Goal: Complete application form: Complete application form

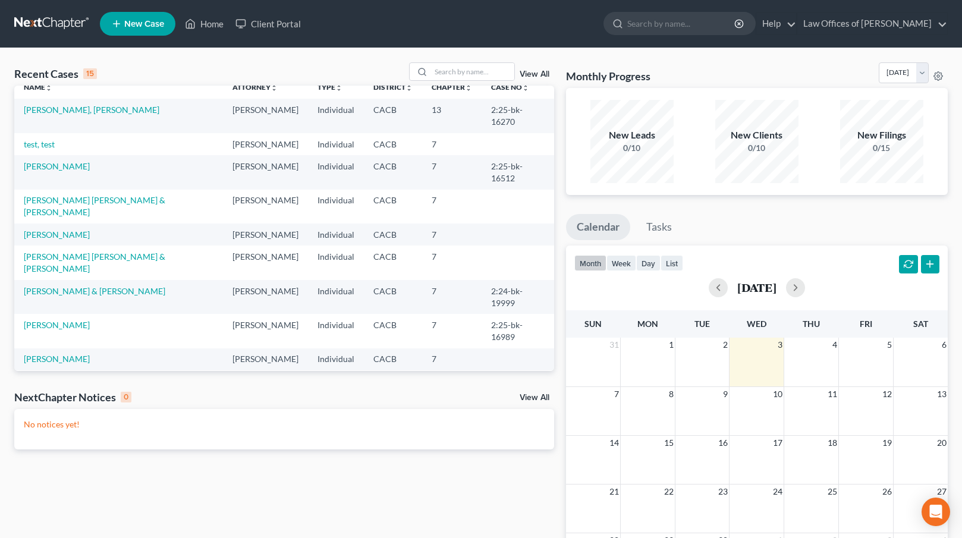
scroll to position [81, 0]
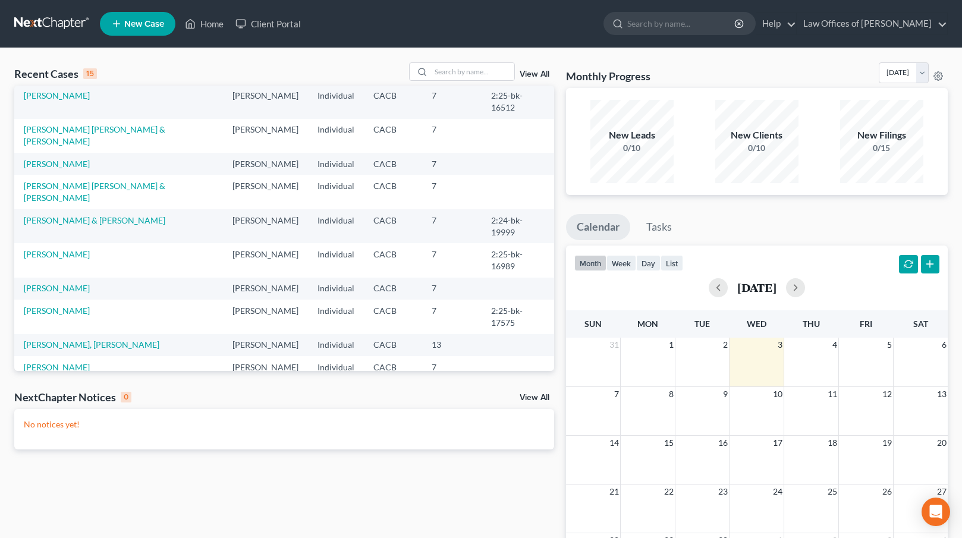
click at [58, 418] on link "[PERSON_NAME]" at bounding box center [57, 423] width 66 height 10
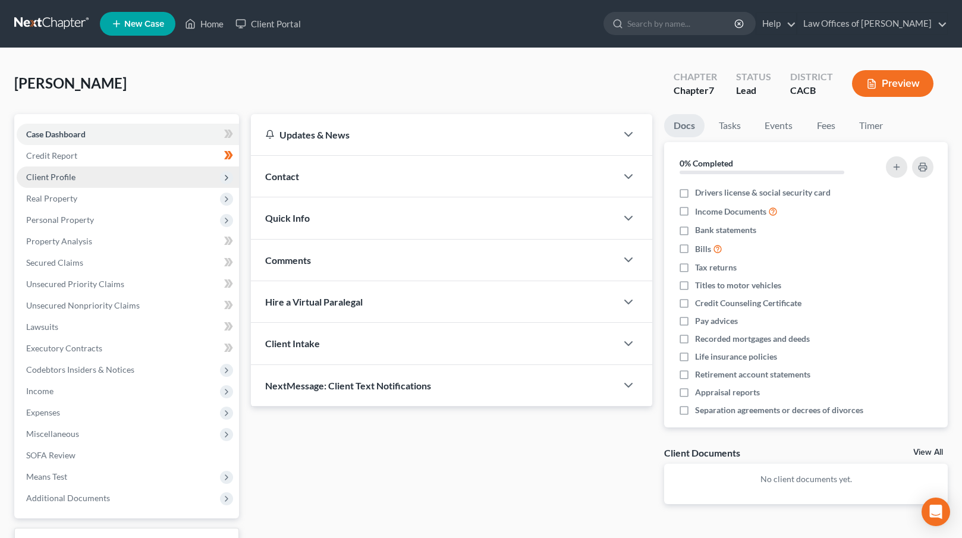
click at [83, 176] on span "Client Profile" at bounding box center [128, 176] width 222 height 21
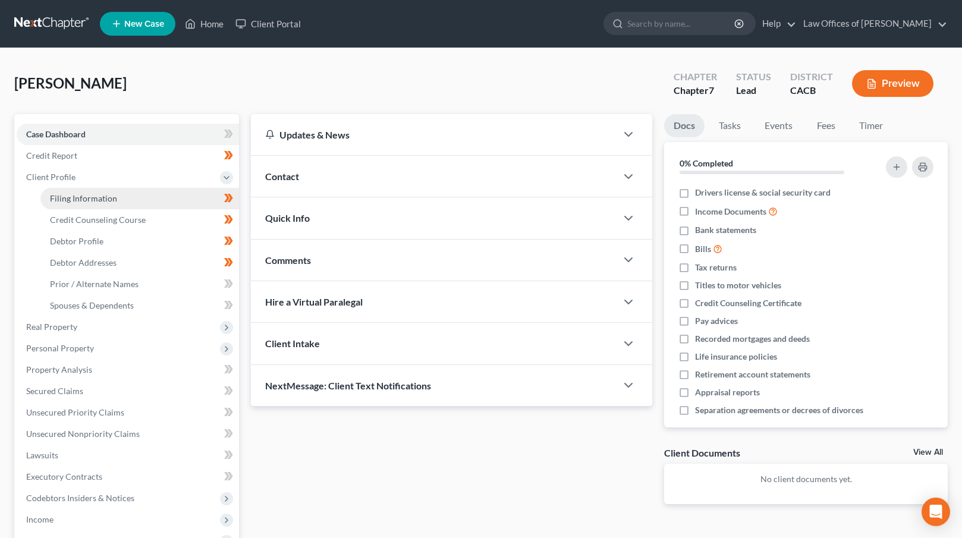
click at [90, 195] on span "Filing Information" at bounding box center [83, 198] width 67 height 10
select select "1"
select select "0"
select select "4"
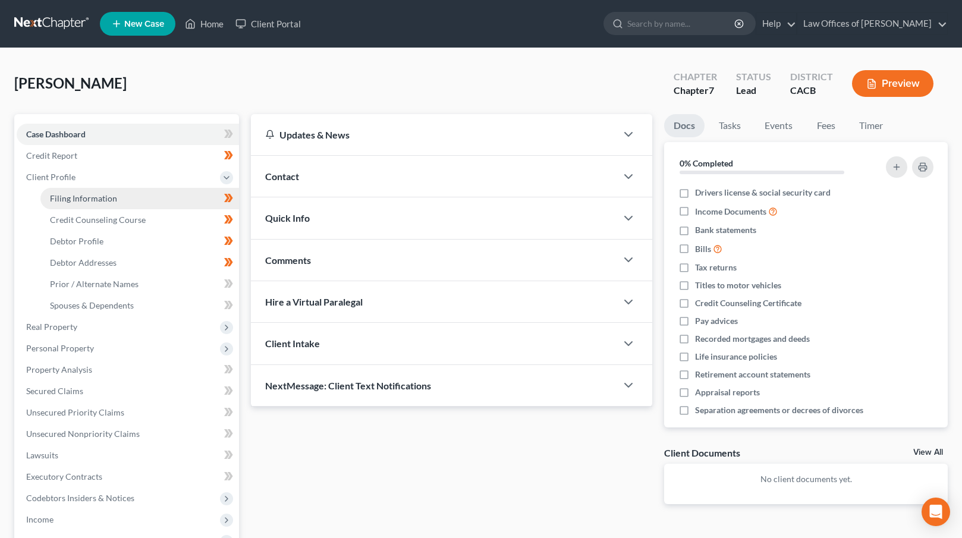
select select "0"
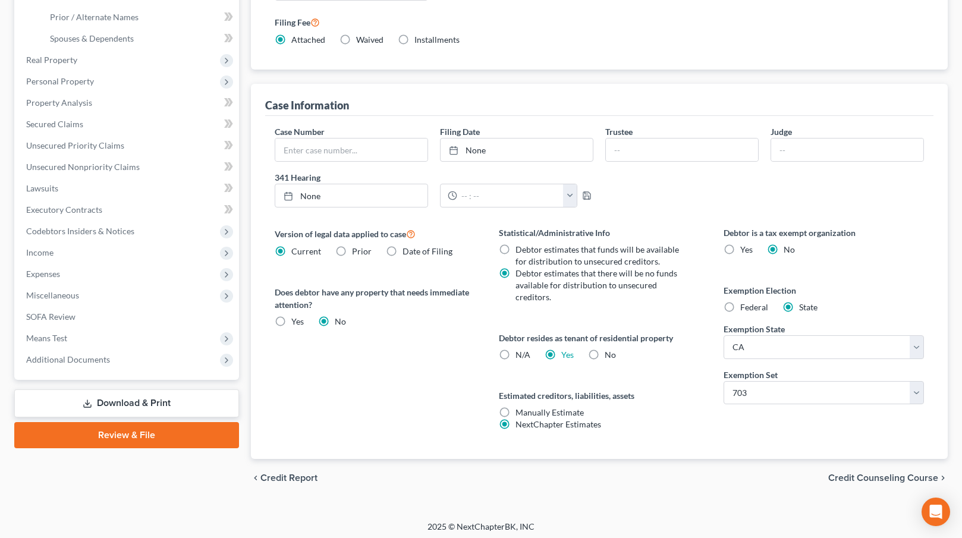
scroll to position [271, 0]
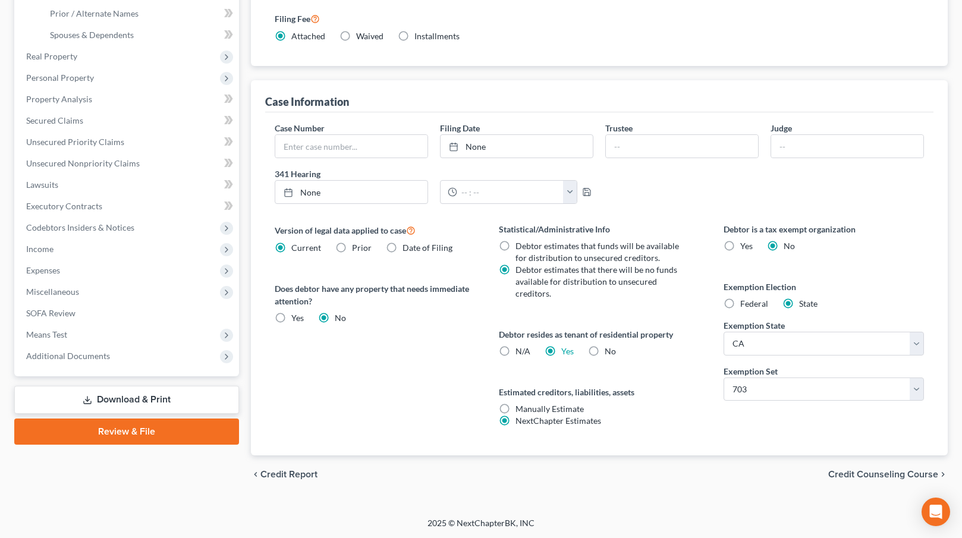
click at [889, 473] on span "Credit Counseling Course" at bounding box center [883, 475] width 110 height 10
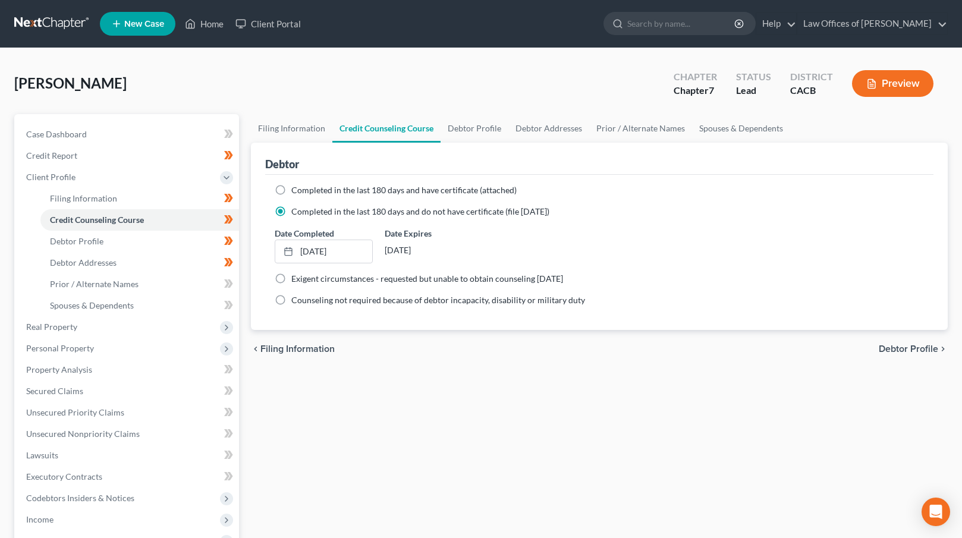
click at [910, 348] on span "Debtor Profile" at bounding box center [908, 349] width 59 height 10
select select "0"
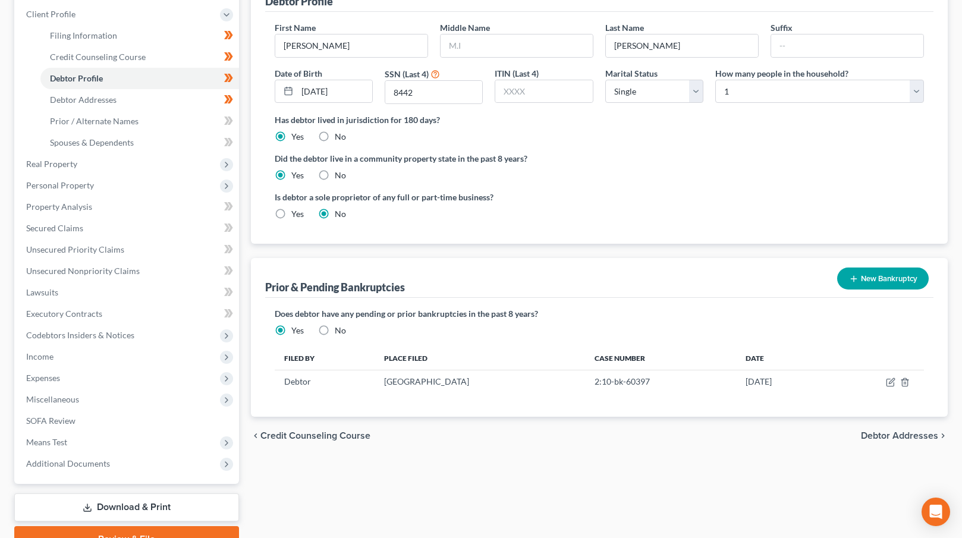
scroll to position [165, 0]
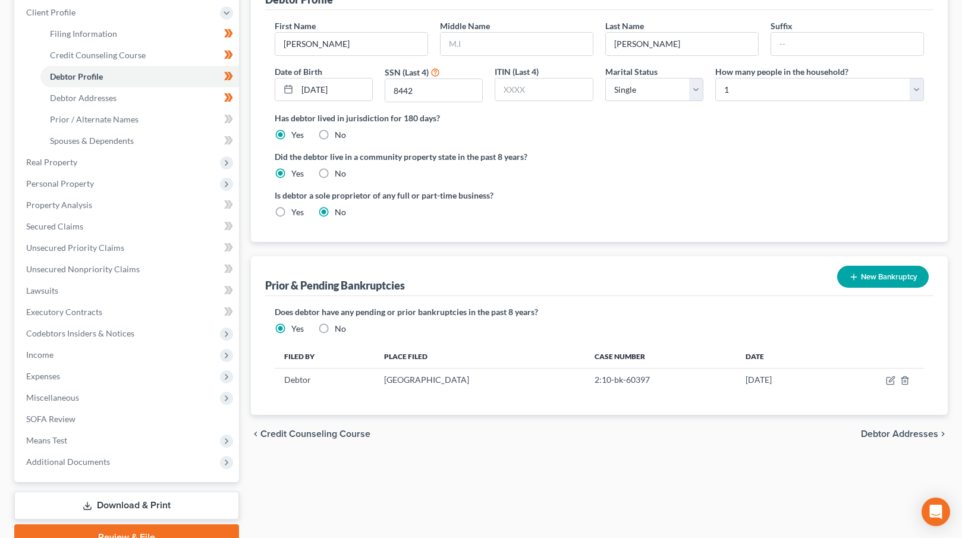
click at [885, 432] on span "Debtor Addresses" at bounding box center [899, 434] width 77 height 10
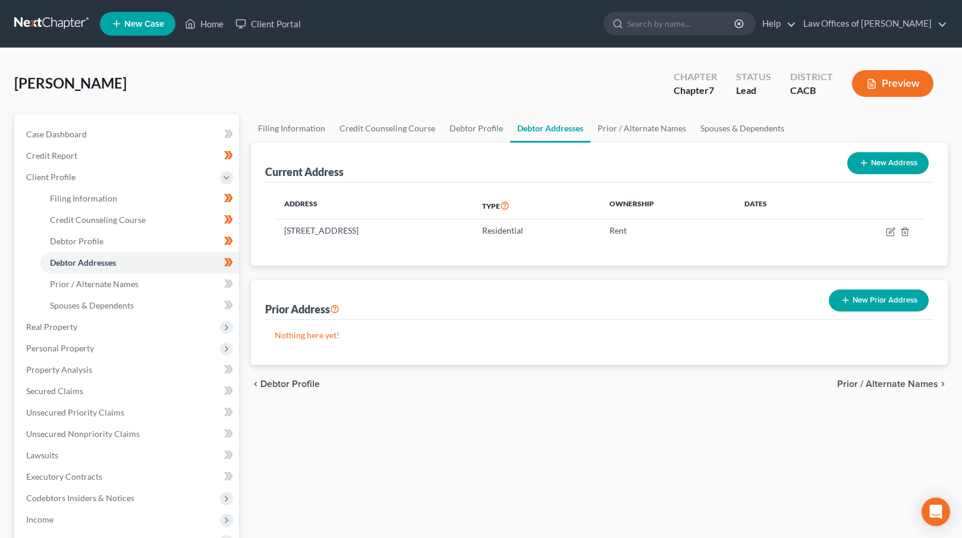
click at [895, 379] on span "Prior / Alternate Names" at bounding box center [887, 384] width 101 height 10
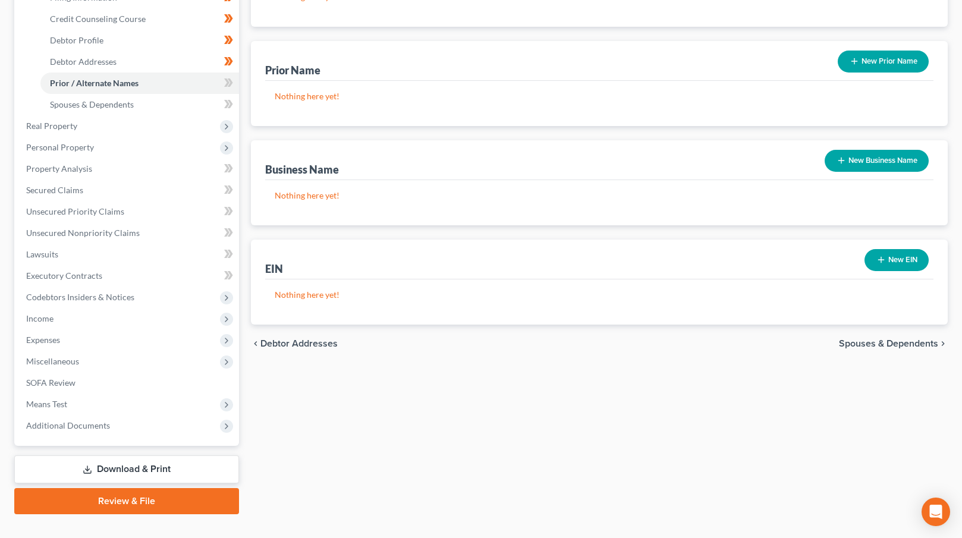
click at [874, 345] on span "Spouses & Dependents" at bounding box center [888, 344] width 99 height 10
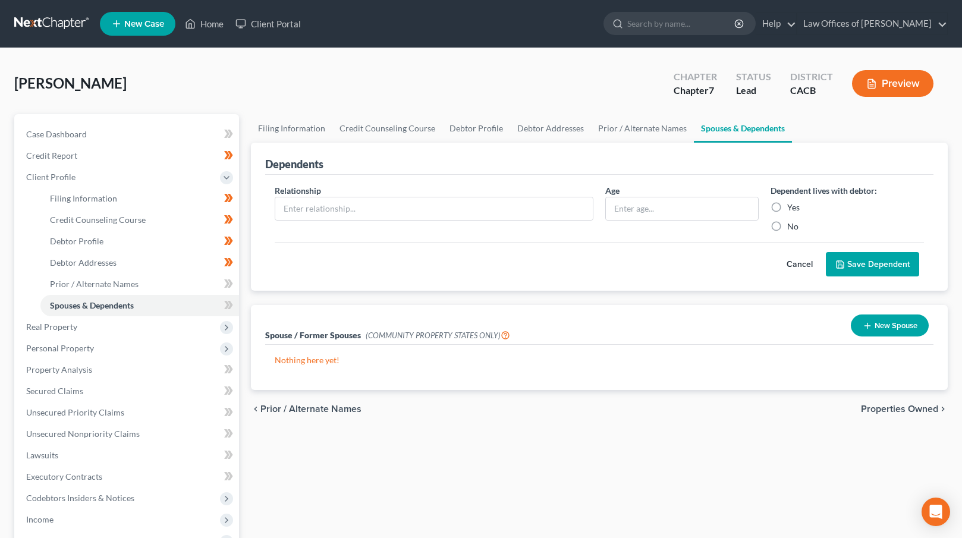
click at [885, 408] on span "Properties Owned" at bounding box center [899, 409] width 77 height 10
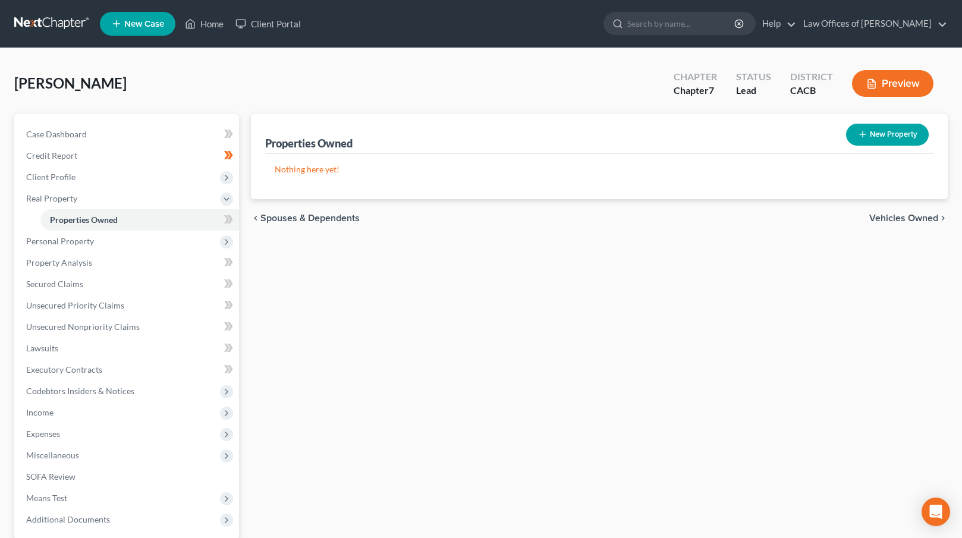
click at [891, 213] on span "Vehicles Owned" at bounding box center [903, 218] width 69 height 10
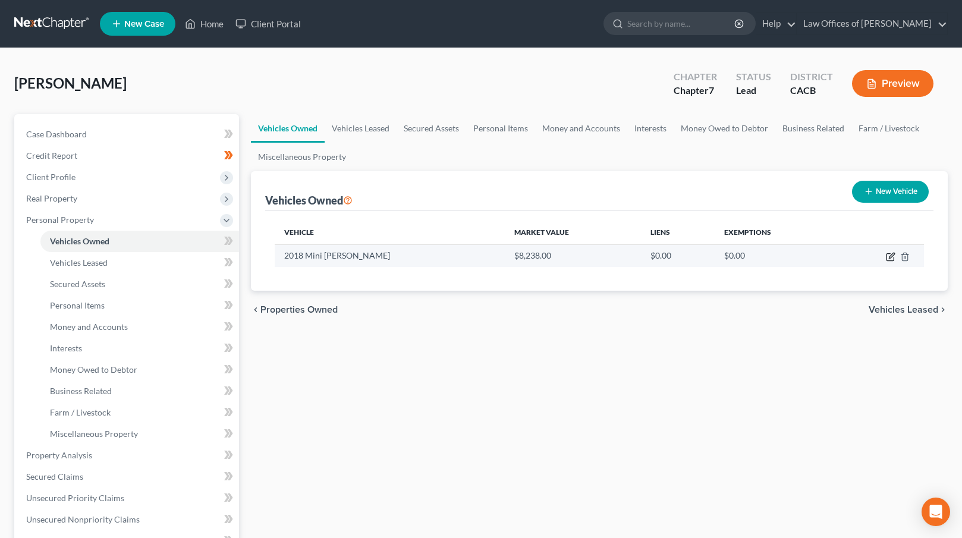
click at [889, 256] on icon "button" at bounding box center [891, 255] width 5 height 5
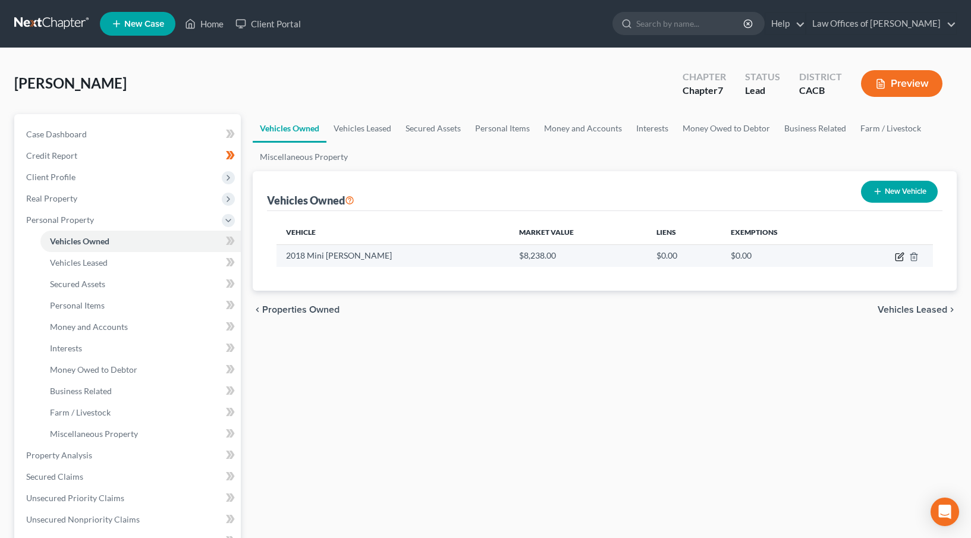
select select "0"
select select "8"
select select "2"
select select "0"
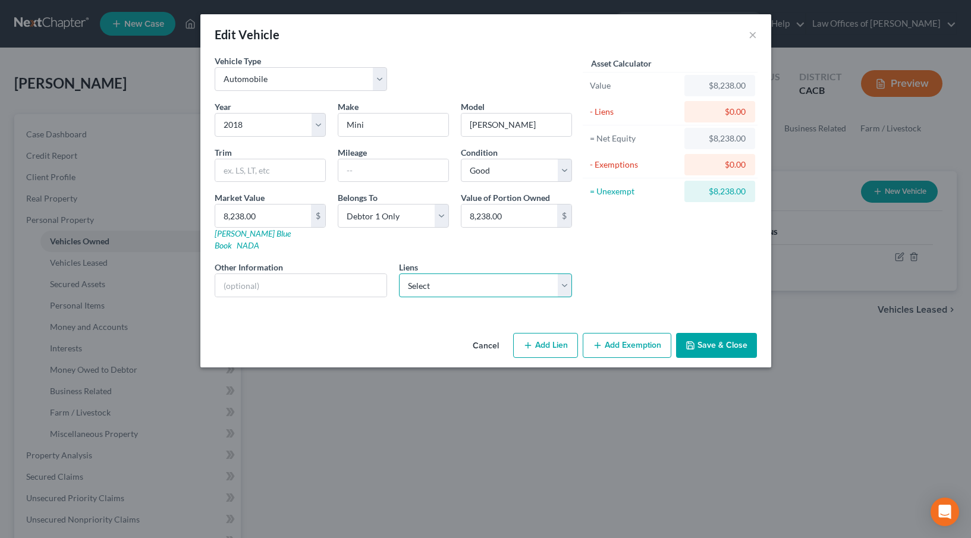
click at [464, 282] on select "Select Exeter Fin - $14,431.00 Toyota Motor Credit - $3,361.00" at bounding box center [485, 285] width 173 height 24
click at [492, 334] on button "Cancel" at bounding box center [485, 346] width 45 height 24
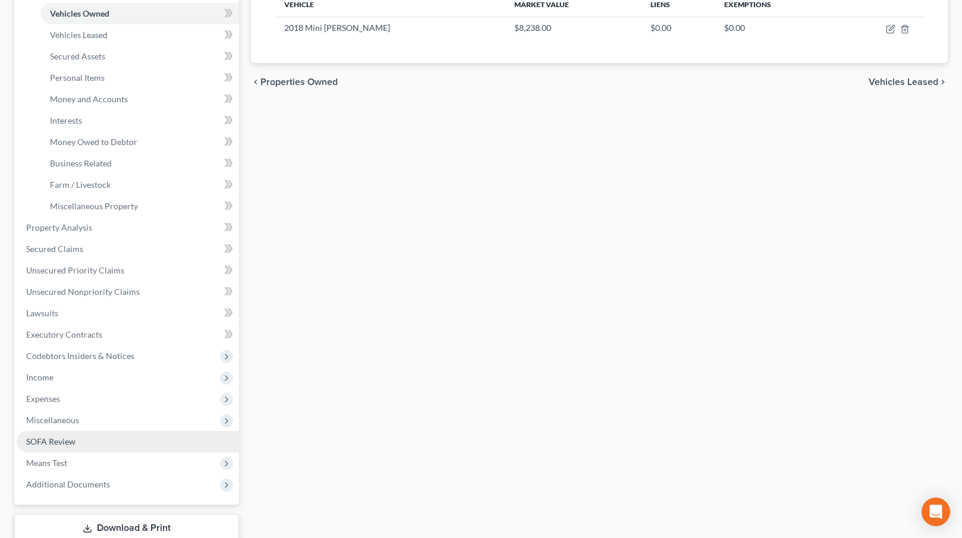
scroll to position [260, 0]
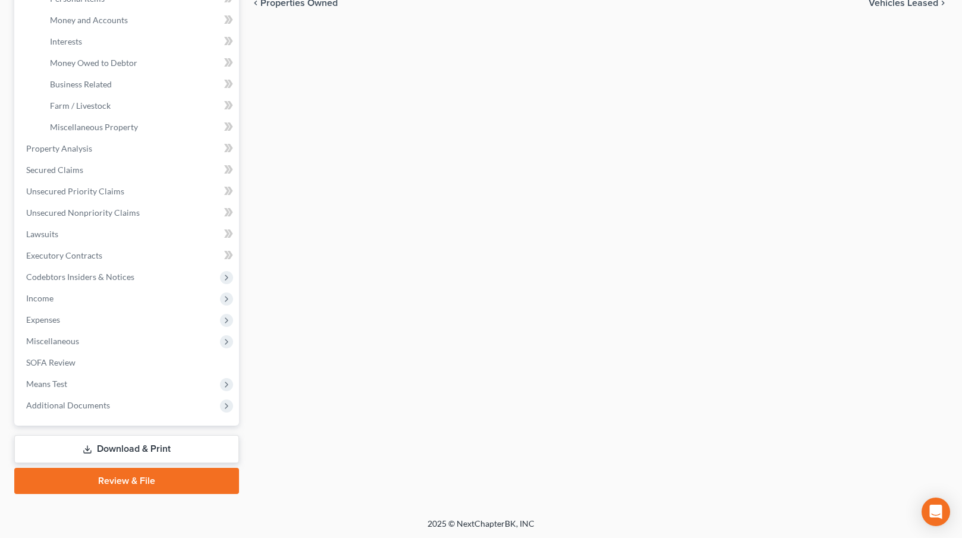
click at [145, 444] on link "Download & Print" at bounding box center [126, 449] width 225 height 28
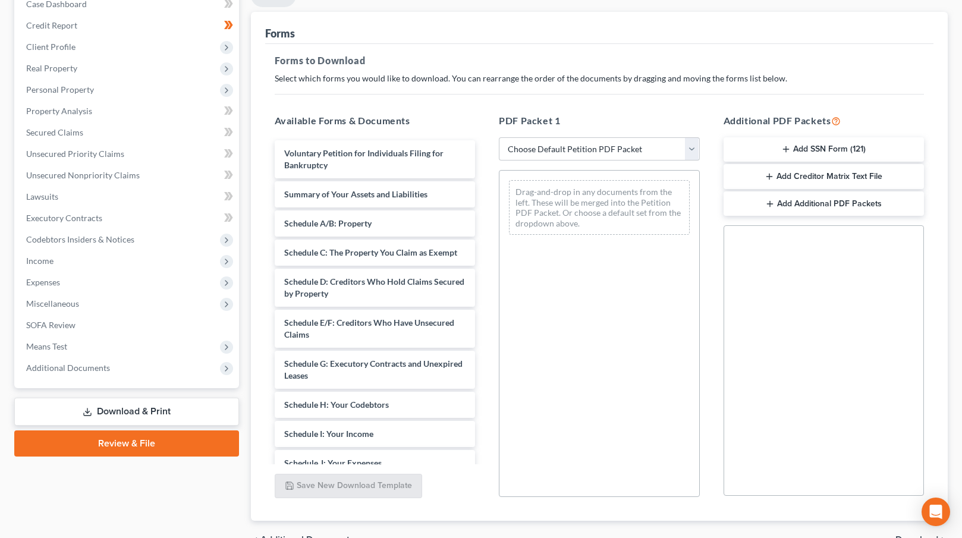
scroll to position [133, 0]
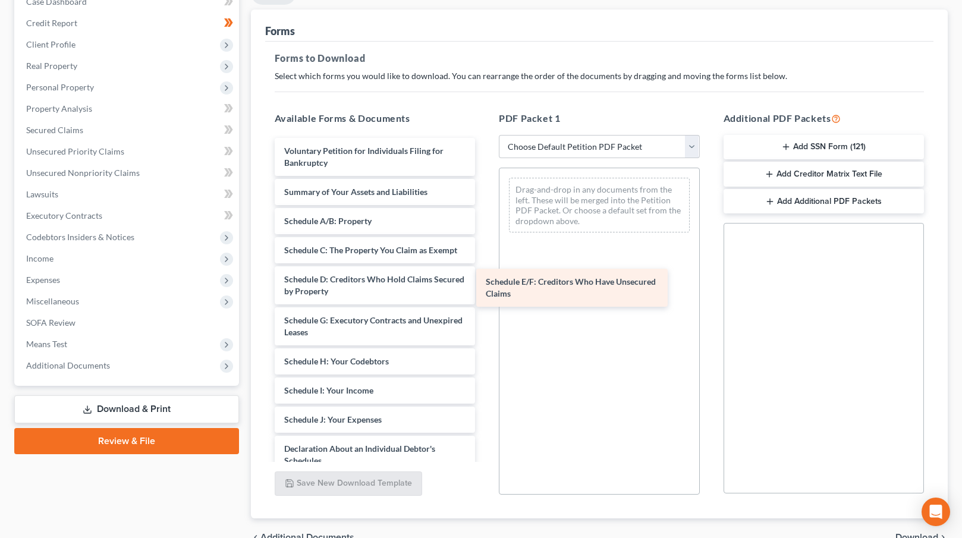
drag, startPoint x: 364, startPoint y: 324, endPoint x: 565, endPoint y: 287, distance: 205.0
click at [485, 287] on div "Schedule E/F: Creditors Who Have Unsecured Claims Voluntary Petition for Indivi…" at bounding box center [375, 431] width 220 height 587
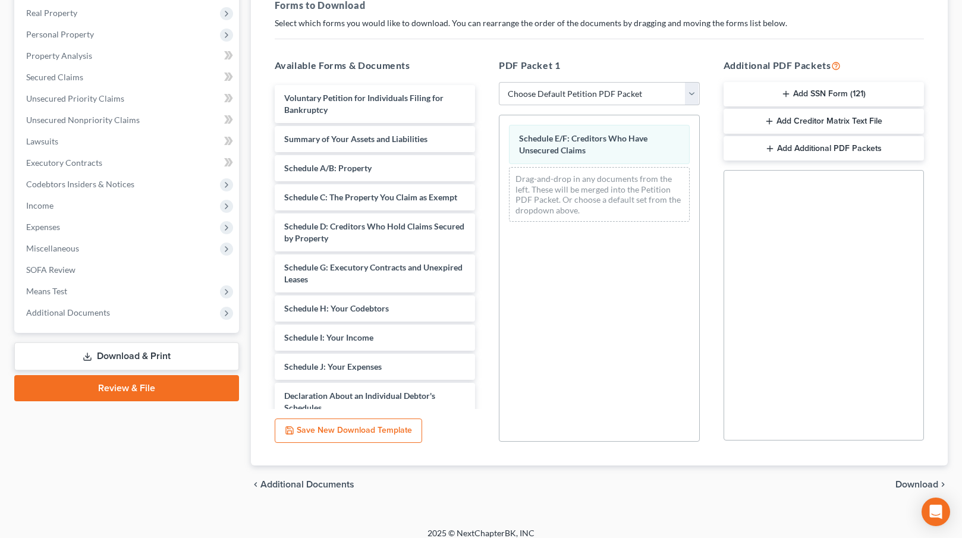
scroll to position [196, 0]
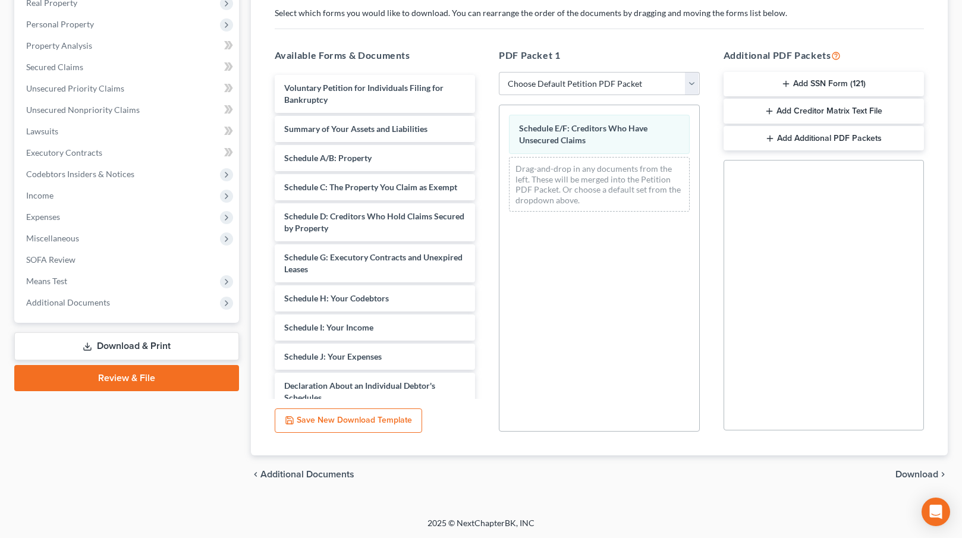
click at [907, 473] on span "Download" at bounding box center [916, 475] width 43 height 10
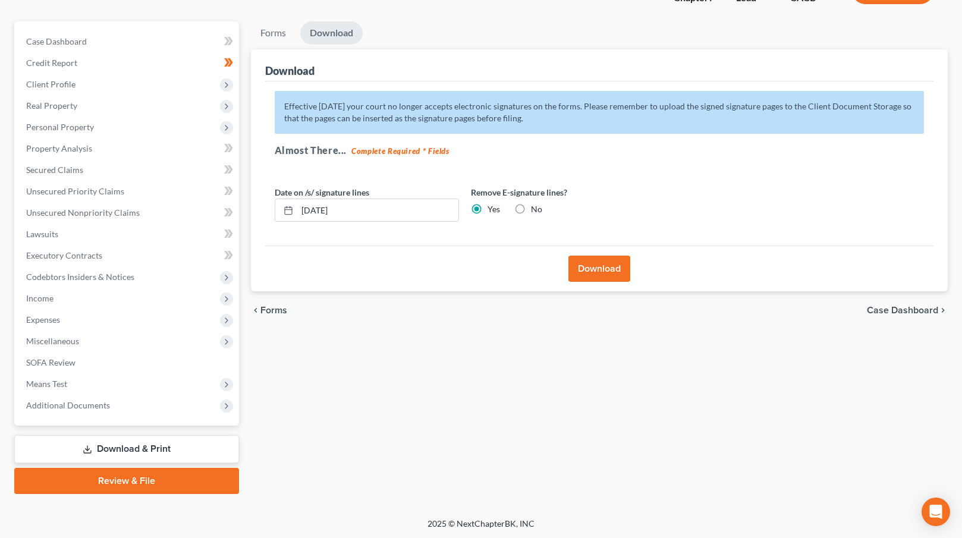
click at [596, 267] on button "Download" at bounding box center [599, 269] width 62 height 26
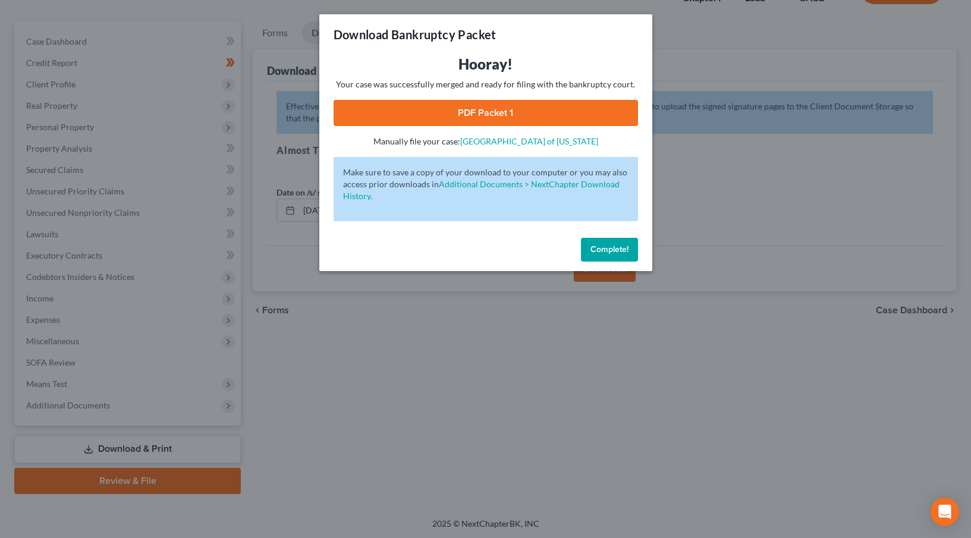
drag, startPoint x: 606, startPoint y: 248, endPoint x: 586, endPoint y: 242, distance: 20.5
click at [606, 248] on span "Complete!" at bounding box center [609, 249] width 38 height 10
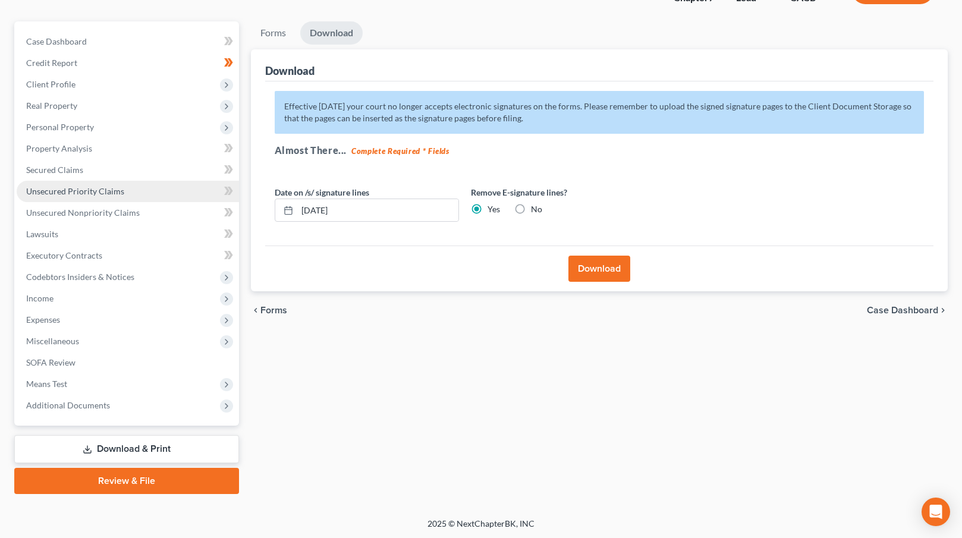
click at [115, 192] on span "Unsecured Priority Claims" at bounding box center [75, 191] width 98 height 10
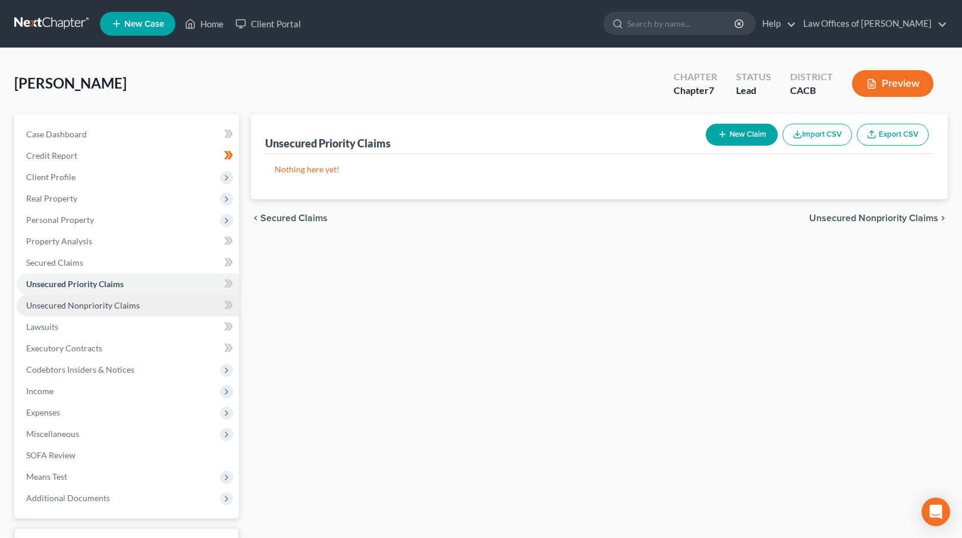
click at [130, 311] on link "Unsecured Nonpriority Claims" at bounding box center [128, 305] width 222 height 21
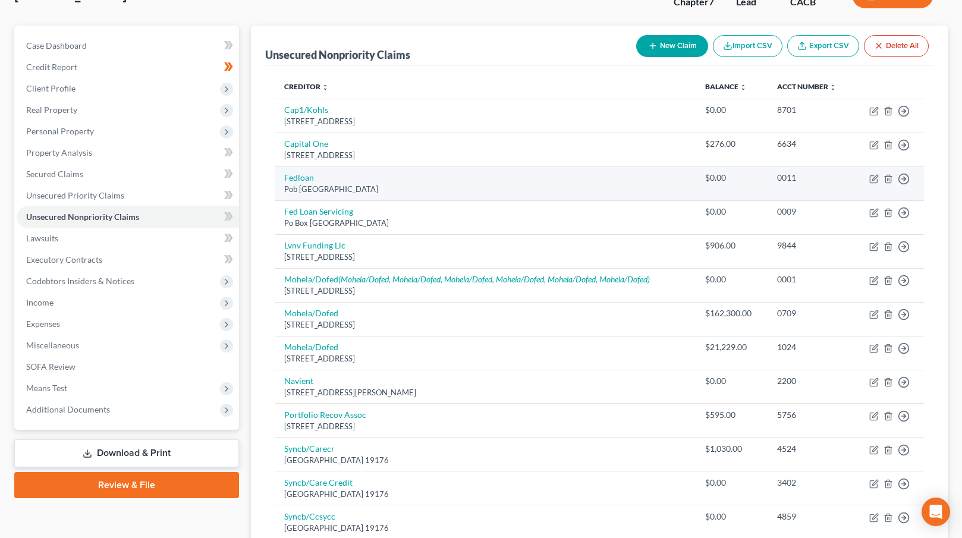
scroll to position [29, 0]
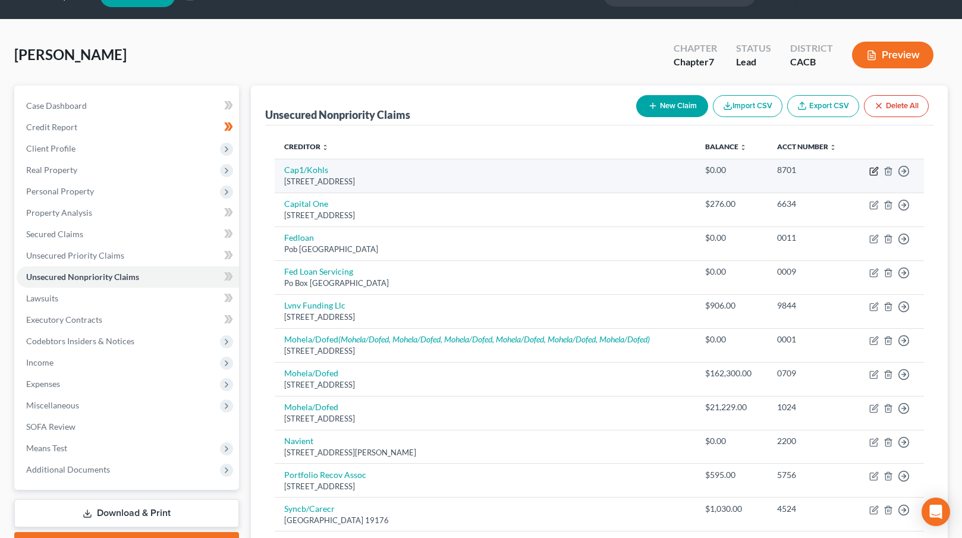
click at [871, 172] on icon "button" at bounding box center [874, 171] width 10 height 10
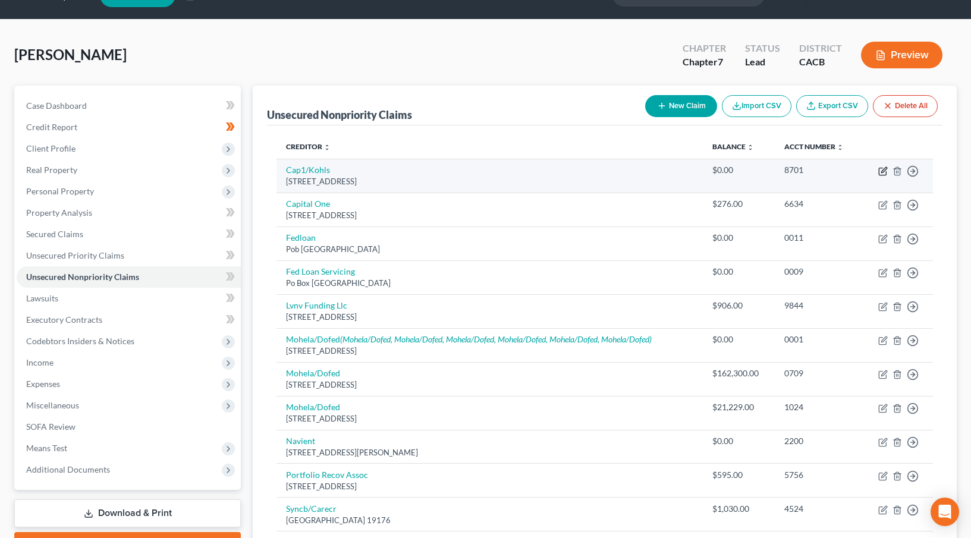
select select "52"
select select "2"
select select "0"
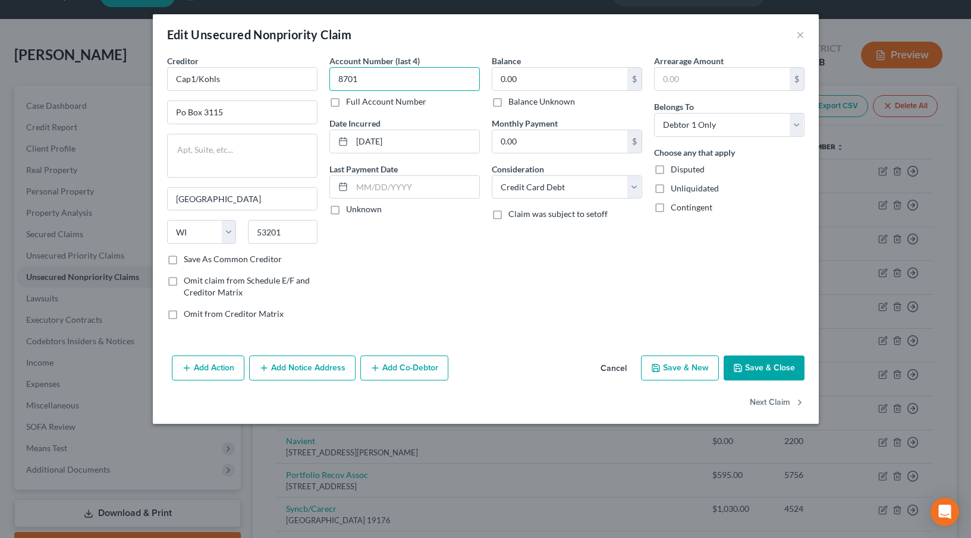
drag, startPoint x: 364, startPoint y: 83, endPoint x: 322, endPoint y: 81, distance: 42.2
click at [322, 81] on div "Creditor * Cap1/Kohls Po Box [GEOGRAPHIC_DATA][US_STATE] AZ CA CO [GEOGRAPHIC_D…" at bounding box center [485, 192] width 649 height 275
type input "8538"
click at [533, 86] on input "0.00" at bounding box center [559, 79] width 135 height 23
type input "600"
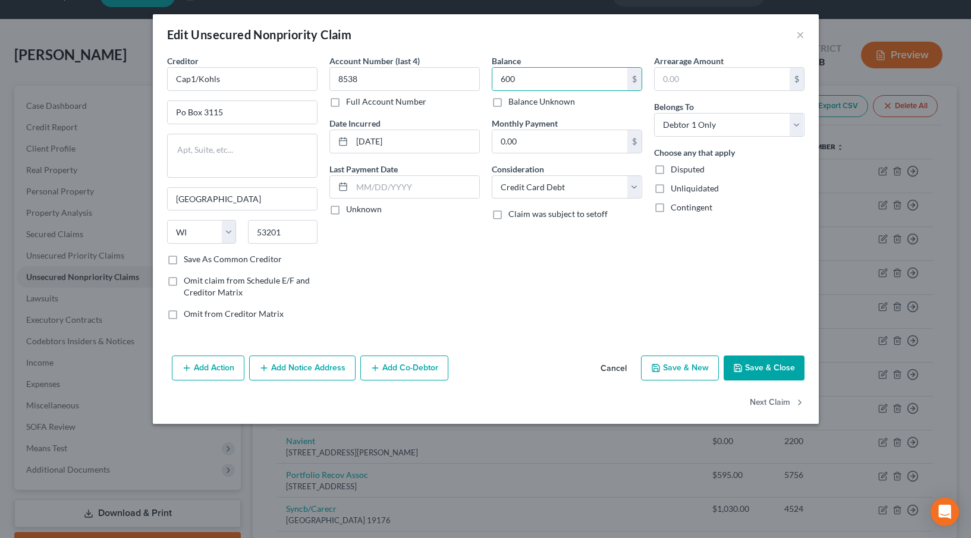
click at [771, 370] on button "Save & Close" at bounding box center [764, 368] width 81 height 25
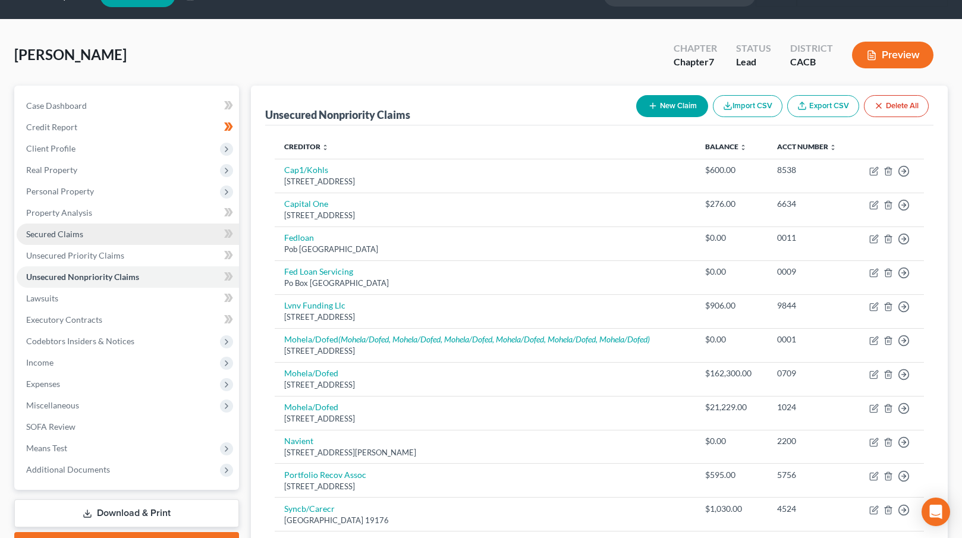
click at [124, 234] on link "Secured Claims" at bounding box center [128, 234] width 222 height 21
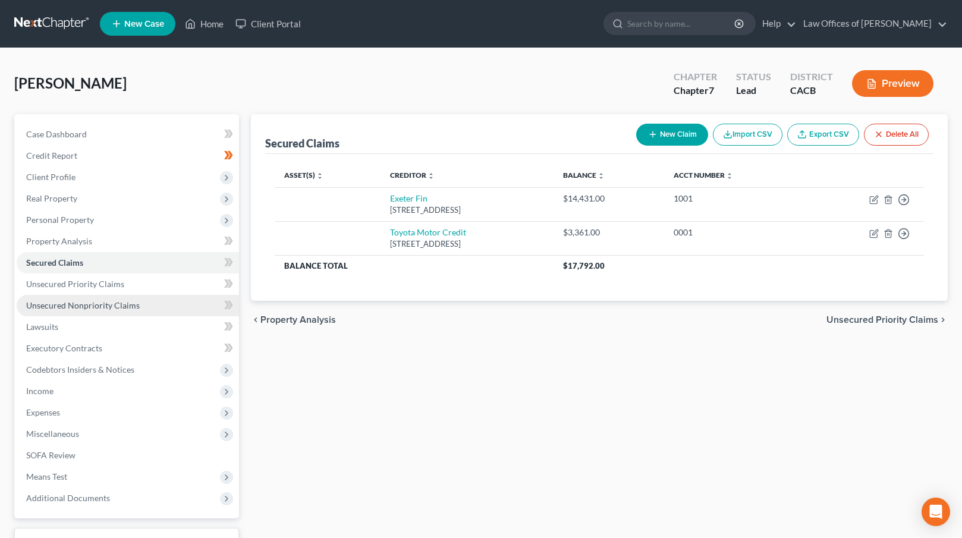
click at [125, 297] on link "Unsecured Nonpriority Claims" at bounding box center [128, 305] width 222 height 21
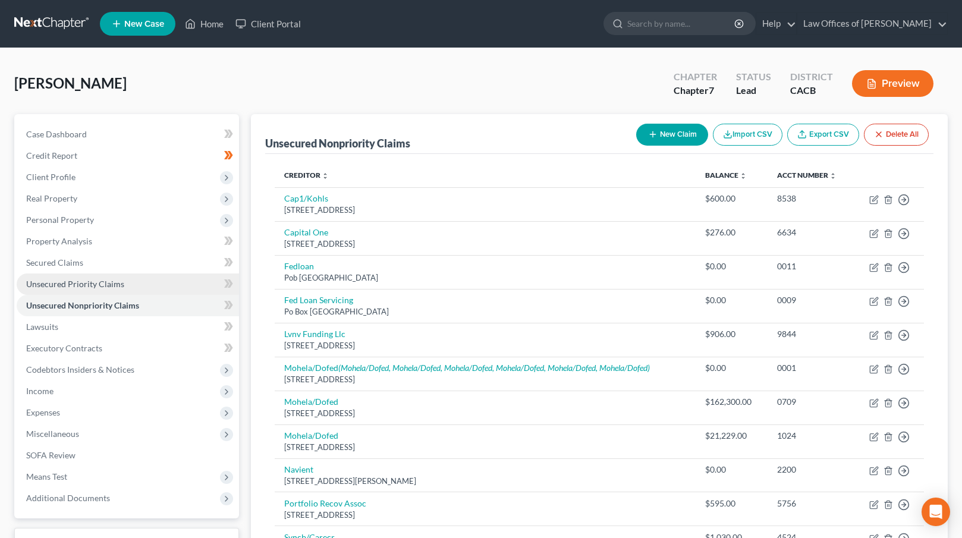
click at [130, 282] on link "Unsecured Priority Claims" at bounding box center [128, 283] width 222 height 21
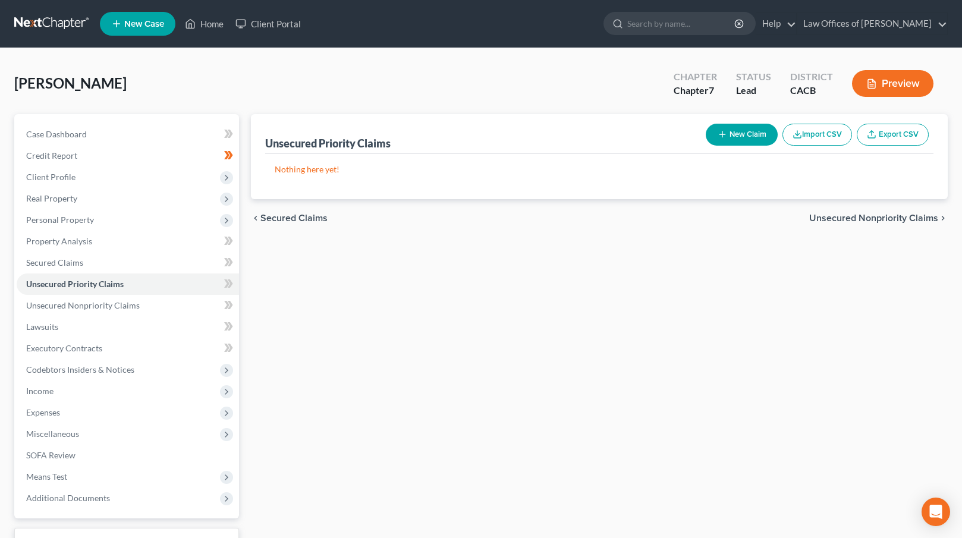
click at [742, 137] on button "New Claim" at bounding box center [742, 135] width 72 height 22
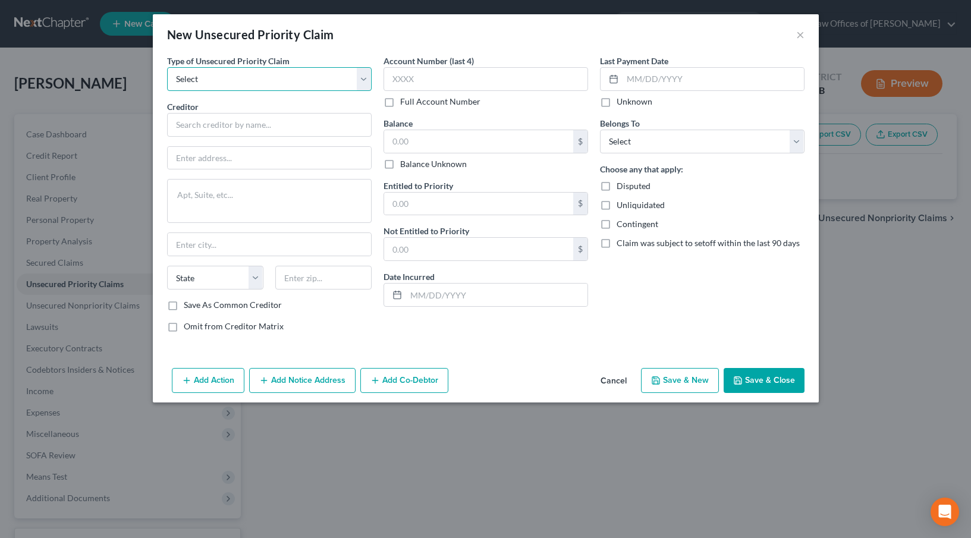
click at [338, 87] on select "Select Taxes & Other Government Units Domestic Support Obligations Extensions o…" at bounding box center [269, 79] width 205 height 24
select select "0"
click at [167, 67] on select "Select Taxes & Other Government Units Domestic Support Obligations Extensions o…" at bounding box center [269, 79] width 205 height 24
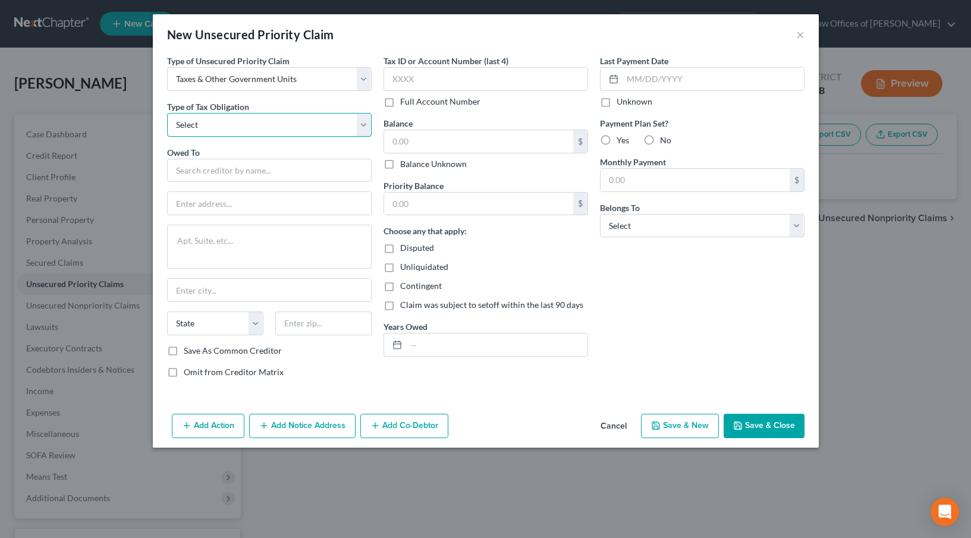
click at [249, 124] on select "Select Federal City State Franchise Tax Board Other" at bounding box center [269, 125] width 205 height 24
select select "0"
click at [167, 113] on select "Select Federal City State Franchise Tax Board Other" at bounding box center [269, 125] width 205 height 24
click at [234, 170] on input "text" at bounding box center [269, 171] width 205 height 24
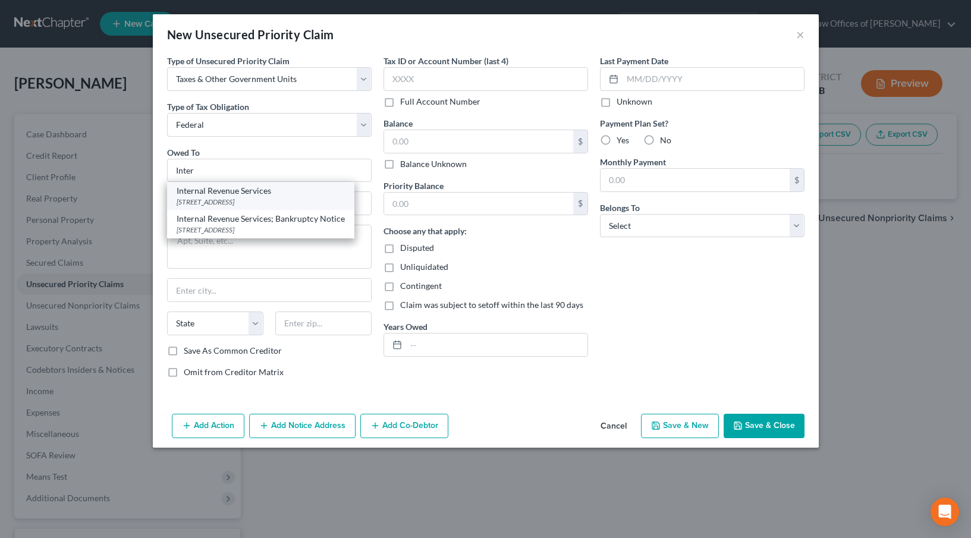
click at [272, 193] on div "Internal Revenue Services" at bounding box center [261, 191] width 168 height 12
type input "Internal Revenue Services"
type input "PO BOX 7346"
type input "[GEOGRAPHIC_DATA]"
select select "39"
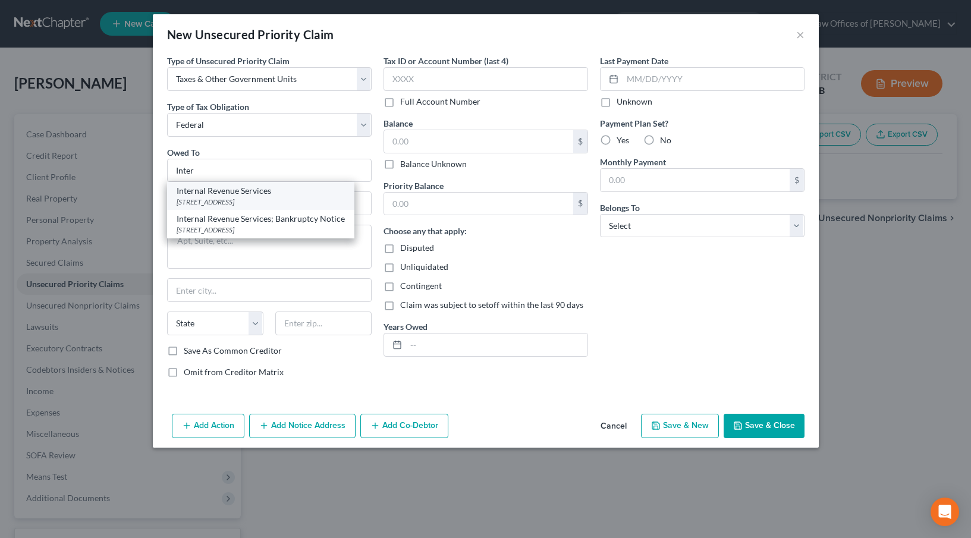
type input "19101"
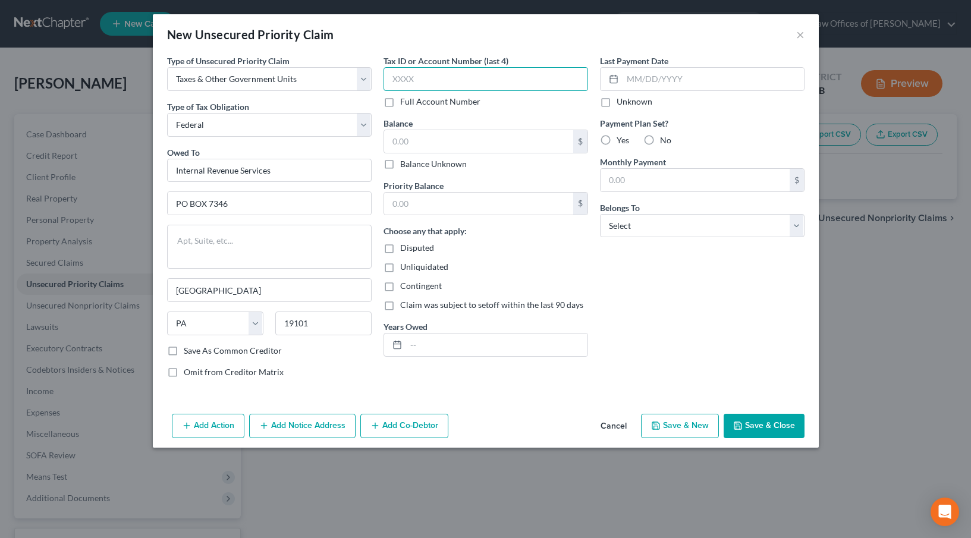
click at [436, 83] on input "text" at bounding box center [485, 79] width 205 height 24
type input "8442"
click at [416, 145] on input "text" at bounding box center [478, 141] width 189 height 23
type input "700"
click at [660, 140] on label "No" at bounding box center [665, 140] width 11 height 12
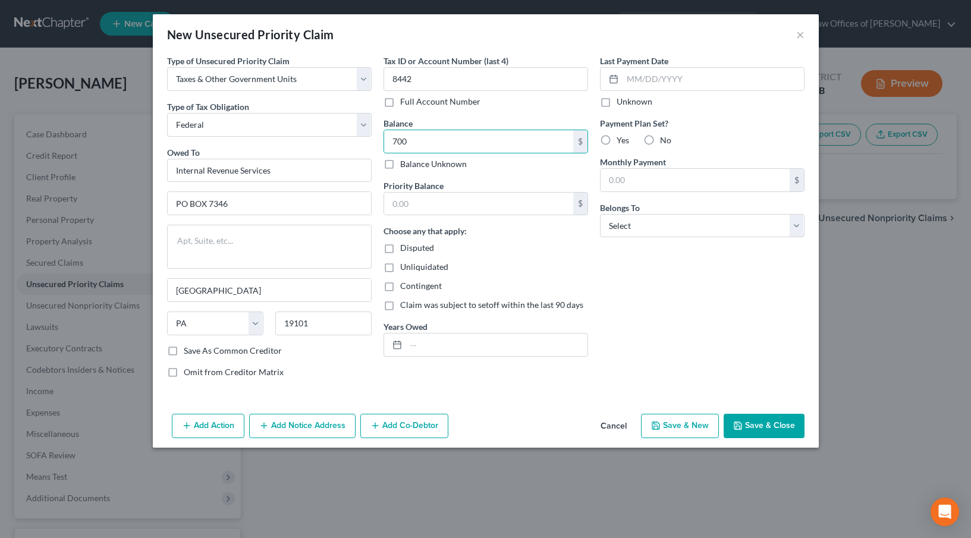
click at [665, 140] on input "No" at bounding box center [669, 138] width 8 height 8
radio input "true"
click at [635, 228] on select "Select Debtor 1 Only Debtor 2 Only Debtor 1 And Debtor 2 Only At Least One Of T…" at bounding box center [702, 226] width 205 height 24
select select "0"
click at [600, 214] on select "Select Debtor 1 Only Debtor 2 Only Debtor 1 And Debtor 2 Only At Least One Of T…" at bounding box center [702, 226] width 205 height 24
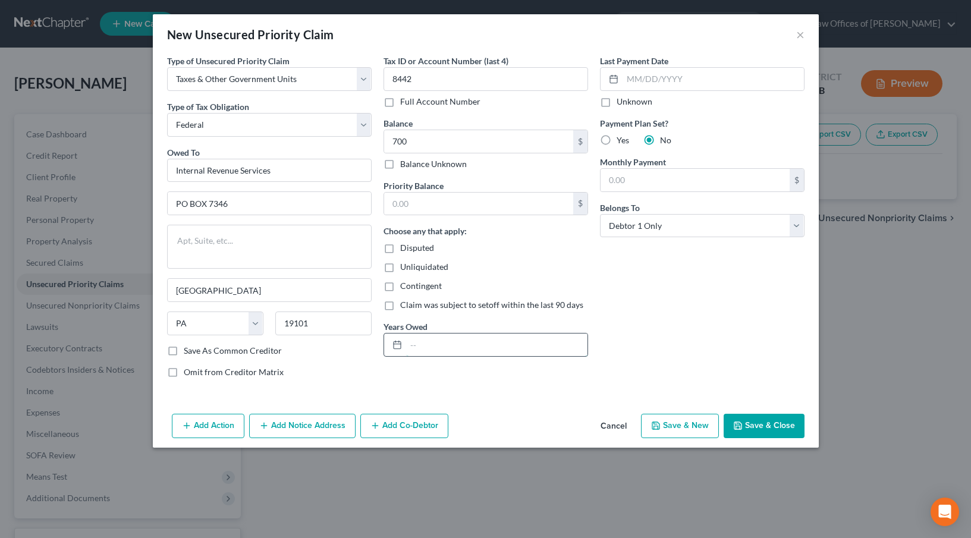
click at [446, 350] on input "text" at bounding box center [496, 345] width 181 height 23
type input "2017"
click at [765, 429] on button "Save & Close" at bounding box center [764, 426] width 81 height 25
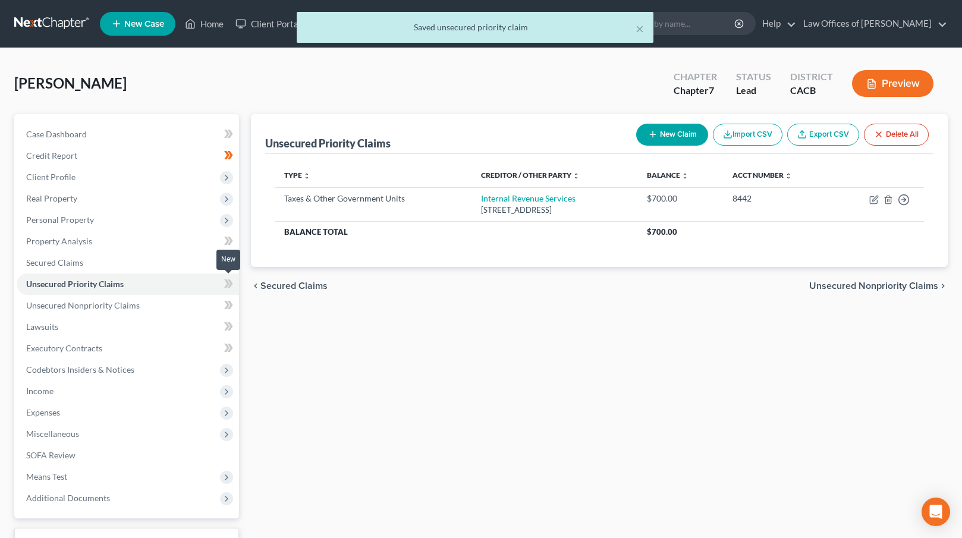
click at [231, 280] on icon at bounding box center [228, 283] width 9 height 15
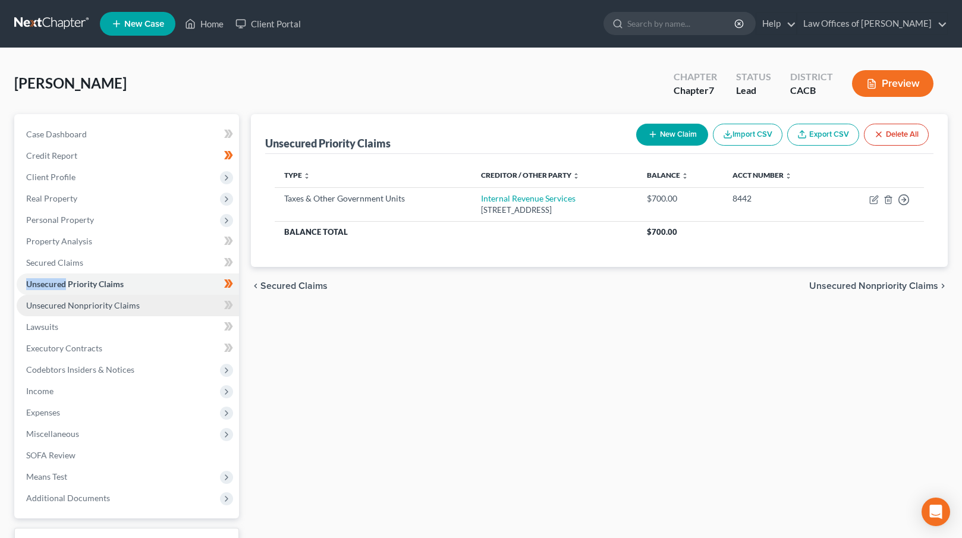
click at [140, 308] on link "Unsecured Nonpriority Claims" at bounding box center [128, 305] width 222 height 21
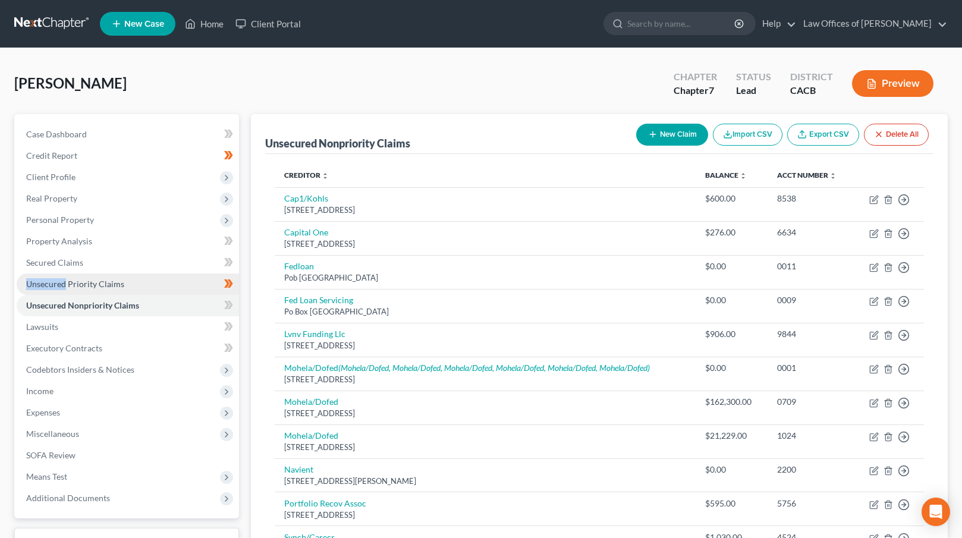
click at [158, 282] on link "Unsecured Priority Claims" at bounding box center [128, 283] width 222 height 21
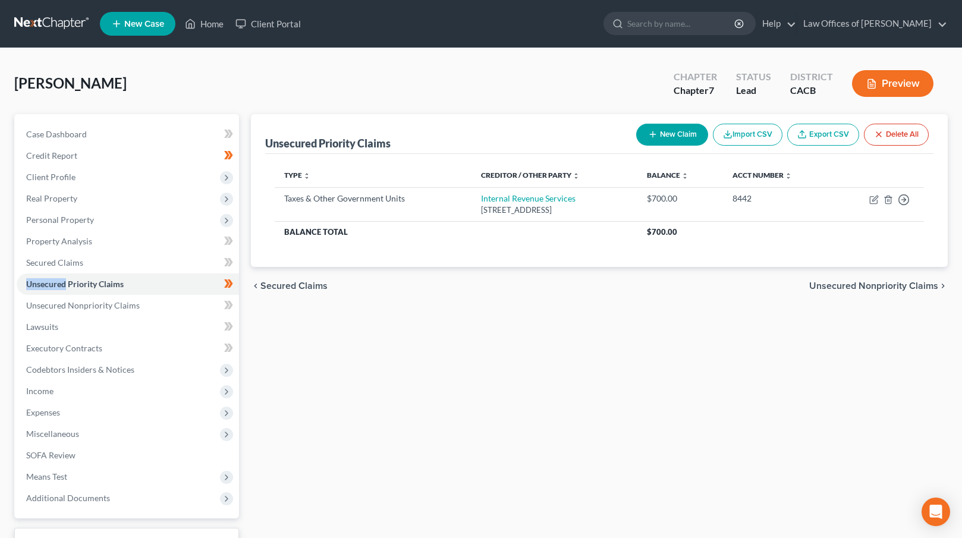
click at [686, 142] on button "New Claim" at bounding box center [672, 135] width 72 height 22
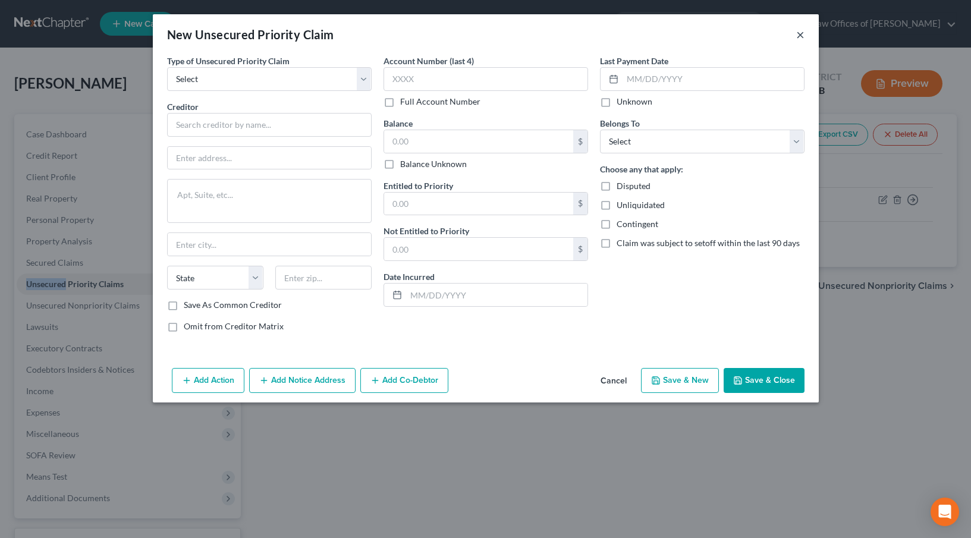
click at [802, 36] on button "×" at bounding box center [800, 34] width 8 height 14
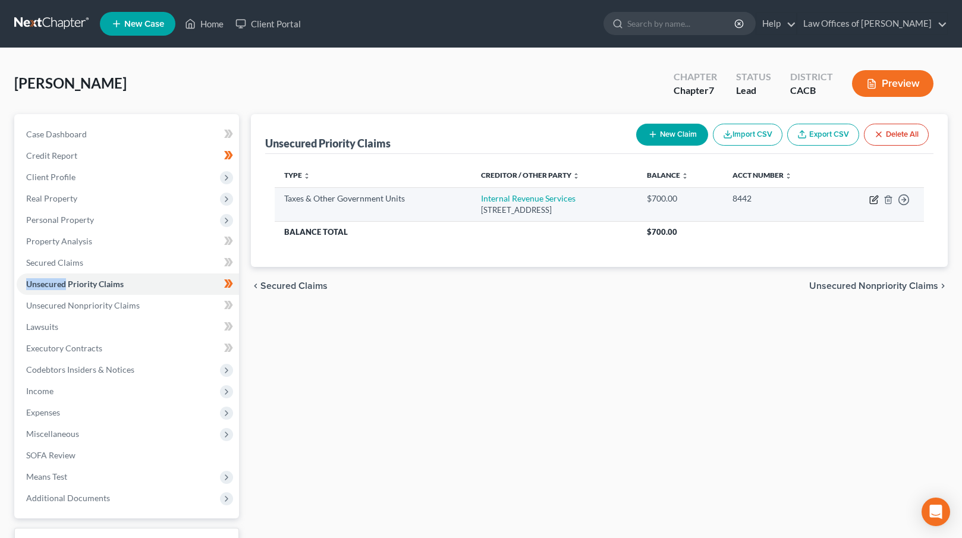
click at [873, 202] on icon "button" at bounding box center [874, 200] width 10 height 10
select select "0"
select select "39"
select select "0"
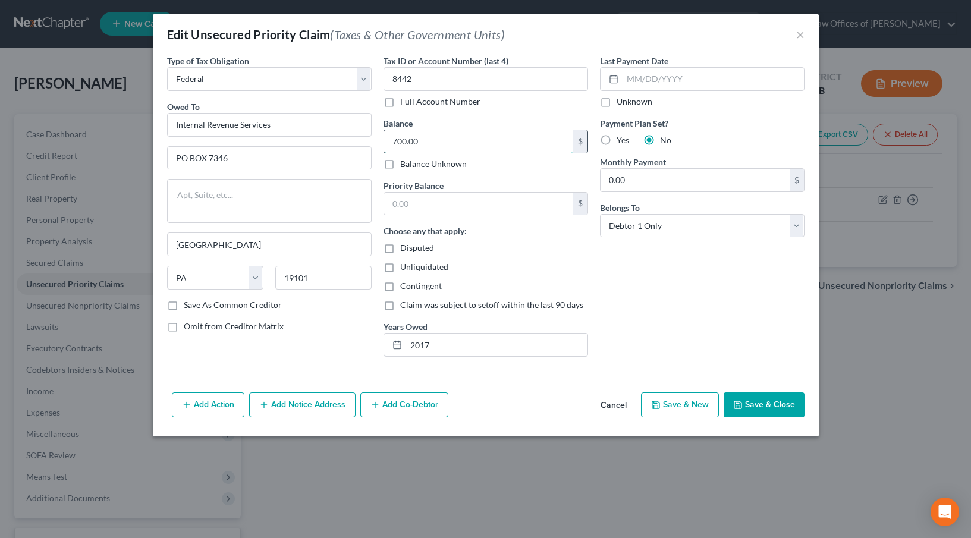
click at [430, 140] on input "700.00" at bounding box center [478, 141] width 189 height 23
type input "9,700"
click at [474, 347] on input "2017" at bounding box center [496, 345] width 181 height 23
type input "2017, 2016"
click at [740, 408] on icon "button" at bounding box center [737, 404] width 7 height 7
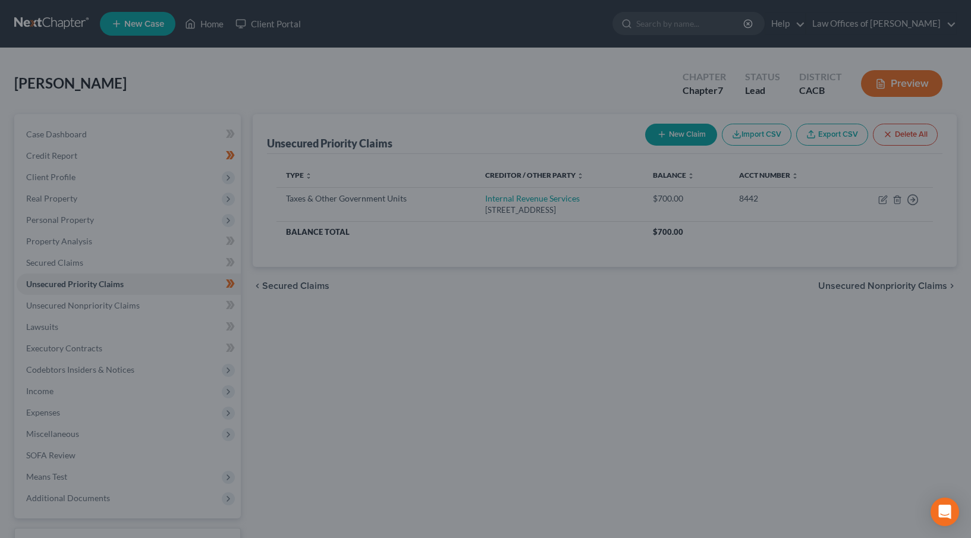
type input "9,700.00"
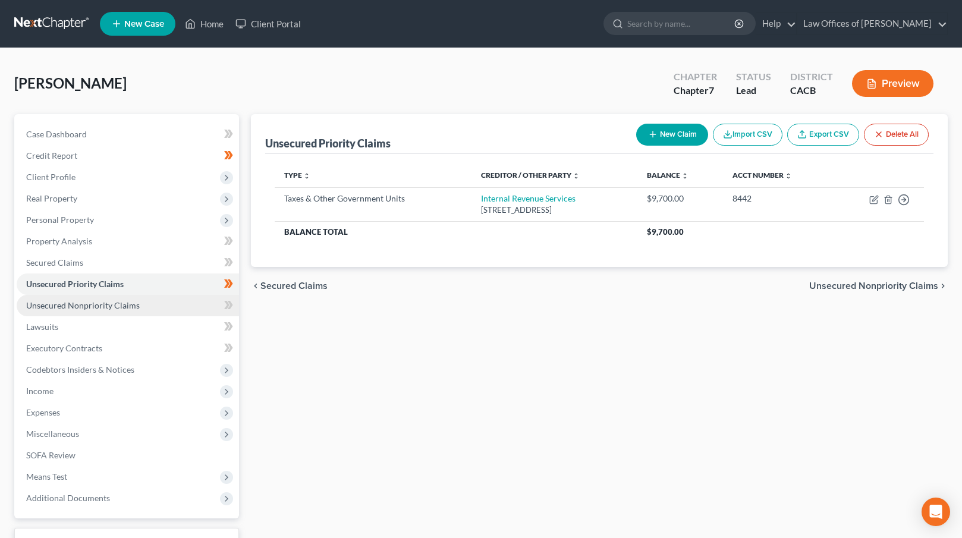
click at [174, 301] on link "Unsecured Nonpriority Claims" at bounding box center [128, 305] width 222 height 21
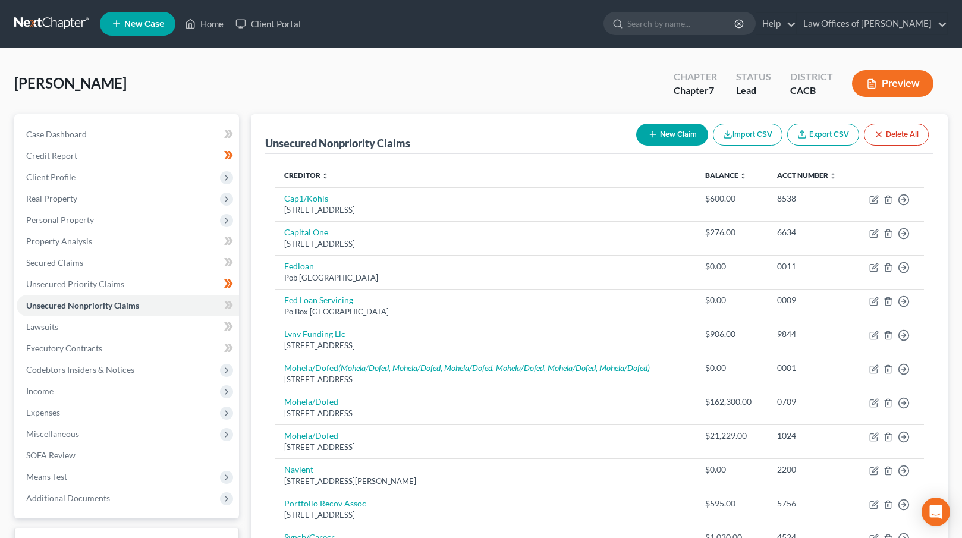
click at [656, 128] on button "New Claim" at bounding box center [672, 135] width 72 height 22
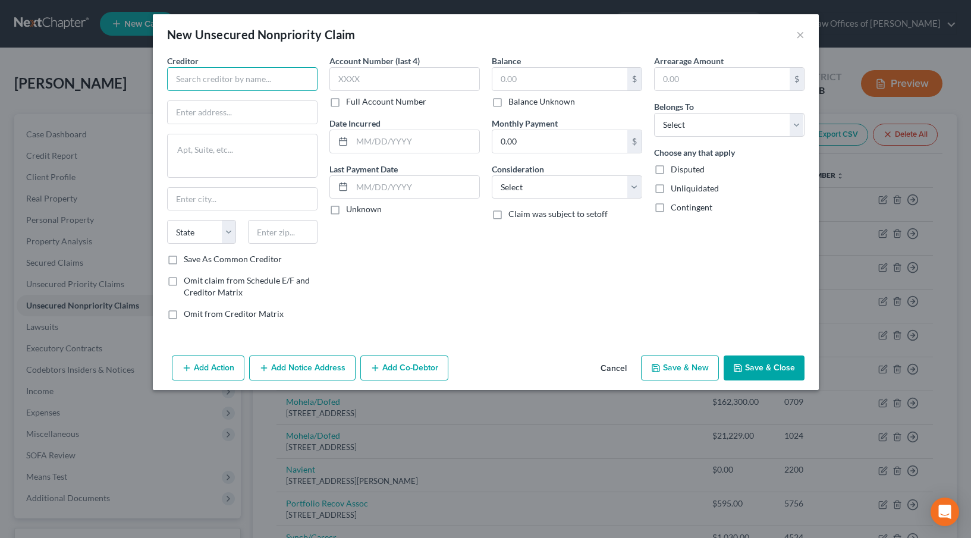
click at [225, 85] on input "text" at bounding box center [242, 79] width 150 height 24
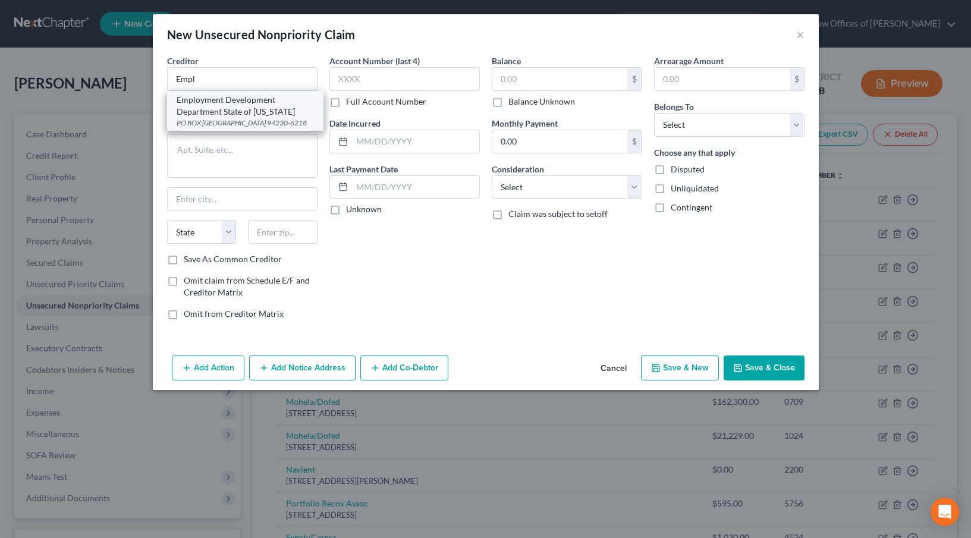
click at [241, 120] on div "PO BOX [GEOGRAPHIC_DATA] 94230-6218" at bounding box center [245, 123] width 137 height 10
type input "Employment Development Department State of [US_STATE]"
type input "PO BOX 826218"
type input "[GEOGRAPHIC_DATA]"
select select "4"
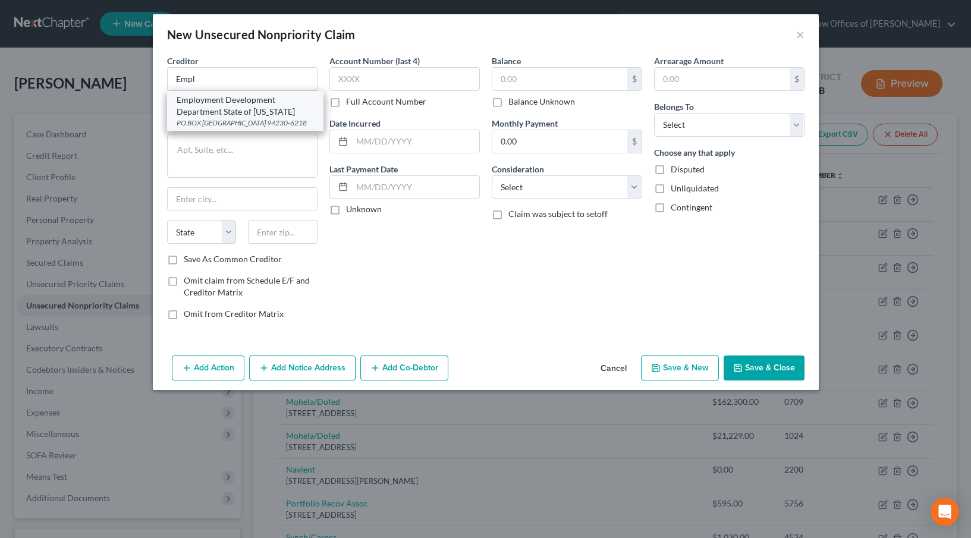
type input "94230-6218"
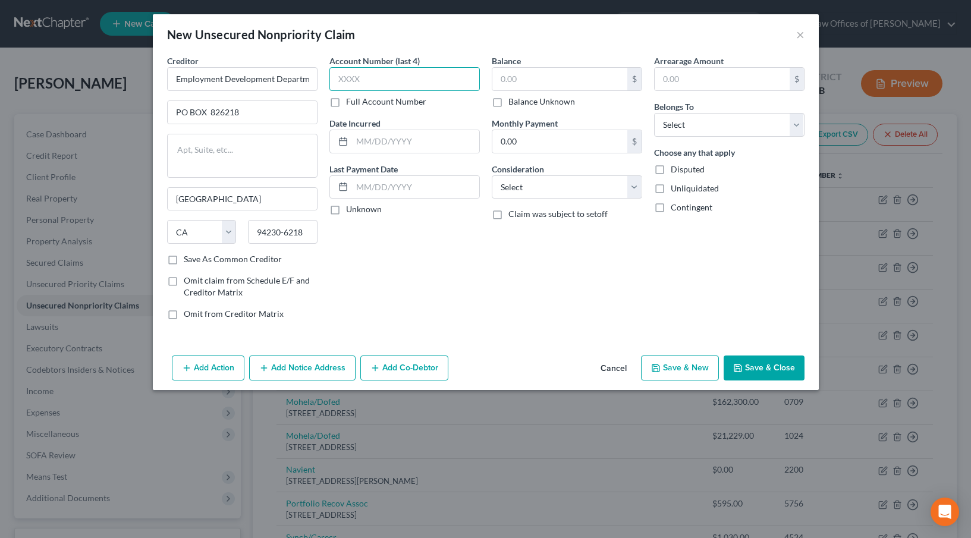
click at [362, 77] on input "text" at bounding box center [404, 79] width 150 height 24
type input "2464"
click at [540, 89] on input "text" at bounding box center [559, 79] width 135 height 23
type input "840"
click at [567, 196] on select "Select Cable / Satellite Services Collection Agency Credit Card Debt Debt Couns…" at bounding box center [567, 187] width 150 height 24
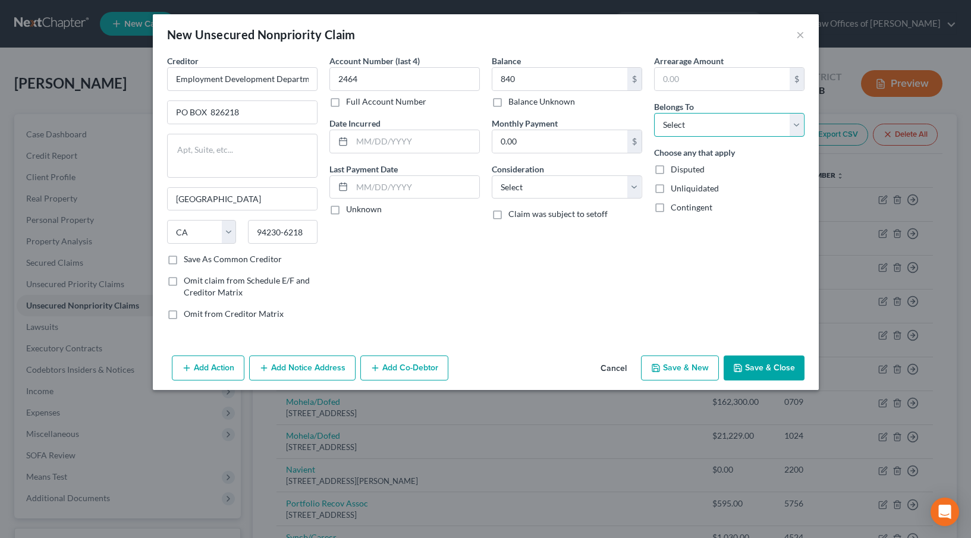
click at [703, 123] on select "Select Debtor 1 Only Debtor 2 Only Debtor 1 And Debtor 2 Only At Least One Of T…" at bounding box center [729, 125] width 150 height 24
select select "0"
click at [654, 113] on select "Select Debtor 1 Only Debtor 2 Only Debtor 1 And Debtor 2 Only At Least One Of T…" at bounding box center [729, 125] width 150 height 24
click at [745, 371] on button "Save & Close" at bounding box center [764, 368] width 81 height 25
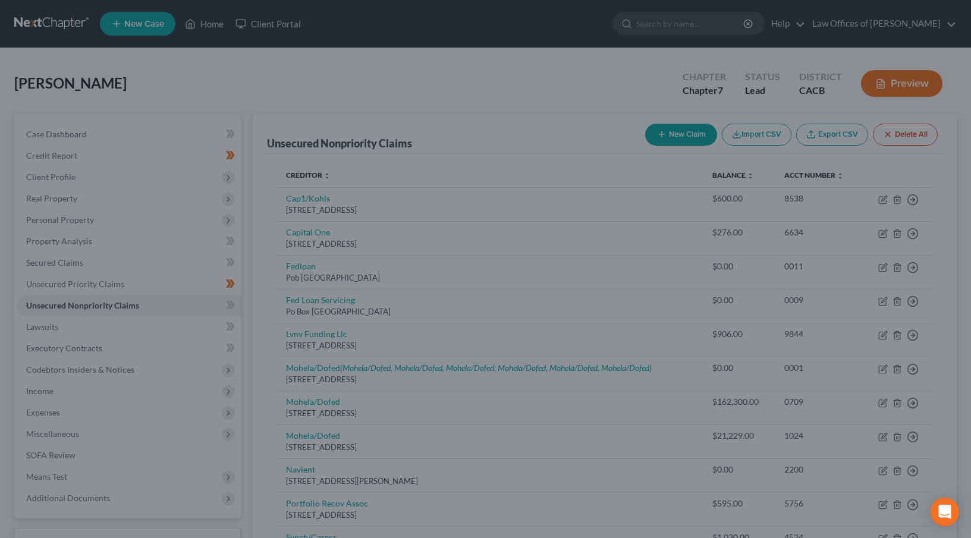
type input "840.00"
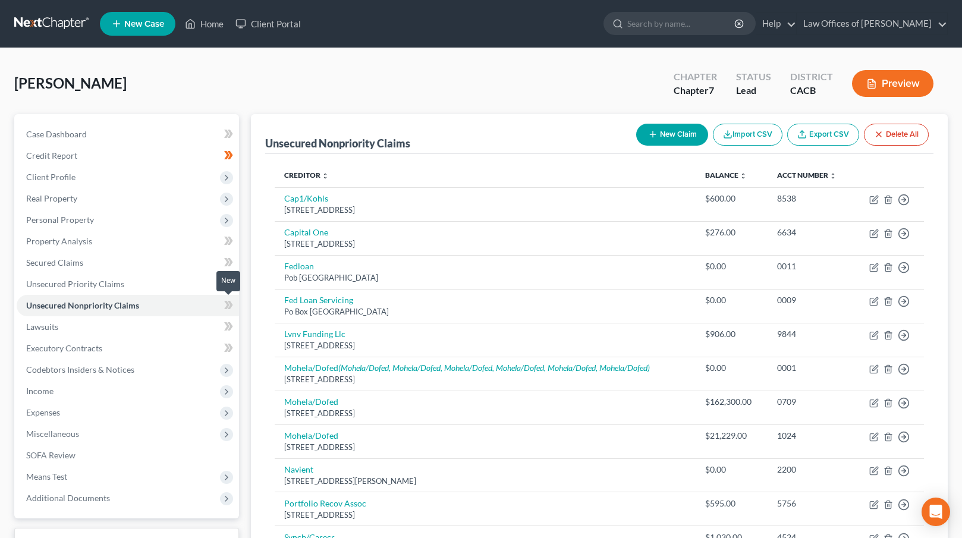
click at [226, 303] on icon at bounding box center [228, 305] width 9 height 15
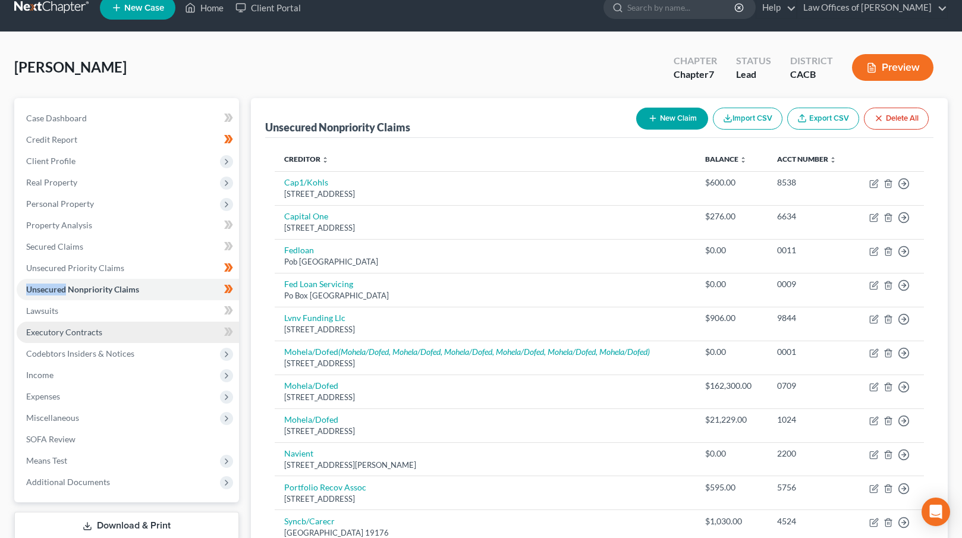
scroll to position [51, 0]
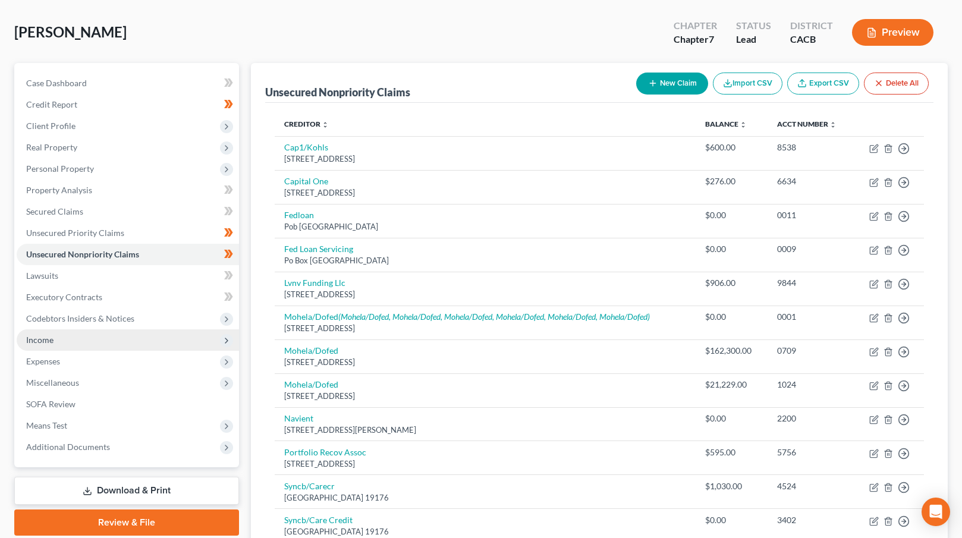
click at [173, 335] on span "Income" at bounding box center [128, 339] width 222 height 21
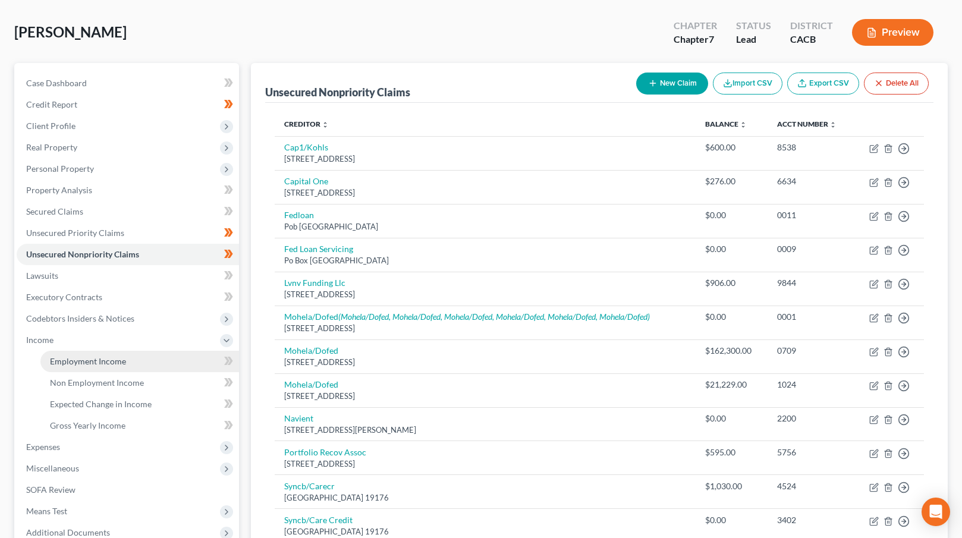
click at [156, 354] on link "Employment Income" at bounding box center [139, 361] width 199 height 21
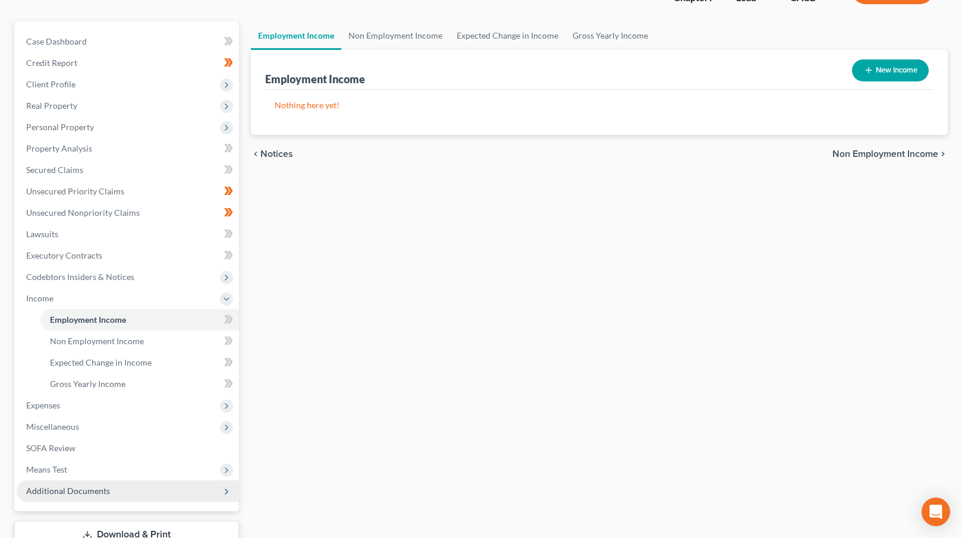
scroll to position [178, 0]
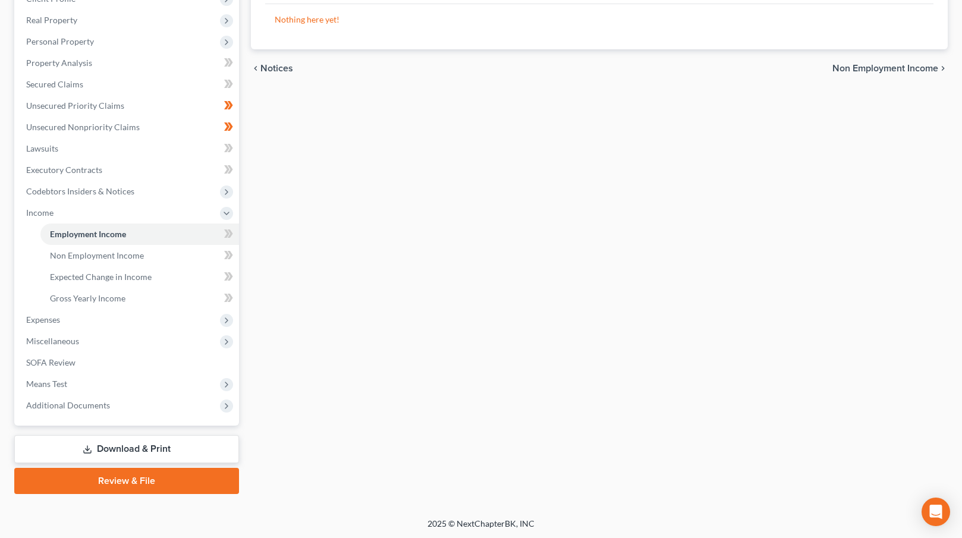
click at [152, 442] on link "Download & Print" at bounding box center [126, 449] width 225 height 28
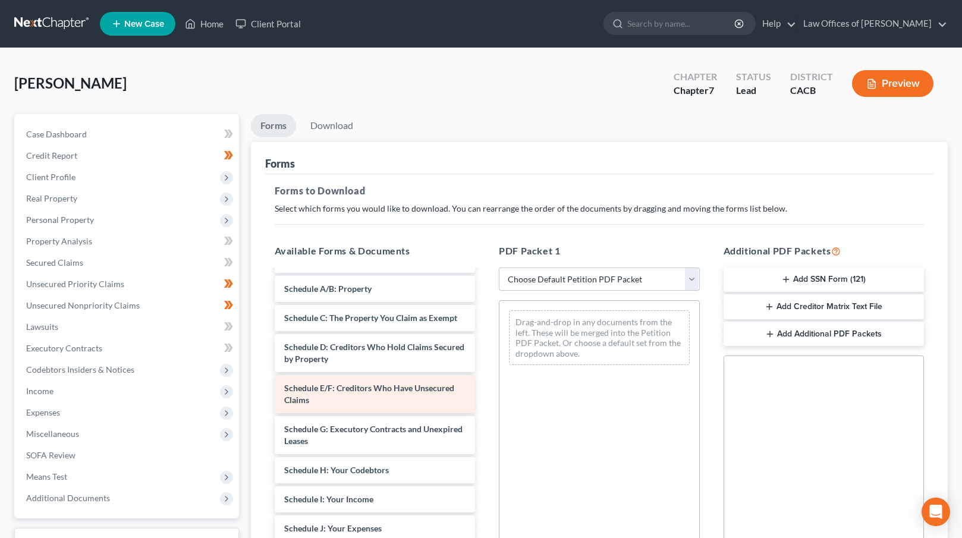
scroll to position [67, 0]
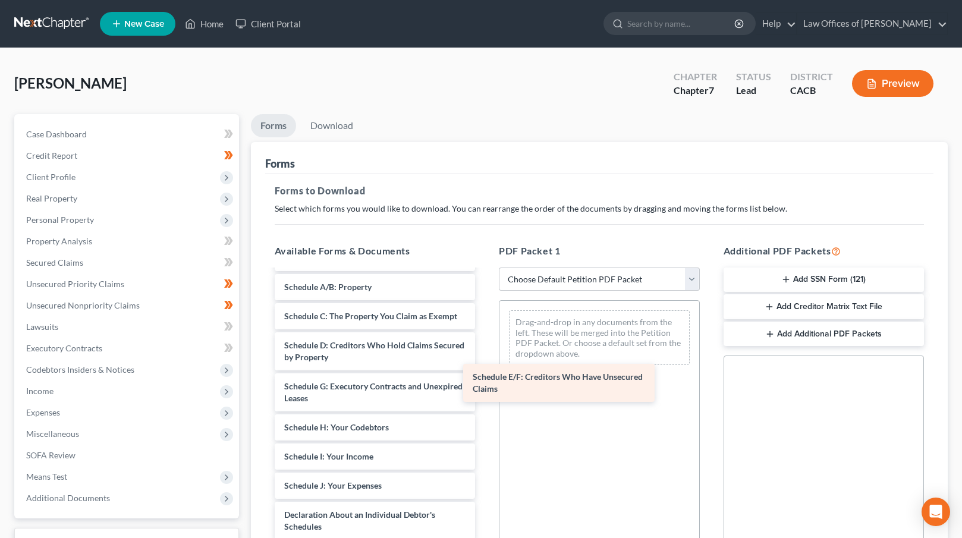
drag, startPoint x: 357, startPoint y: 395, endPoint x: 564, endPoint y: 381, distance: 207.9
click at [485, 381] on div "Schedule E/F: Creditors Who Have Unsecured Claims Voluntary Petition for Indivi…" at bounding box center [375, 497] width 220 height 587
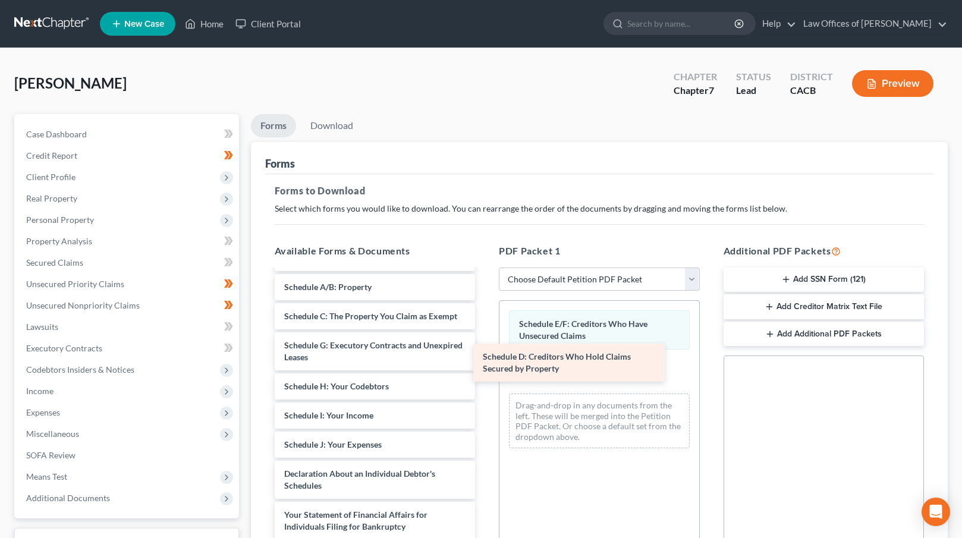
drag, startPoint x: 350, startPoint y: 353, endPoint x: 549, endPoint y: 365, distance: 198.9
click at [485, 365] on div "Schedule D: Creditors Who Hold Claims Secured by Property Voluntary Petition fo…" at bounding box center [375, 477] width 220 height 546
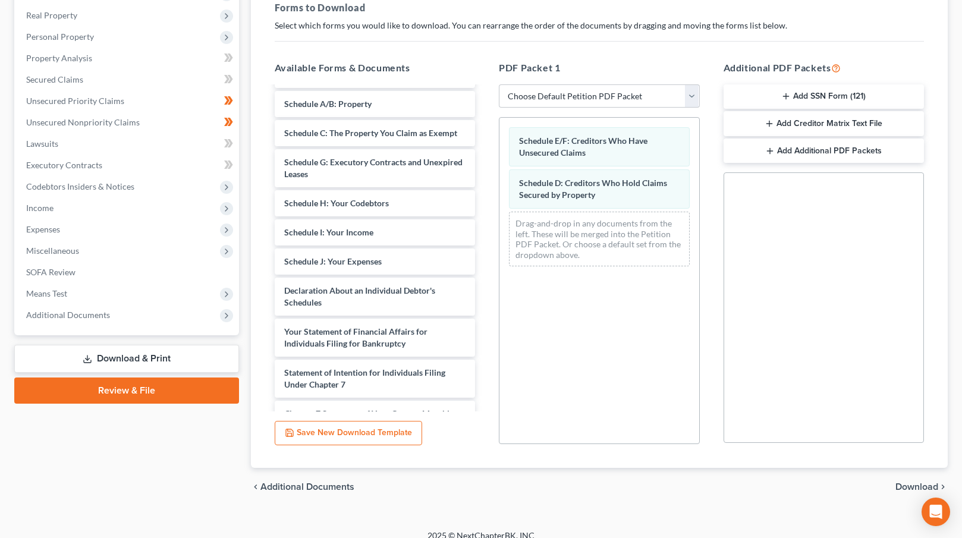
scroll to position [196, 0]
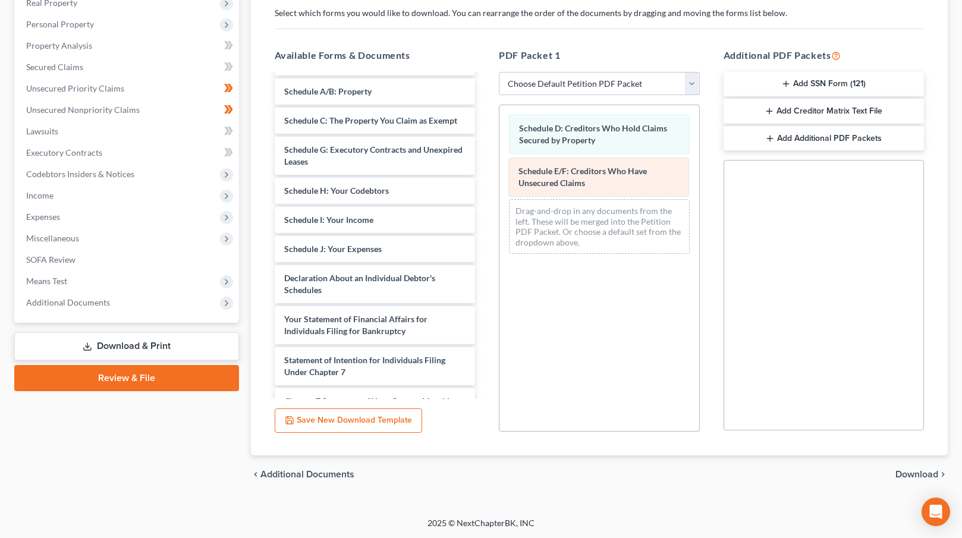
drag, startPoint x: 596, startPoint y: 133, endPoint x: 596, endPoint y: 190, distance: 57.1
click at [596, 189] on div "Schedule E/F: Creditors Who Have Unsecured Claims Schedule E/F: Creditors Who H…" at bounding box center [599, 184] width 200 height 158
click at [910, 474] on span "Download" at bounding box center [916, 475] width 43 height 10
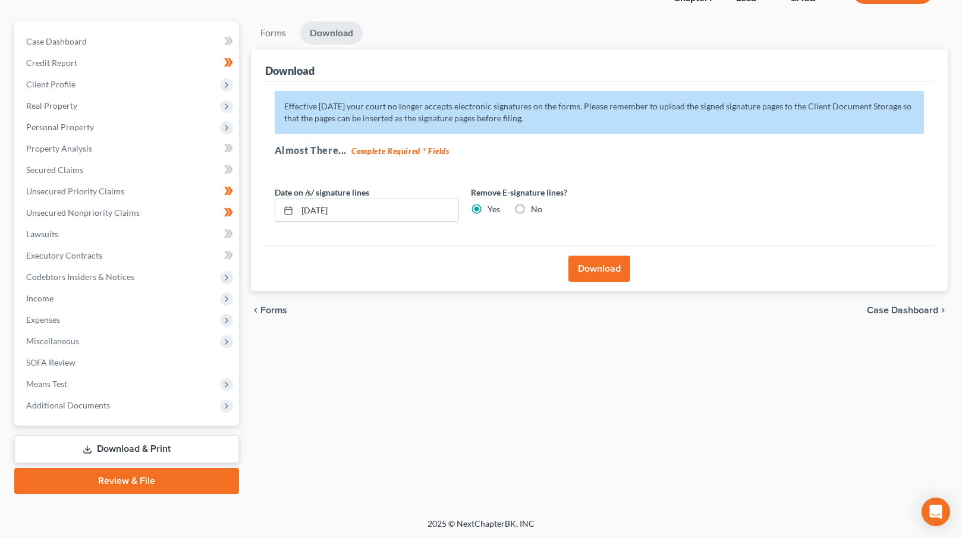
click at [595, 276] on button "Download" at bounding box center [599, 269] width 62 height 26
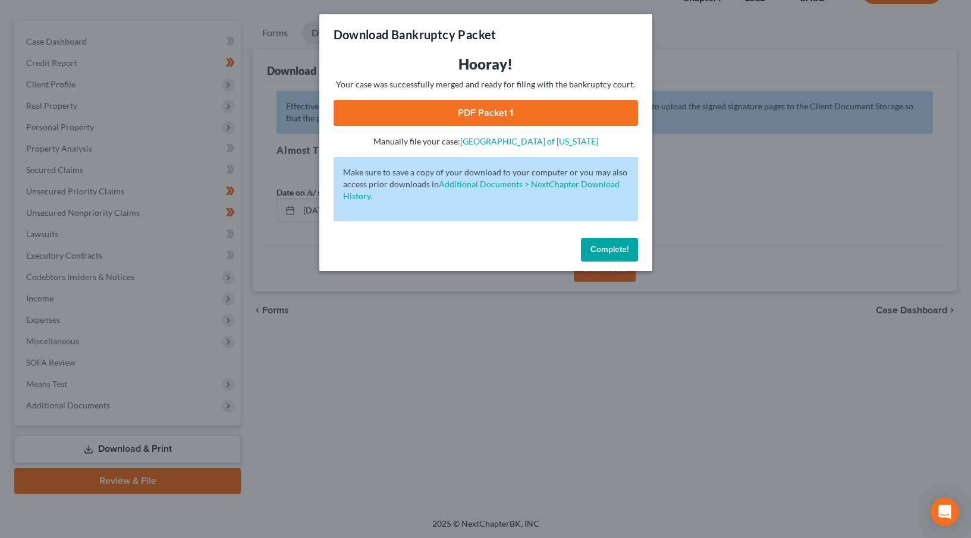
click at [429, 119] on link "PDF Packet 1" at bounding box center [486, 113] width 304 height 26
click at [603, 247] on span "Complete!" at bounding box center [609, 249] width 38 height 10
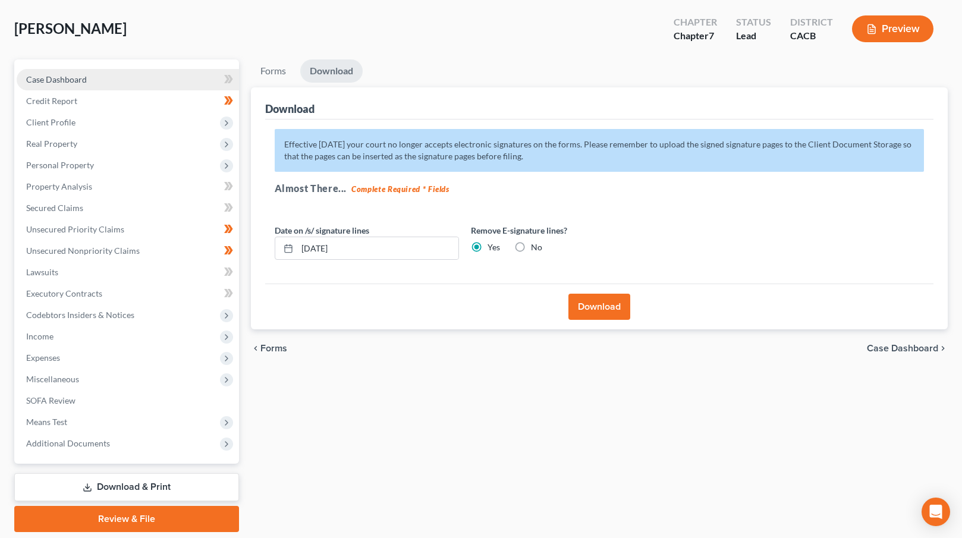
scroll to position [0, 0]
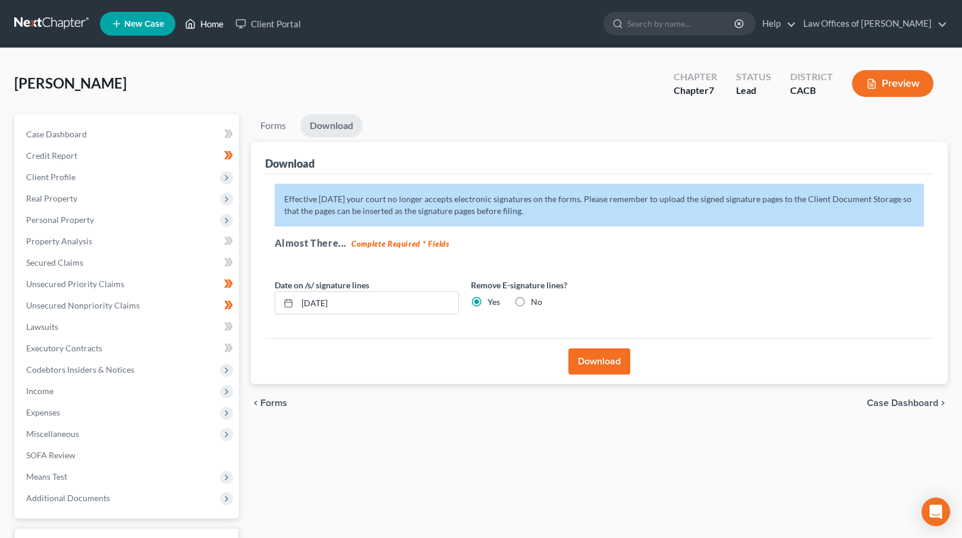
click at [207, 27] on link "Home" at bounding box center [204, 23] width 51 height 21
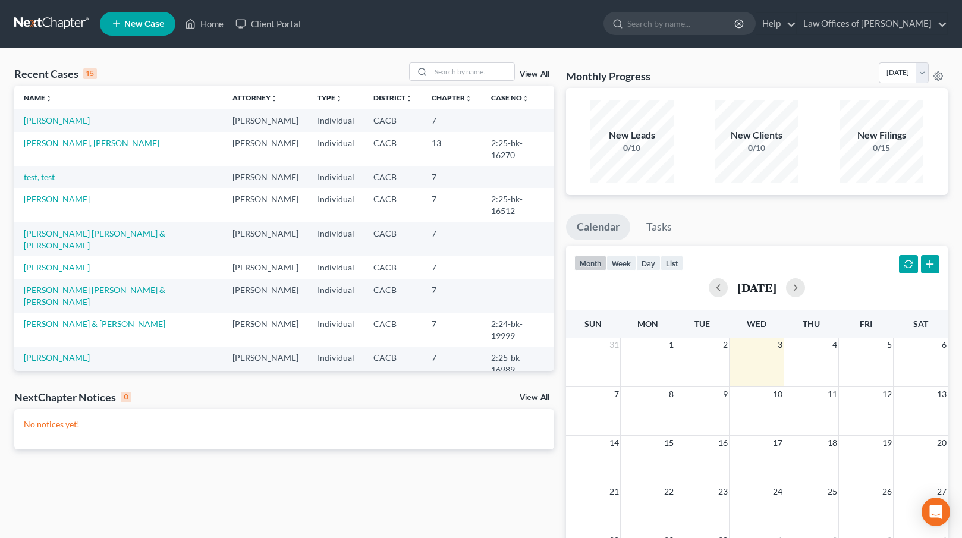
click at [143, 25] on span "New Case" at bounding box center [144, 24] width 40 height 9
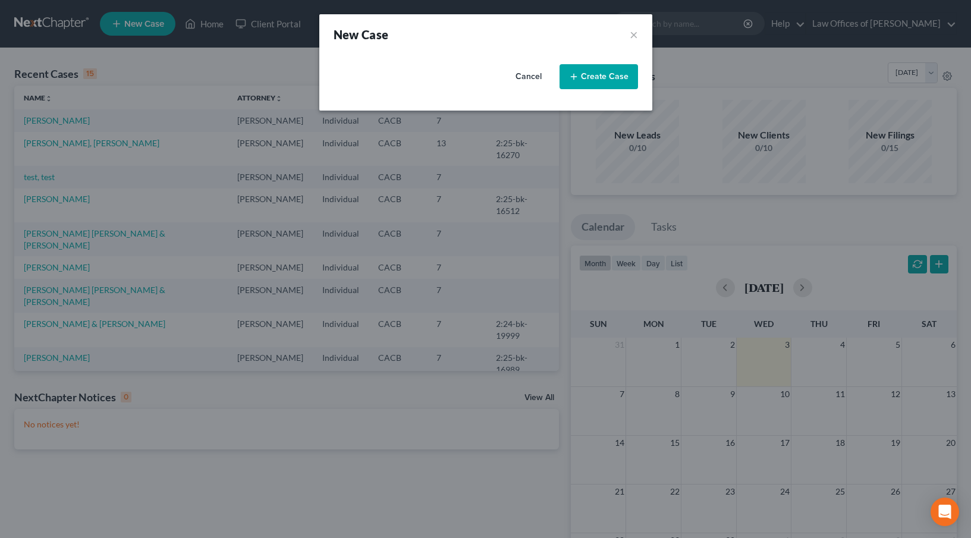
select select "7"
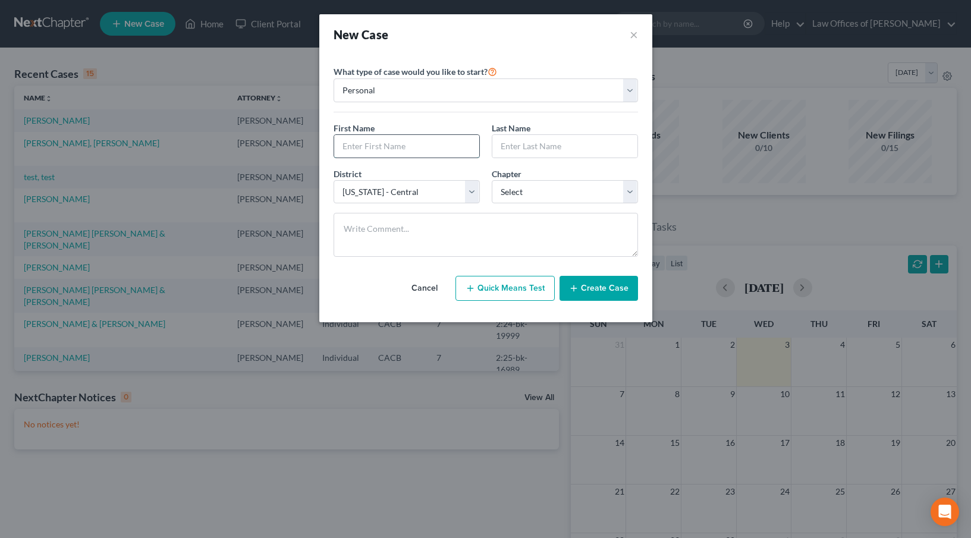
click at [395, 144] on input "text" at bounding box center [406, 146] width 145 height 23
type input "[PERSON_NAME]"
click at [609, 188] on select "Select 7 11 12 13" at bounding box center [565, 192] width 146 height 24
select select "0"
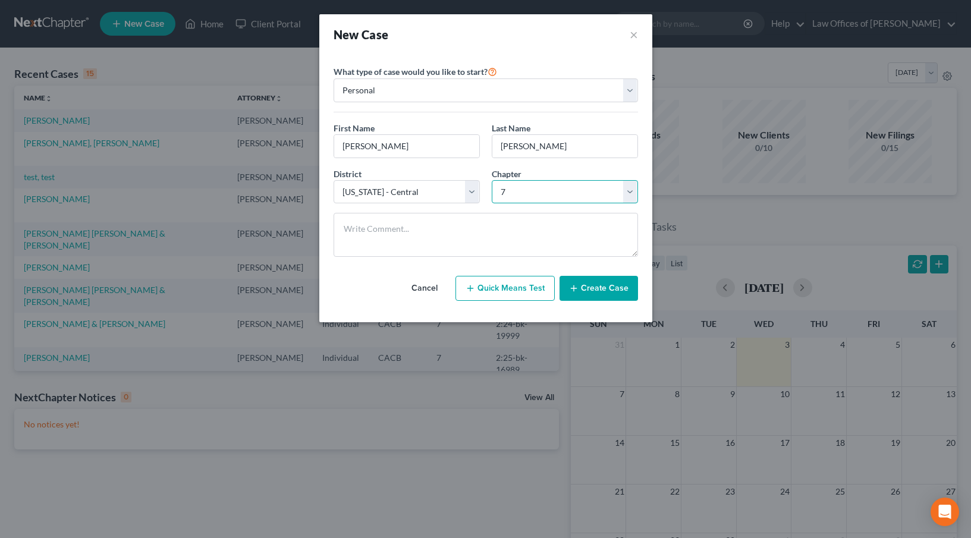
click at [492, 180] on select "Select 7 11 12 13" at bounding box center [565, 192] width 146 height 24
click at [607, 286] on button "Create Case" at bounding box center [598, 288] width 78 height 25
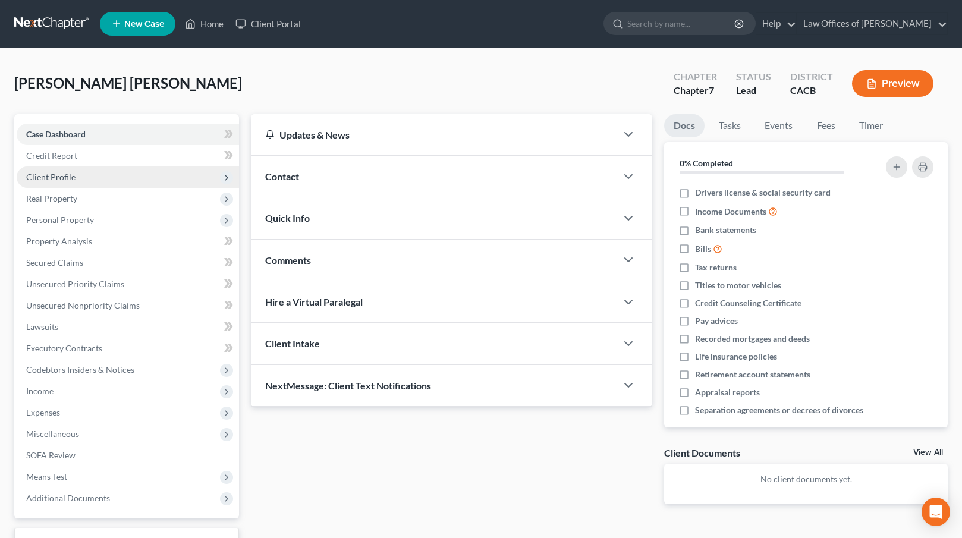
click at [84, 175] on span "Client Profile" at bounding box center [128, 176] width 222 height 21
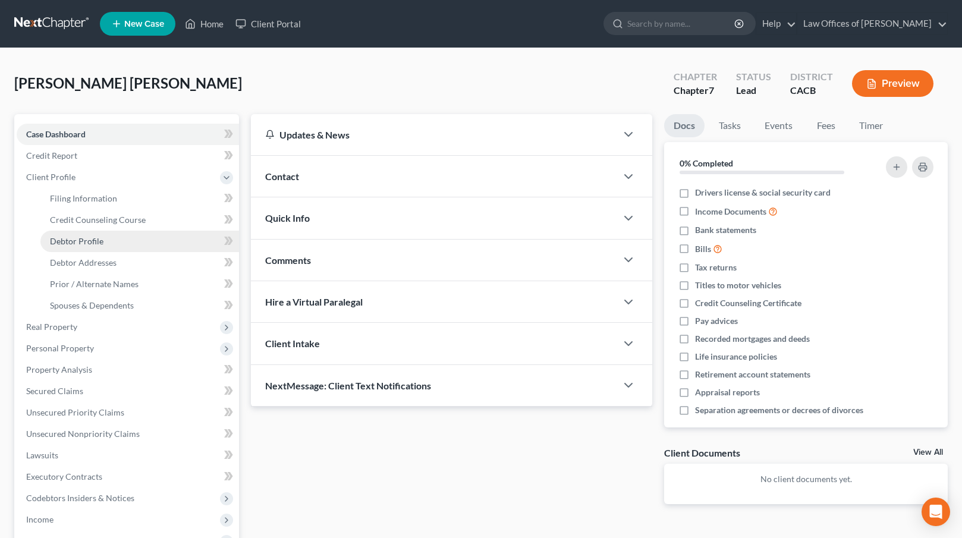
click at [105, 240] on link "Debtor Profile" at bounding box center [139, 241] width 199 height 21
select select "0"
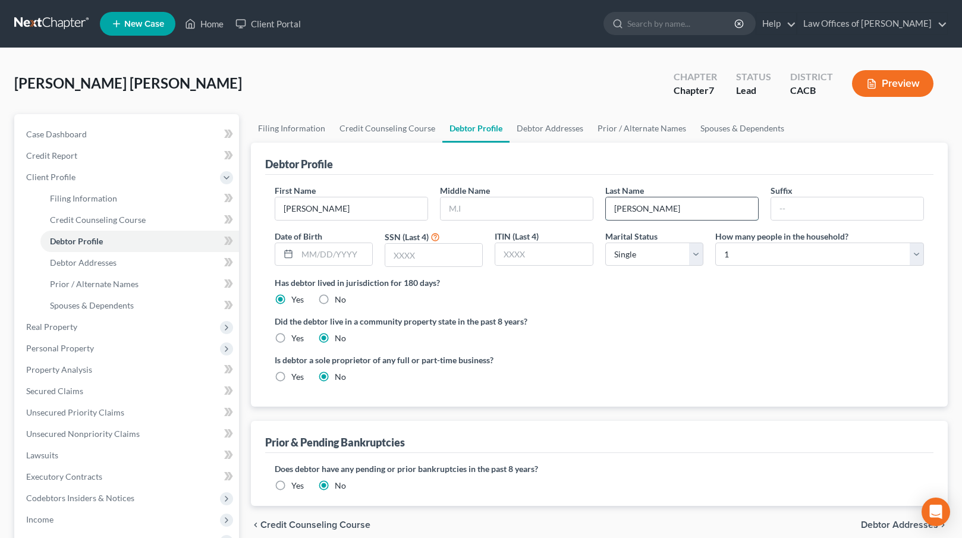
drag, startPoint x: 656, startPoint y: 207, endPoint x: 693, endPoint y: 205, distance: 36.9
click at [701, 205] on input "[PERSON_NAME]" at bounding box center [682, 208] width 152 height 23
type input "[PERSON_NAME]"
click at [105, 288] on span "Prior / Alternate Names" at bounding box center [94, 284] width 89 height 10
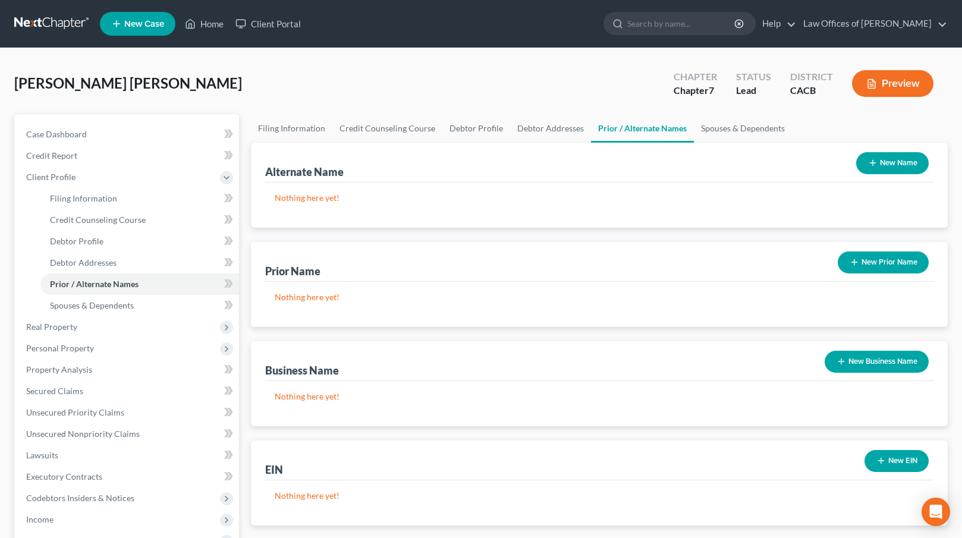
click at [894, 162] on button "New Name" at bounding box center [892, 163] width 73 height 22
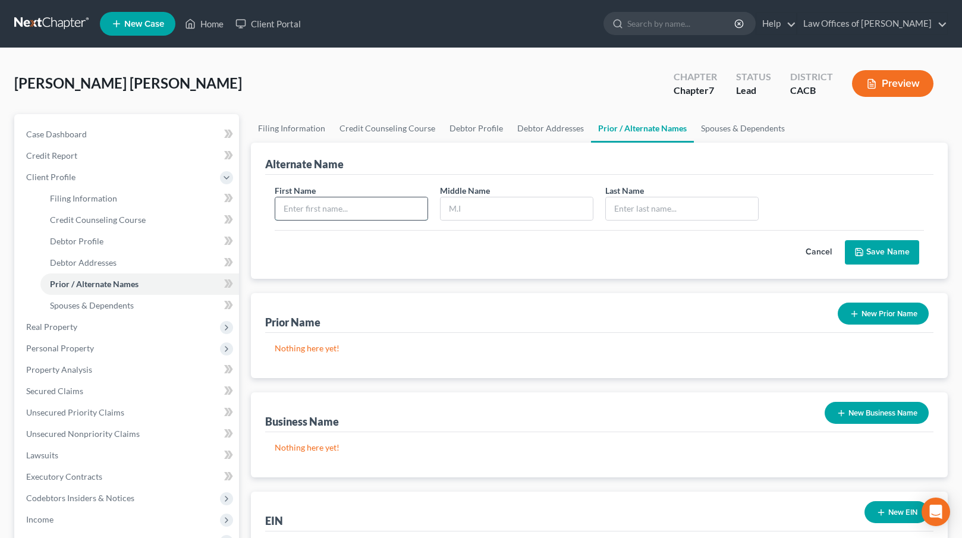
click at [367, 206] on input "text" at bounding box center [351, 208] width 152 height 23
type input "[PERSON_NAME]"
type input "H"
type input "[PERSON_NAME]"
click at [891, 248] on button "Save Name" at bounding box center [882, 252] width 74 height 25
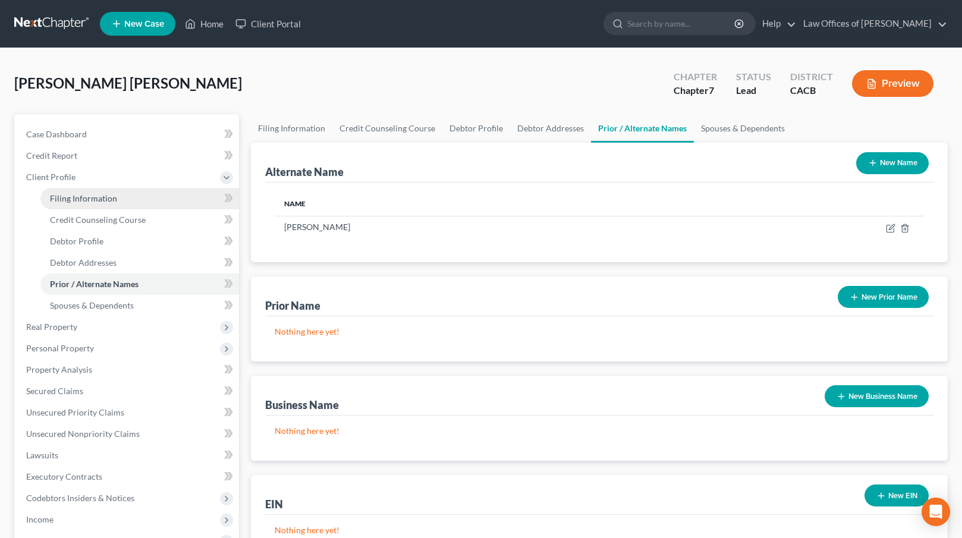
click at [105, 201] on span "Filing Information" at bounding box center [83, 198] width 67 height 10
select select "1"
select select "0"
select select "7"
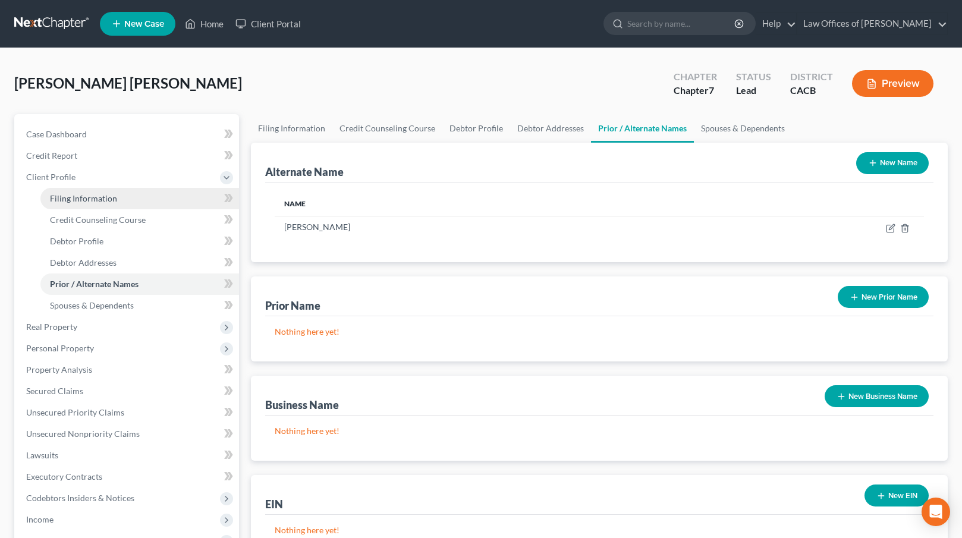
select select "0"
select select "4"
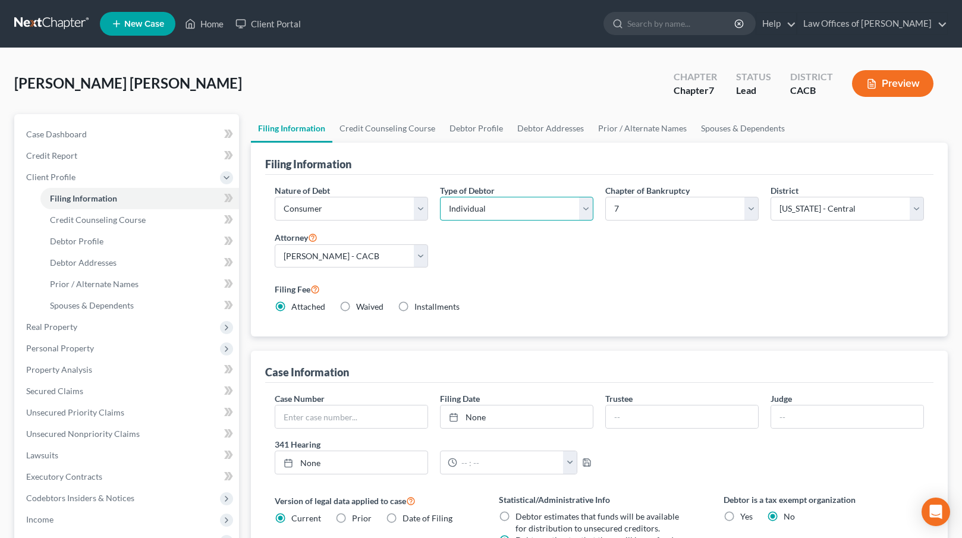
click at [543, 202] on select "Select Individual Joint" at bounding box center [516, 209] width 153 height 24
select select "1"
click at [440, 197] on select "Select Individual Joint" at bounding box center [516, 209] width 153 height 24
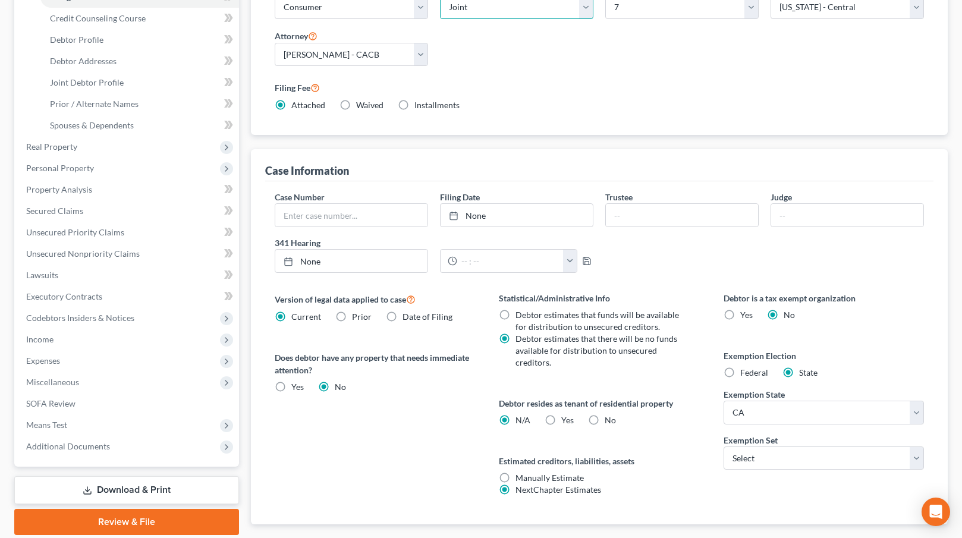
scroll to position [271, 0]
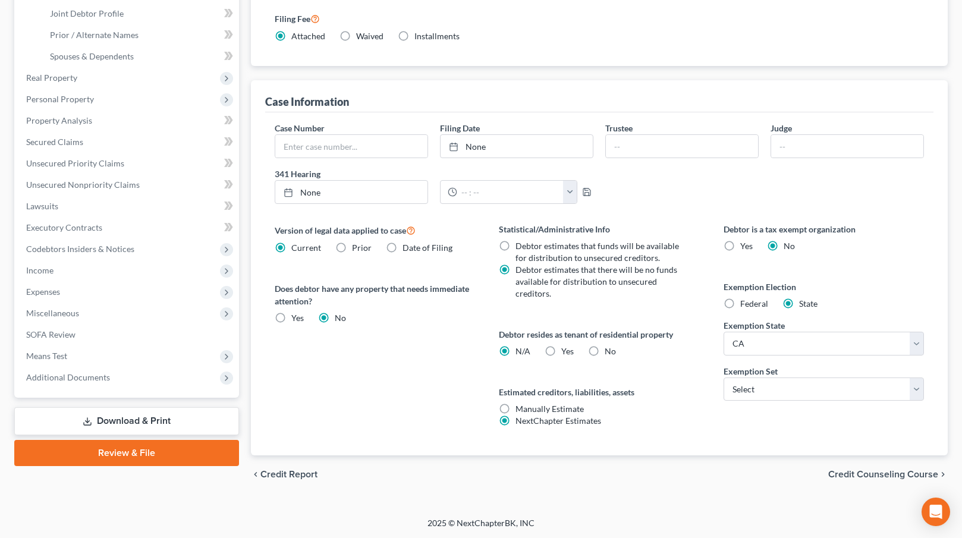
click at [561, 351] on label "Yes Yes" at bounding box center [567, 351] width 12 height 12
click at [566, 351] on input "Yes Yes" at bounding box center [570, 349] width 8 height 8
radio input "true"
radio input "false"
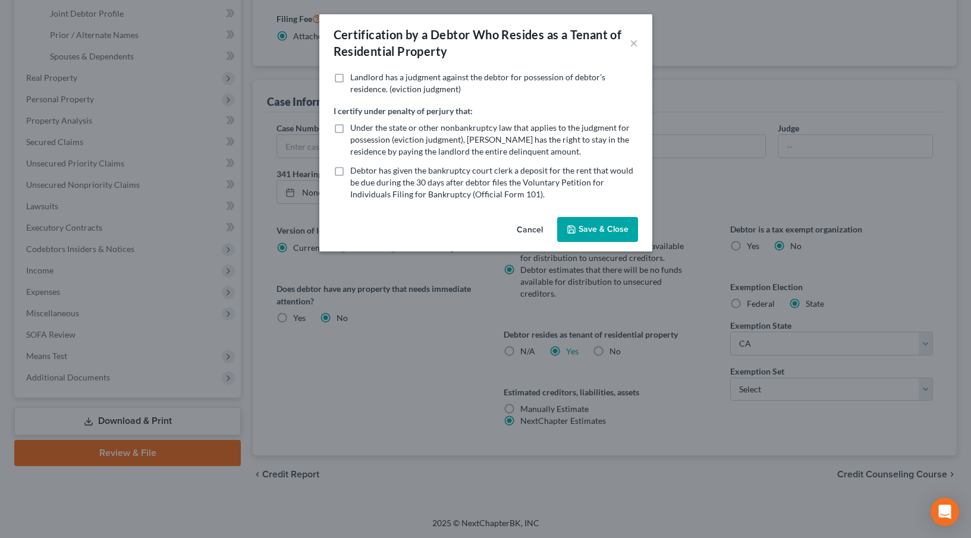
click at [615, 235] on button "Save & Close" at bounding box center [597, 229] width 81 height 25
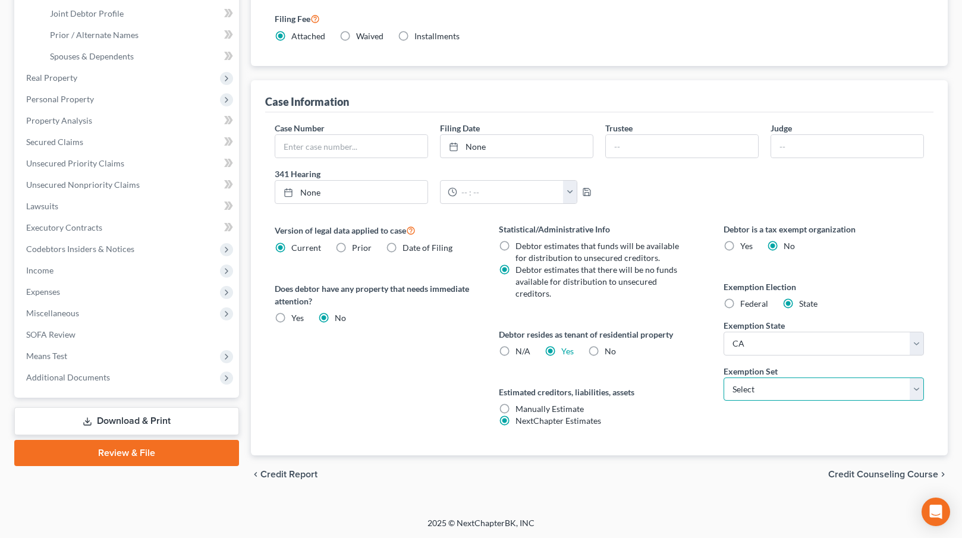
click at [837, 381] on select "Select 703 704" at bounding box center [824, 390] width 201 height 24
select select "0"
click at [724, 378] on select "Select 703 704" at bounding box center [824, 390] width 201 height 24
click at [655, 422] on div "Estimated creditors, liabilities, assets Manually Estimate Manually Estimate Ne…" at bounding box center [599, 406] width 201 height 41
click at [873, 471] on span "Credit Counseling Course" at bounding box center [883, 475] width 110 height 10
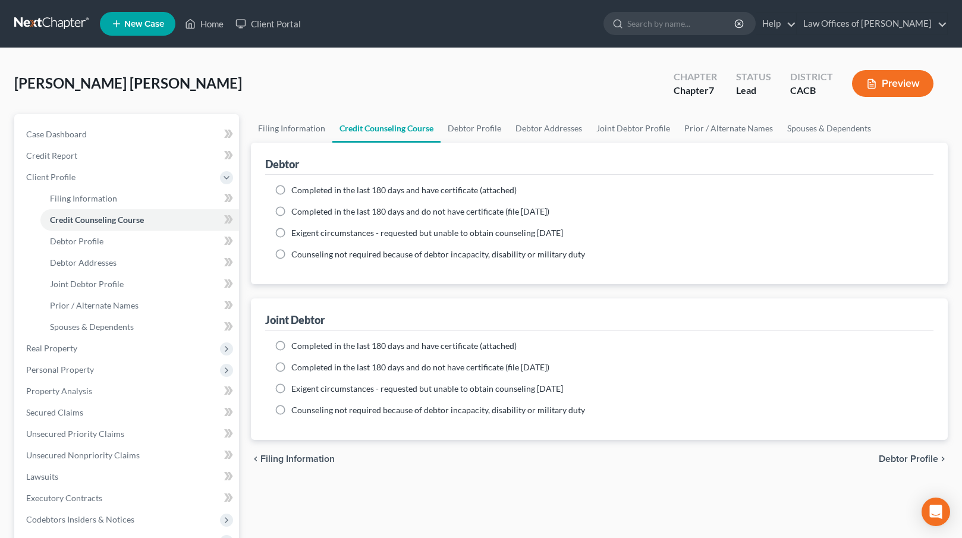
click at [329, 213] on span "Completed in the last 180 days and do not have certificate (file [DATE])" at bounding box center [420, 211] width 258 height 10
click at [304, 213] on input "Completed in the last 180 days and do not have certificate (file [DATE])" at bounding box center [300, 210] width 8 height 8
radio input "true"
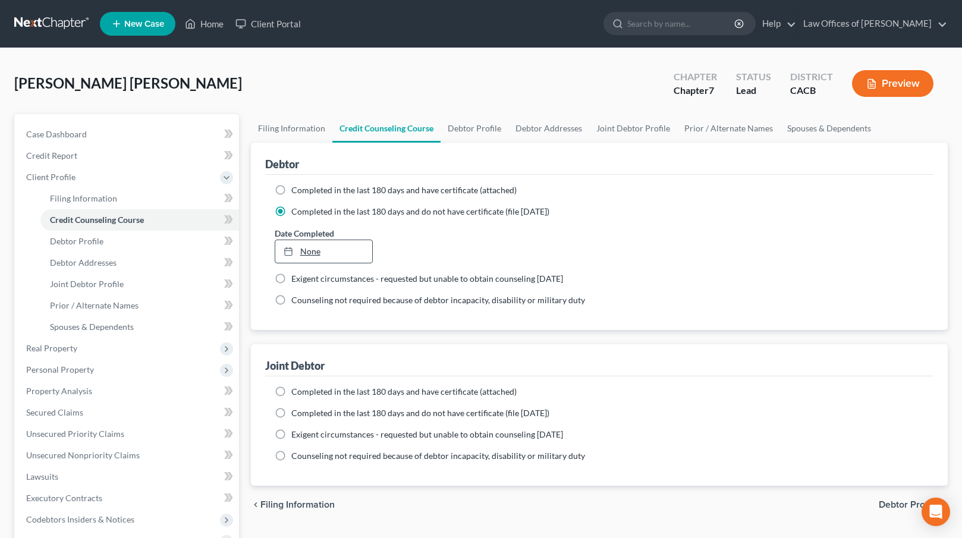
click at [312, 244] on link "None" at bounding box center [323, 251] width 97 height 23
type input "[DATE]"
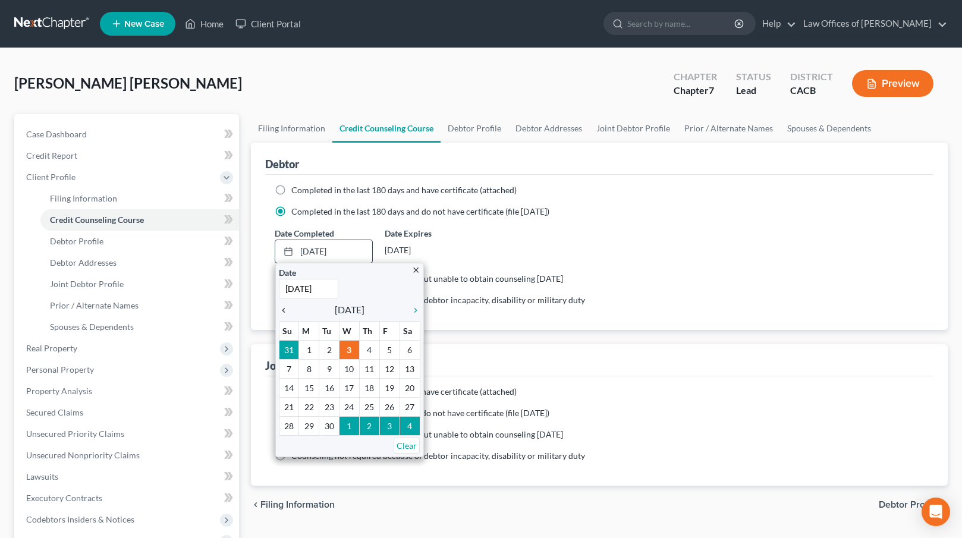
click at [285, 310] on icon "chevron_left" at bounding box center [286, 311] width 15 height 10
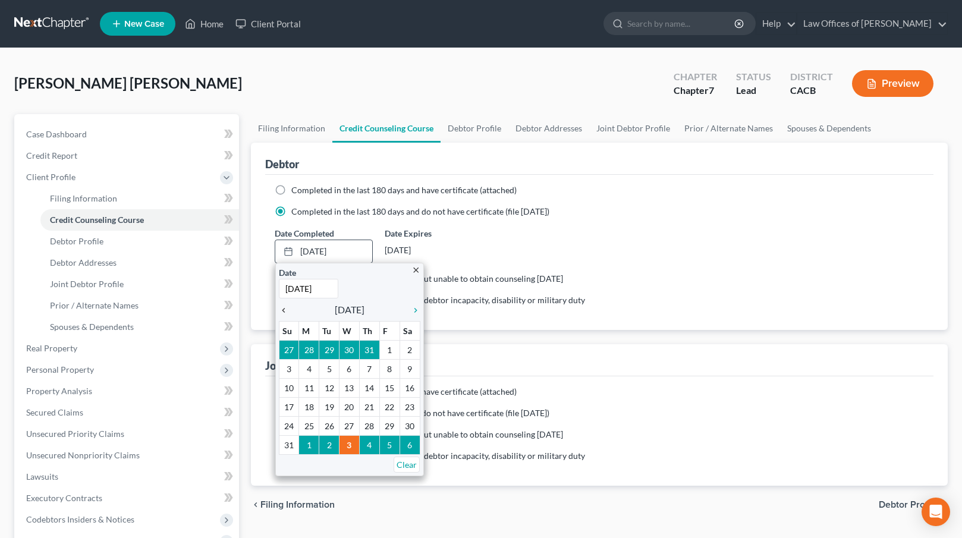
click at [285, 310] on icon "chevron_left" at bounding box center [286, 311] width 15 height 10
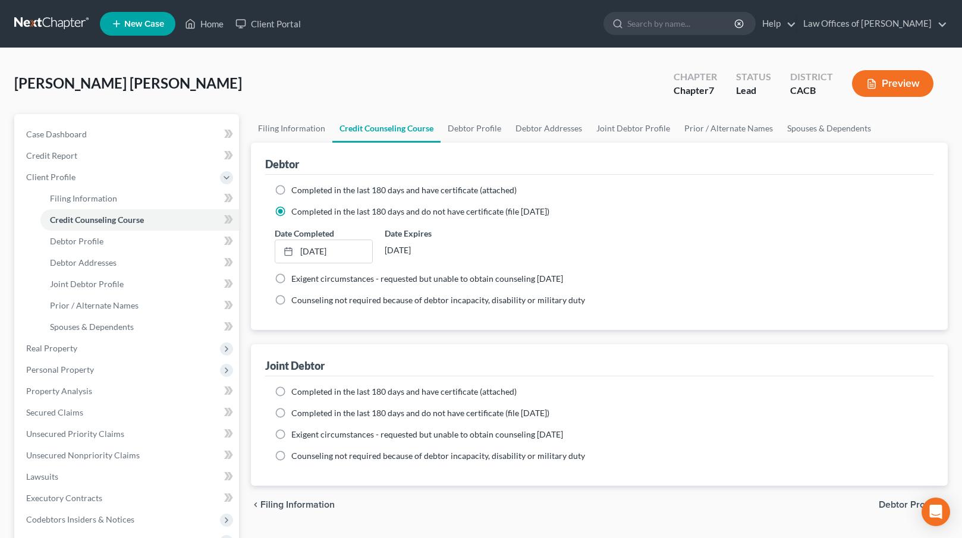
click at [335, 413] on span "Completed in the last 180 days and do not have certificate (file [DATE])" at bounding box center [420, 413] width 258 height 10
click at [304, 413] on input "Completed in the last 180 days and do not have certificate (file [DATE])" at bounding box center [300, 411] width 8 height 8
radio input "true"
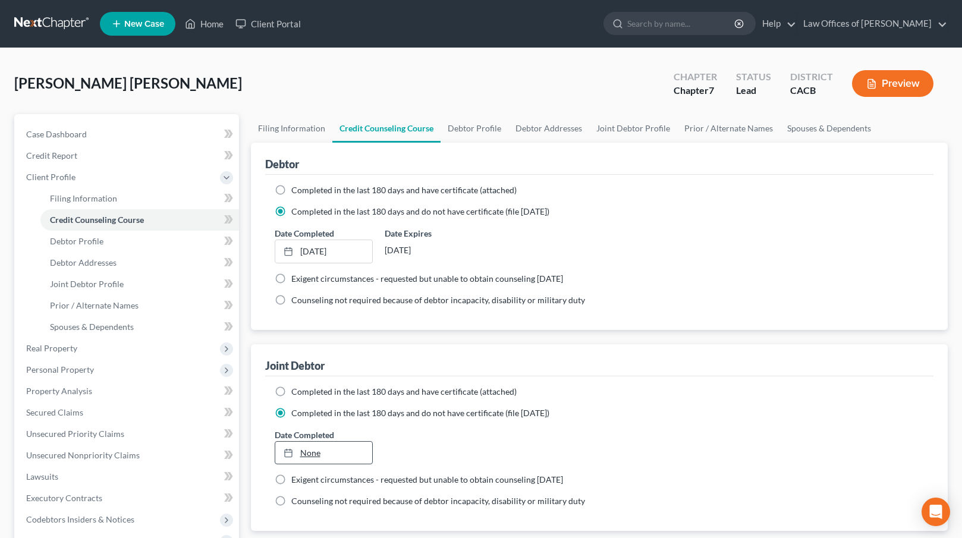
type input "[DATE]"
click at [315, 450] on link "None" at bounding box center [323, 453] width 97 height 23
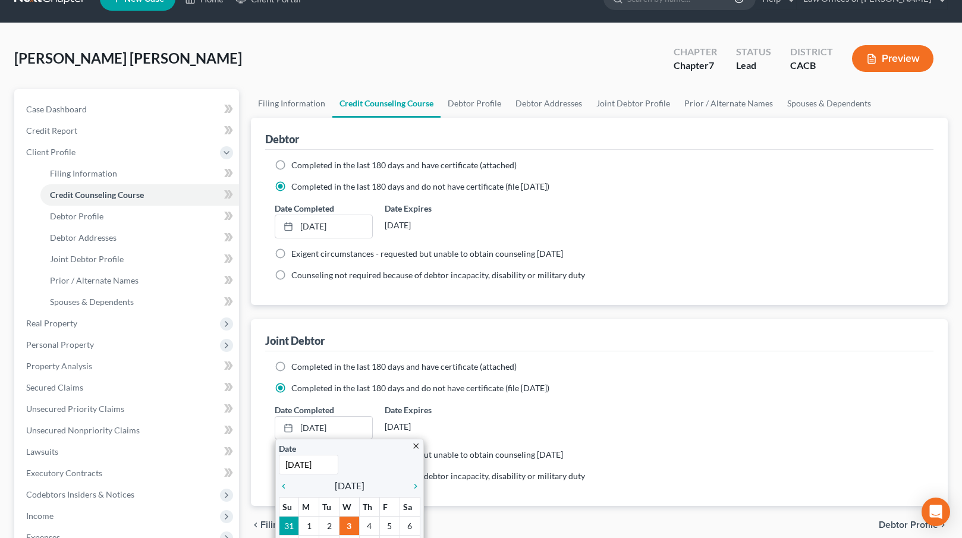
scroll to position [213, 0]
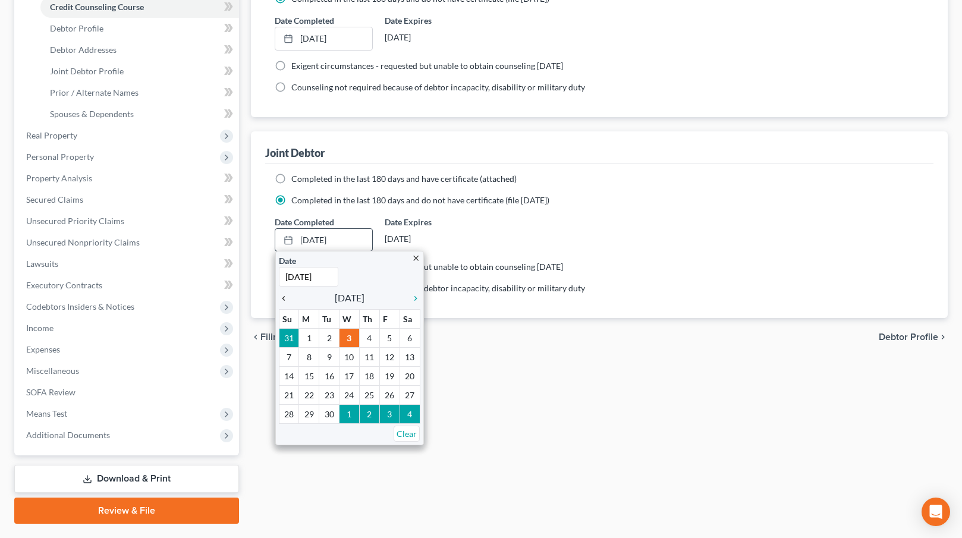
click at [283, 297] on icon "chevron_left" at bounding box center [286, 299] width 15 height 10
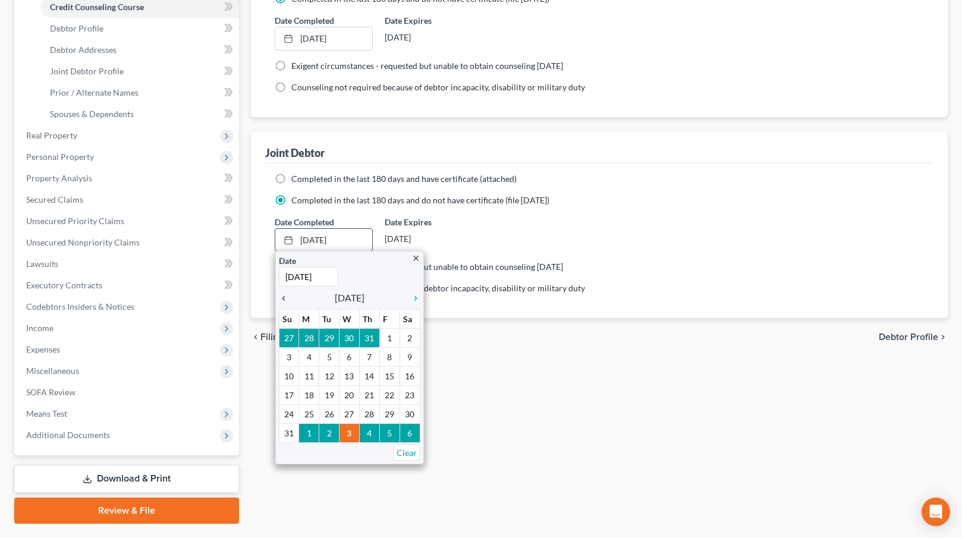
click at [283, 298] on icon "chevron_left" at bounding box center [286, 299] width 15 height 10
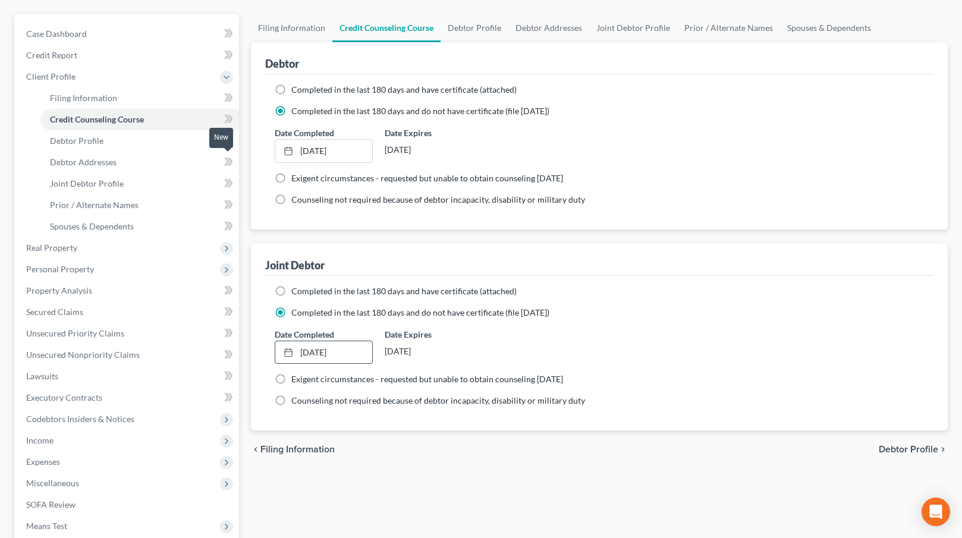
scroll to position [74, 0]
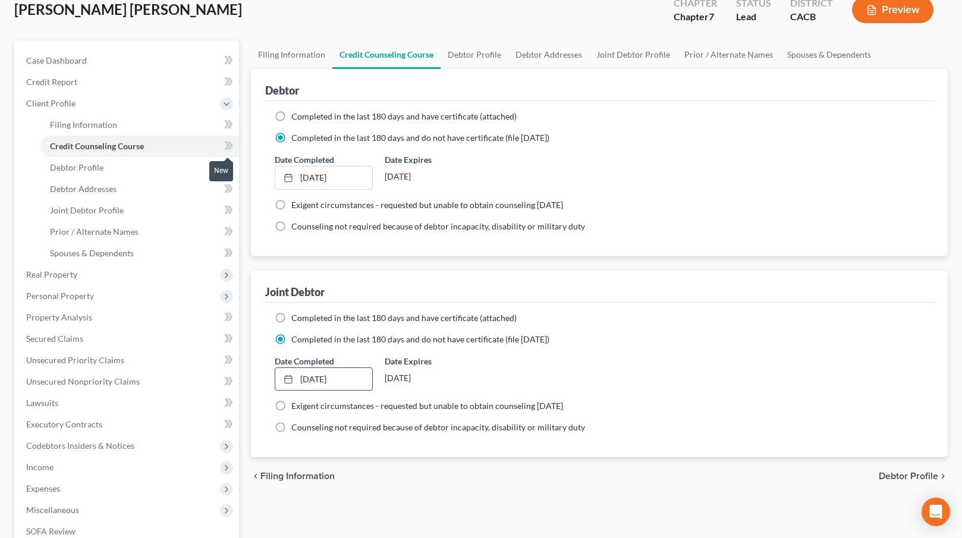
click at [230, 145] on icon at bounding box center [229, 146] width 5 height 8
click at [228, 122] on icon at bounding box center [226, 124] width 5 height 8
click at [901, 476] on span "Debtor Profile" at bounding box center [908, 476] width 59 height 10
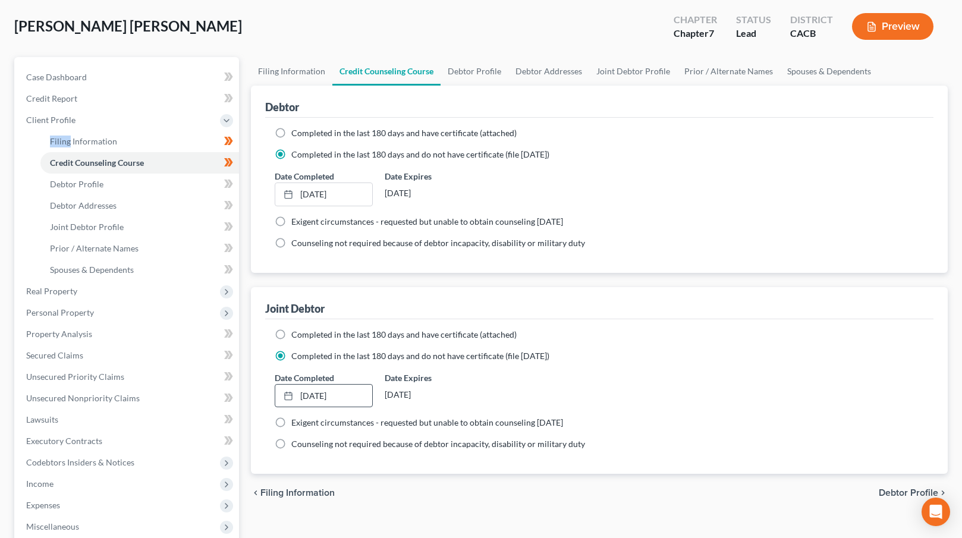
select select "1"
select select "0"
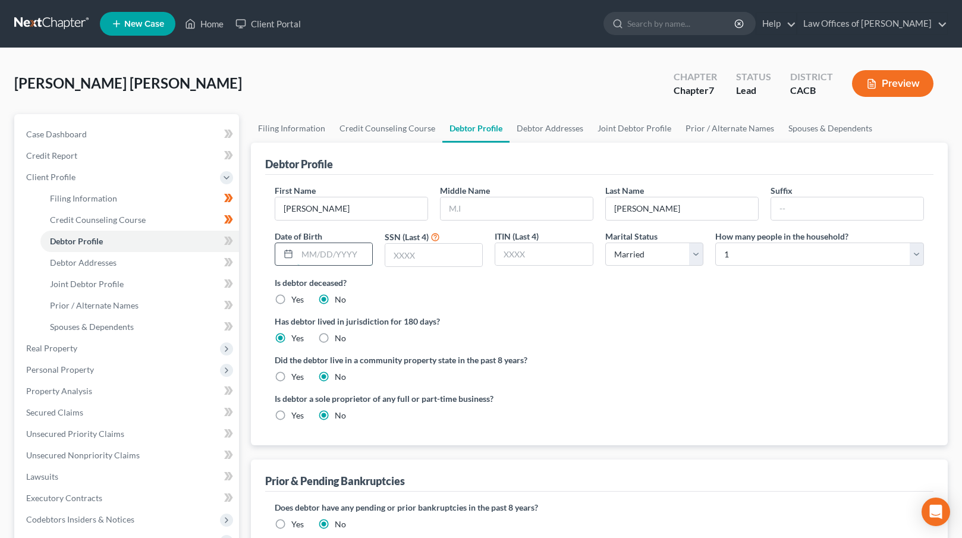
click at [307, 253] on input "text" at bounding box center [334, 254] width 75 height 23
click at [311, 250] on input "10111947" at bounding box center [334, 254] width 75 height 23
click at [325, 254] on input "10/111947" at bounding box center [334, 254] width 75 height 23
type input "[DATE]"
click at [425, 254] on input "text" at bounding box center [433, 255] width 97 height 23
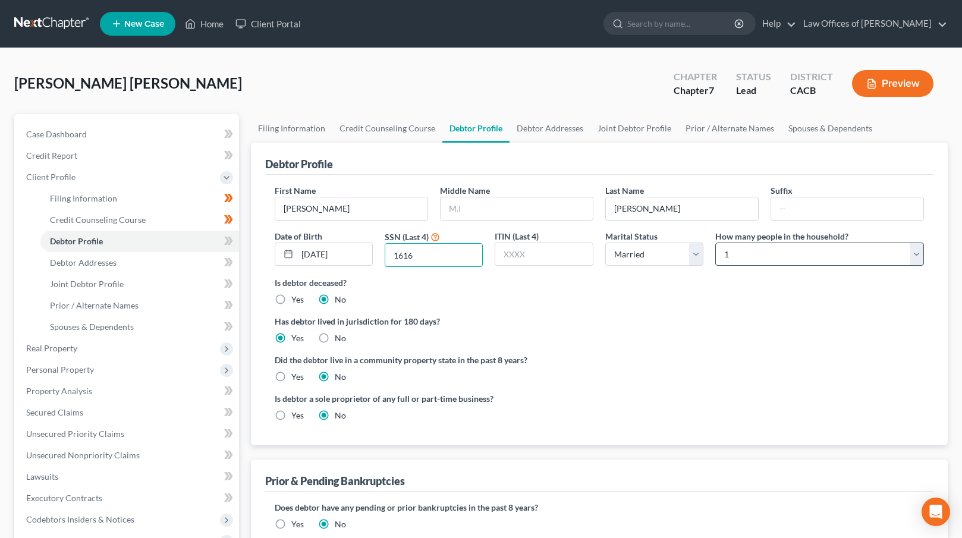
type input "1616"
click at [841, 263] on select "Select 1 2 3 4 5 6 7 8 9 10 11 12 13 14 15 16 17 18 19 20" at bounding box center [819, 255] width 209 height 24
select select "1"
click at [715, 243] on select "Select 1 2 3 4 5 6 7 8 9 10 11 12 13 14 15 16 17 18 19 20" at bounding box center [819, 255] width 209 height 24
click at [291, 377] on label "Yes" at bounding box center [297, 377] width 12 height 12
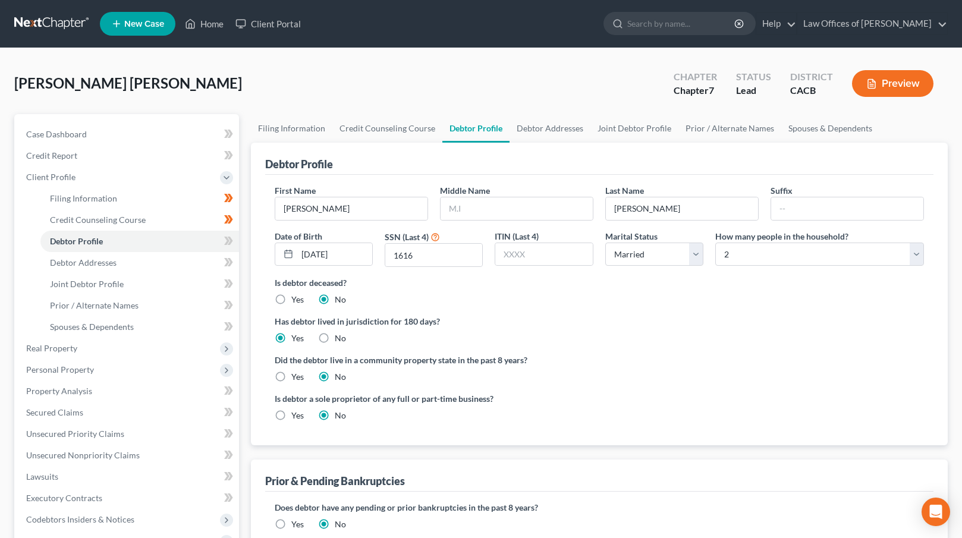
click at [296, 377] on input "Yes" at bounding box center [300, 375] width 8 height 8
radio input "true"
radio input "false"
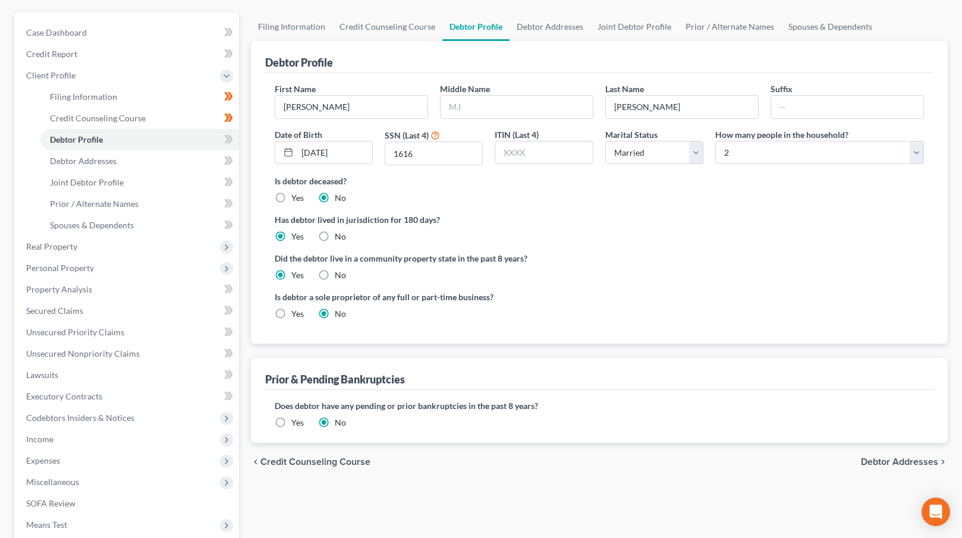
scroll to position [174, 0]
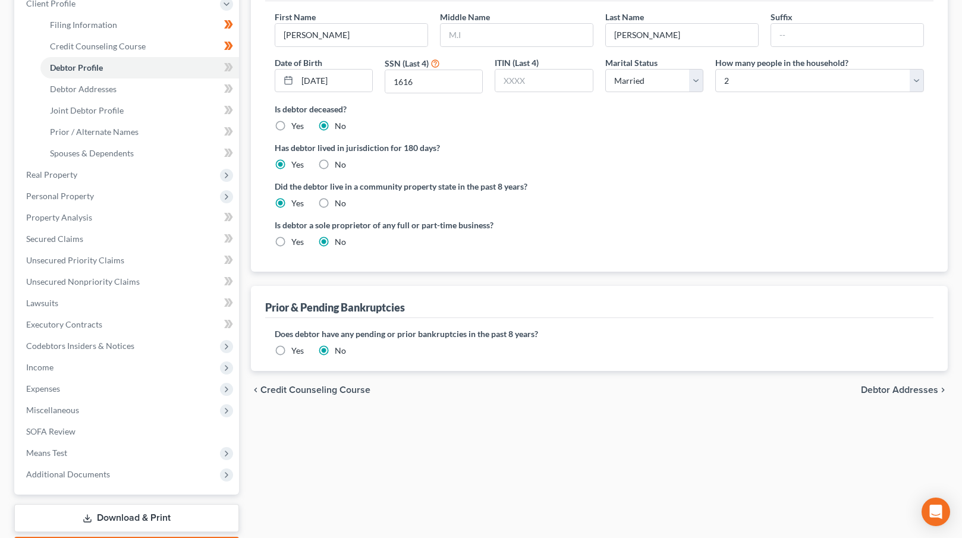
click at [882, 385] on span "Debtor Addresses" at bounding box center [899, 390] width 77 height 10
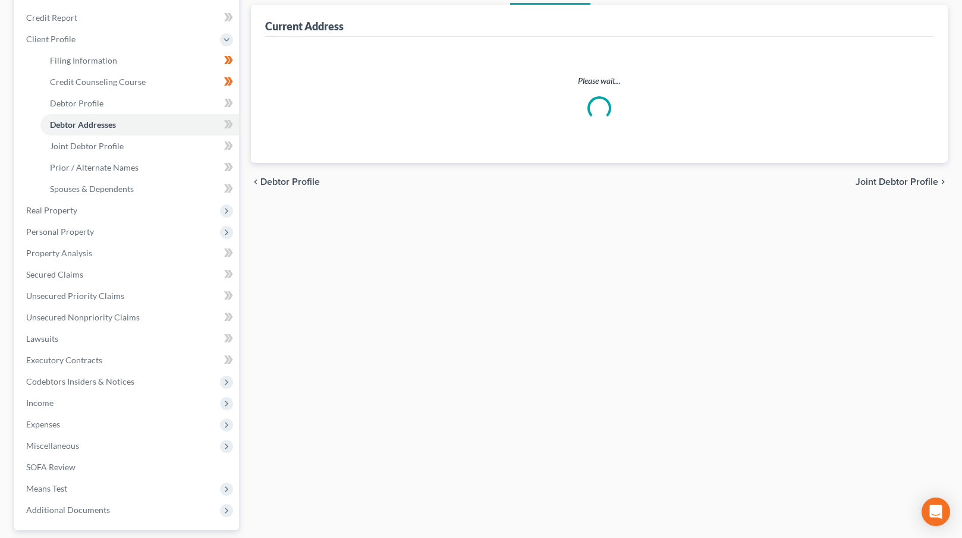
select select "0"
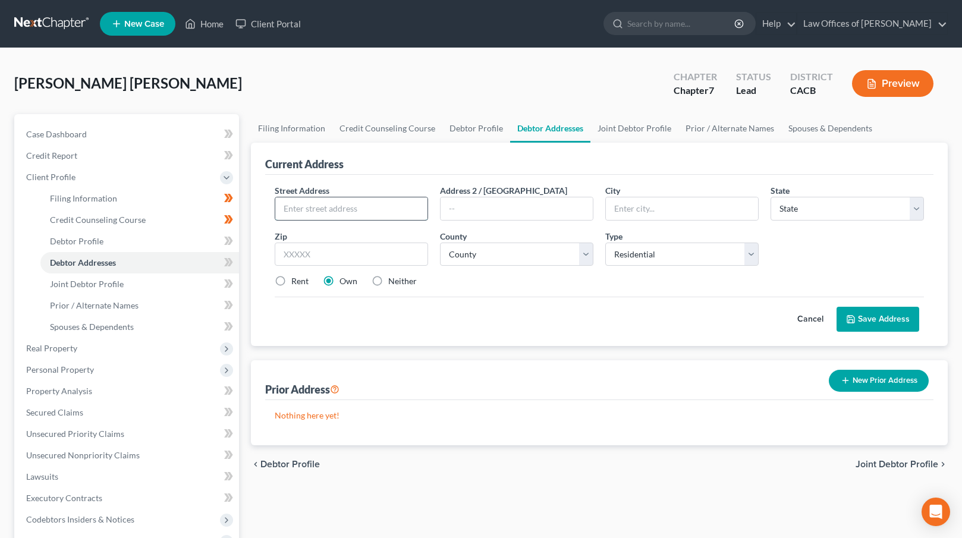
click at [315, 210] on input "text" at bounding box center [351, 208] width 152 height 23
type input "[STREET_ADDRESS]"
click at [302, 254] on input "text" at bounding box center [351, 255] width 153 height 24
type input "90062"
type input "[GEOGRAPHIC_DATA]"
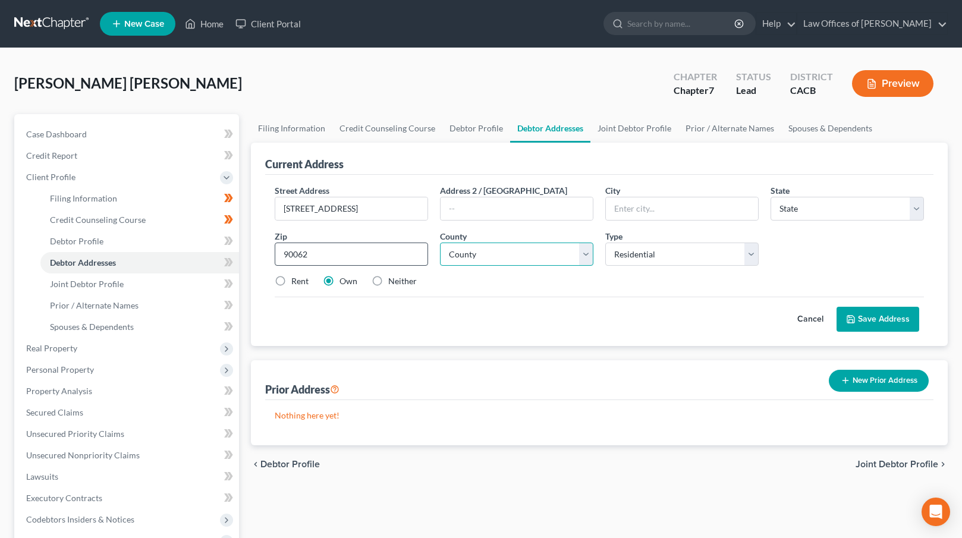
select select "4"
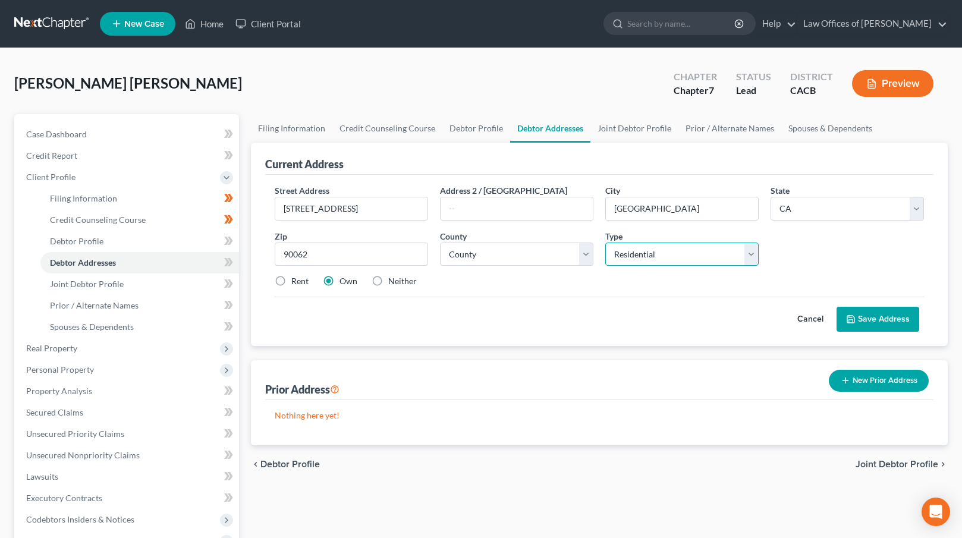
click at [703, 253] on select "Select Residential Mailing Rental Business" at bounding box center [681, 255] width 153 height 24
click at [605, 243] on select "Select Residential Mailing Rental Business" at bounding box center [681, 255] width 153 height 24
click at [479, 259] on select "County [GEOGRAPHIC_DATA] [GEOGRAPHIC_DATA] [GEOGRAPHIC_DATA] [GEOGRAPHIC_DATA] …" at bounding box center [516, 255] width 153 height 24
select select "18"
click at [440, 243] on select "County [GEOGRAPHIC_DATA] [GEOGRAPHIC_DATA] [GEOGRAPHIC_DATA] [GEOGRAPHIC_DATA] …" at bounding box center [516, 255] width 153 height 24
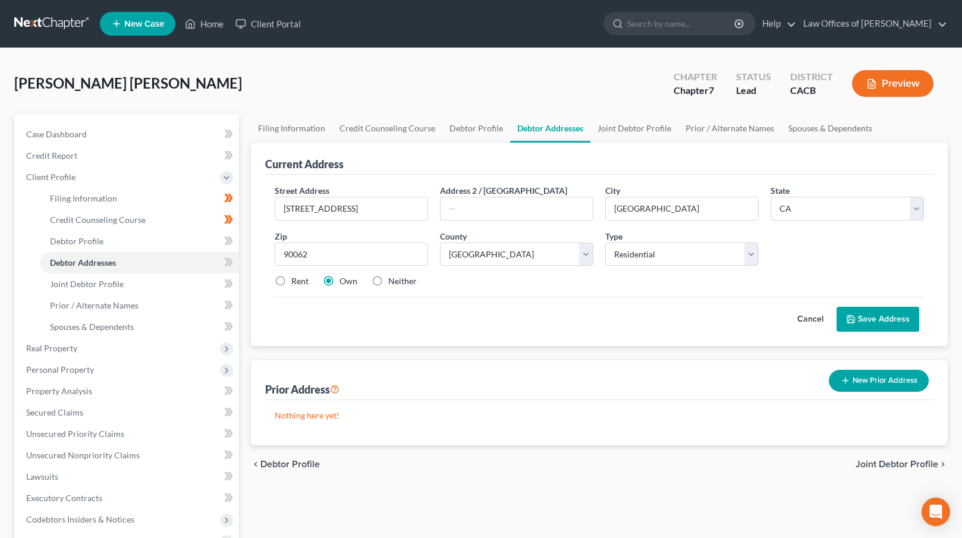
click at [291, 282] on label "Rent" at bounding box center [299, 281] width 17 height 12
click at [296, 282] on input "Rent" at bounding box center [300, 279] width 8 height 8
radio input "true"
click at [866, 319] on button "Save Address" at bounding box center [878, 319] width 83 height 25
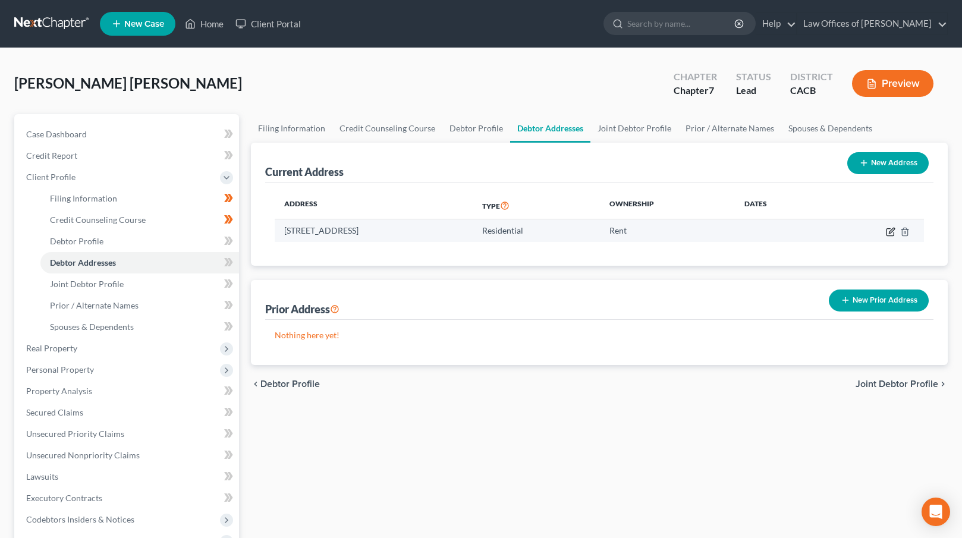
click at [889, 234] on icon "button" at bounding box center [891, 232] width 10 height 10
select select "4"
select select "18"
select select "0"
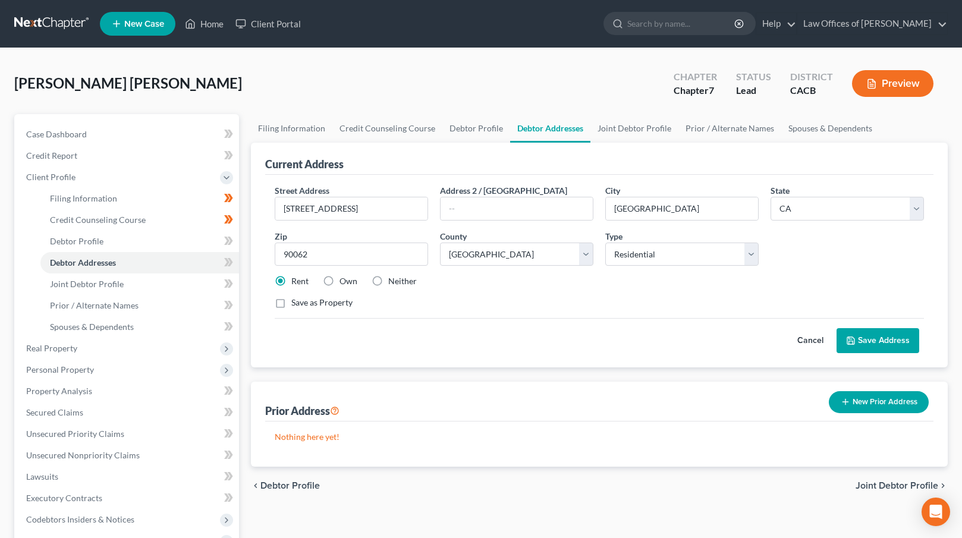
click at [339, 278] on label "Own" at bounding box center [348, 281] width 18 height 12
click at [344, 278] on input "Own" at bounding box center [348, 279] width 8 height 8
radio input "true"
click at [872, 341] on button "Save Address" at bounding box center [878, 340] width 83 height 25
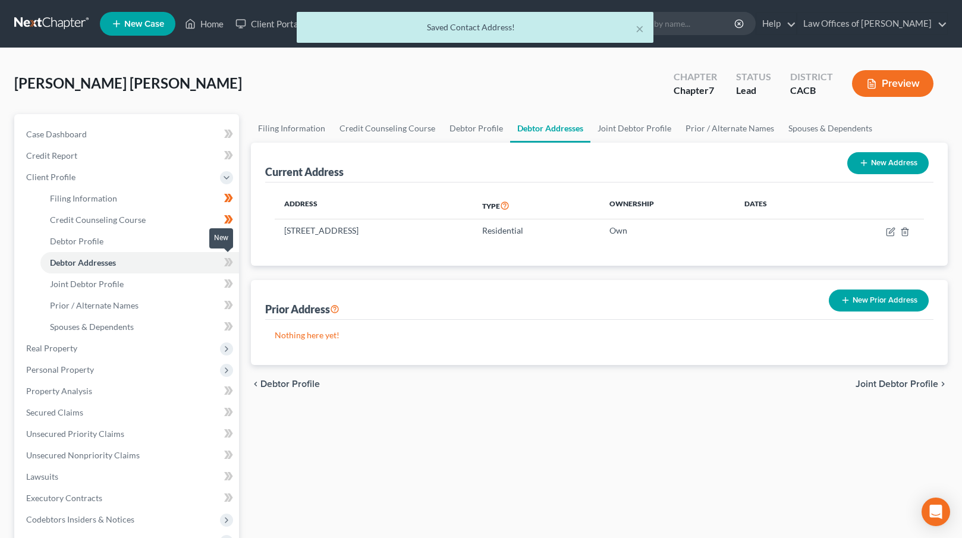
click at [228, 264] on icon at bounding box center [228, 262] width 9 height 15
click at [206, 281] on link "Joint Debtor Profile" at bounding box center [139, 283] width 199 height 21
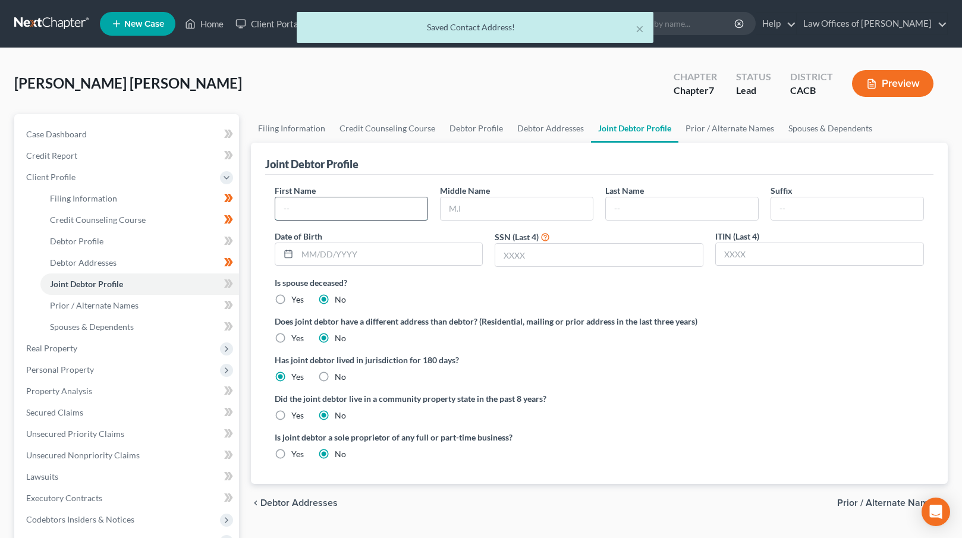
click at [345, 205] on input "text" at bounding box center [351, 208] width 152 height 23
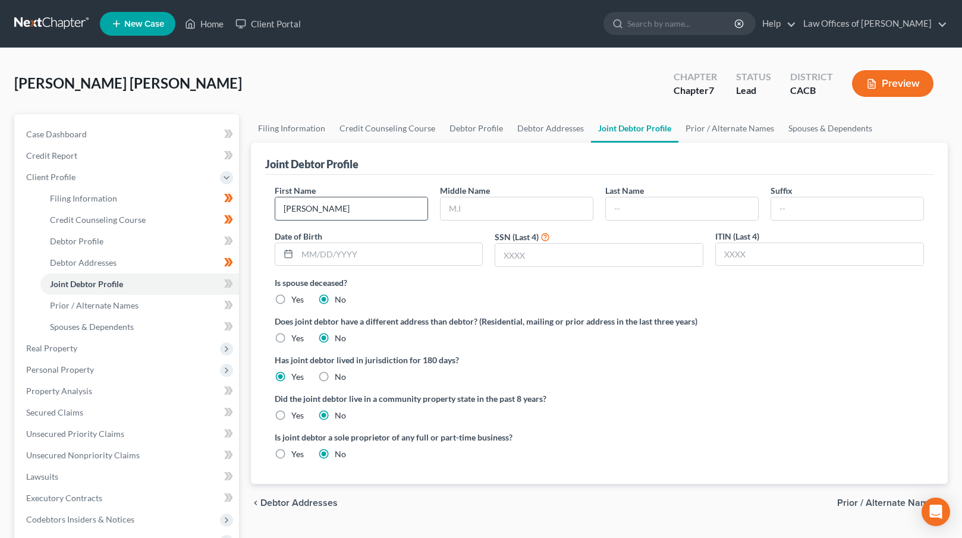
type input "[PERSON_NAME]"
type input "E"
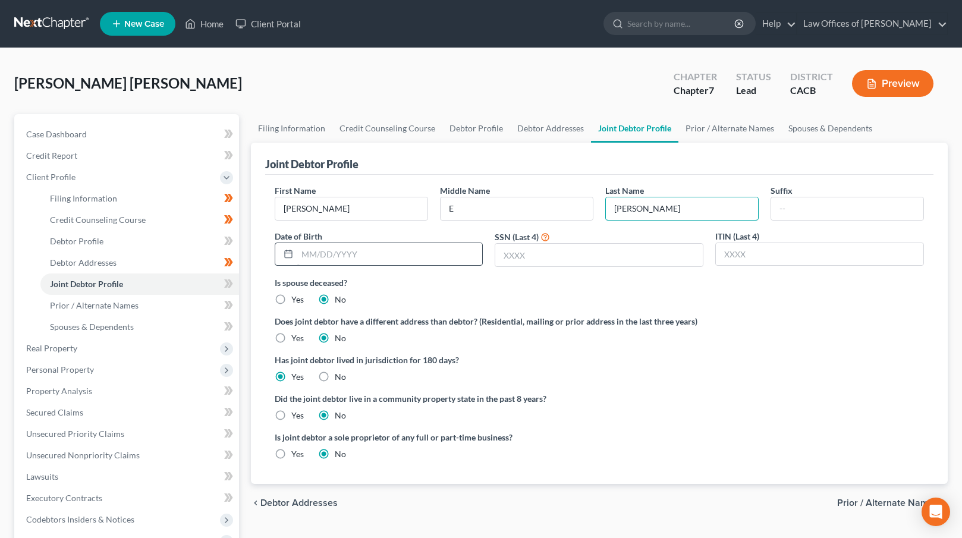
type input "[PERSON_NAME]"
click at [331, 246] on input "text" at bounding box center [390, 254] width 186 height 23
type input "[DATE]"
click at [291, 414] on label "Yes" at bounding box center [297, 416] width 12 height 12
click at [296, 414] on input "Yes" at bounding box center [300, 414] width 8 height 8
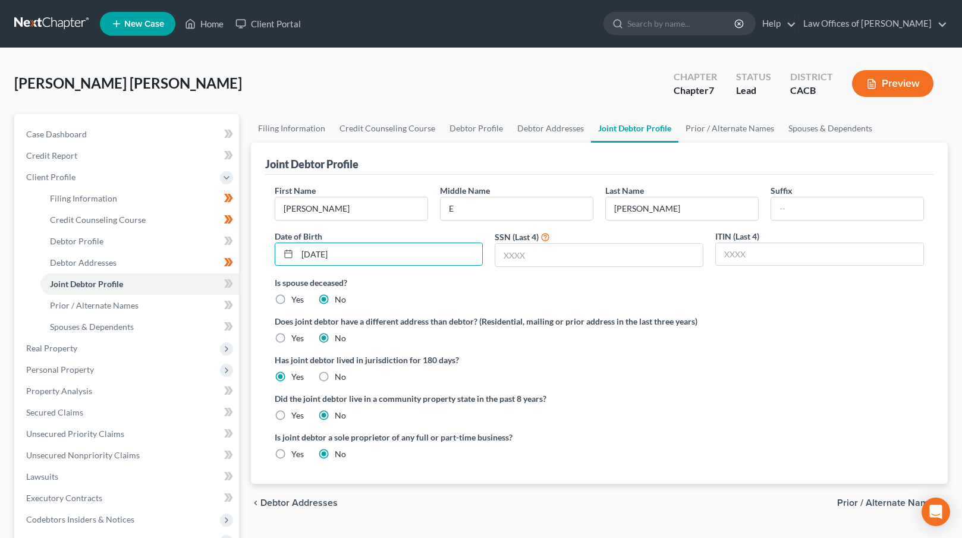
radio input "true"
radio input "false"
click at [514, 259] on input "text" at bounding box center [598, 255] width 207 height 23
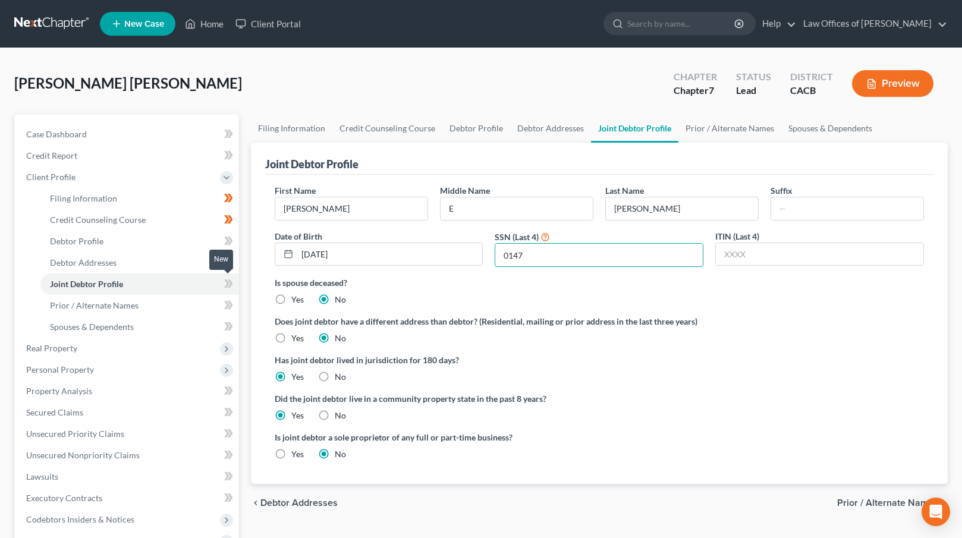
type input "0147"
click at [231, 281] on icon at bounding box center [228, 283] width 9 height 15
click at [231, 281] on icon at bounding box center [229, 283] width 5 height 8
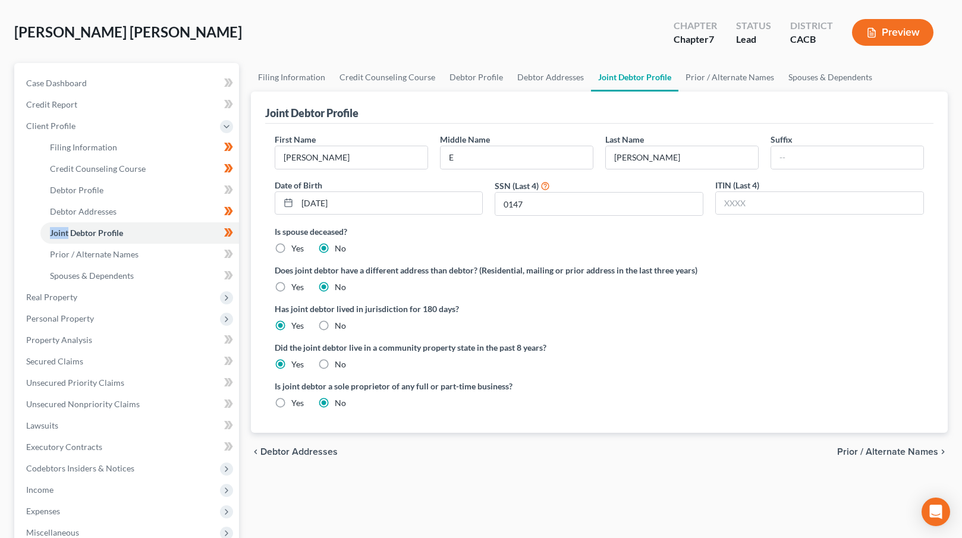
scroll to position [101, 0]
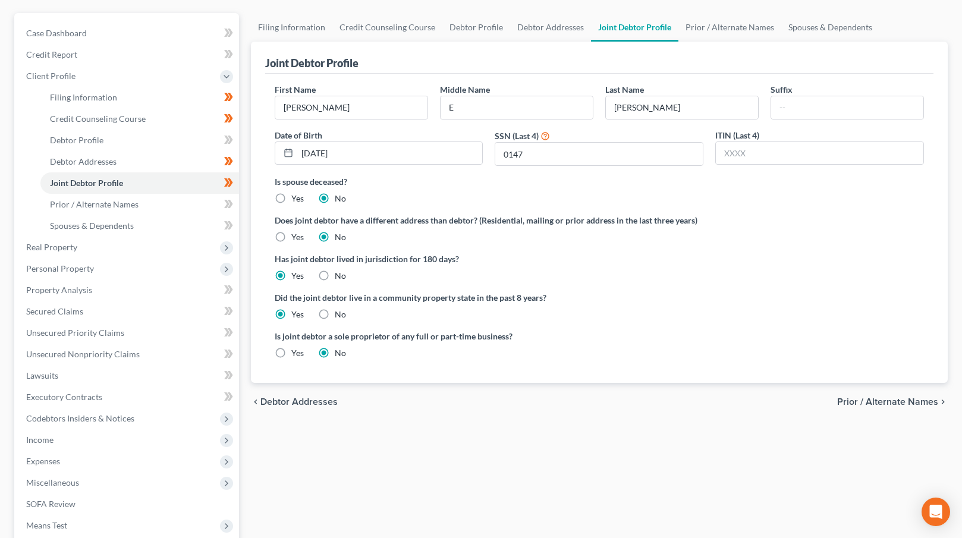
click at [867, 386] on div "chevron_left Debtor Addresses Prior / Alternate Names chevron_right" at bounding box center [599, 402] width 697 height 38
click at [866, 400] on span "Prior / Alternate Names" at bounding box center [887, 402] width 101 height 10
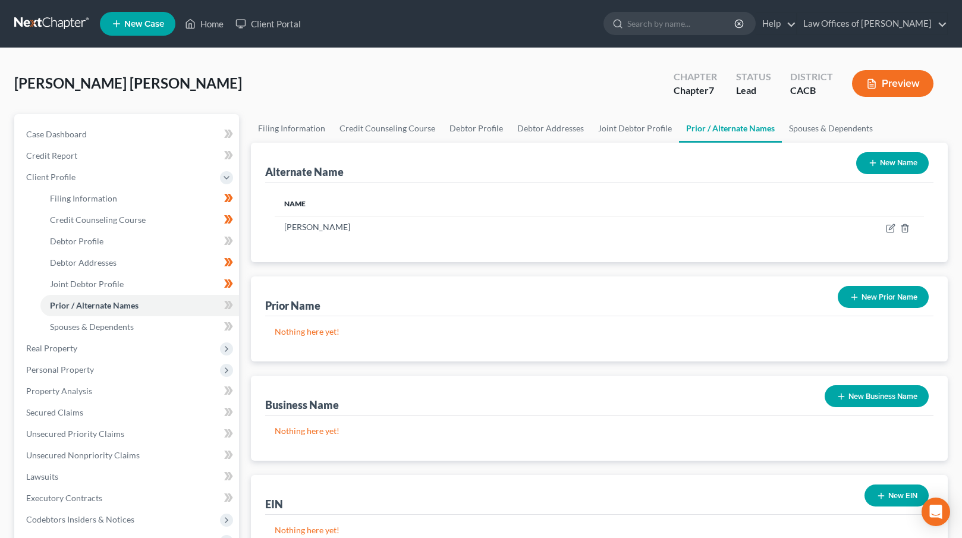
click at [887, 159] on button "New Name" at bounding box center [892, 163] width 73 height 22
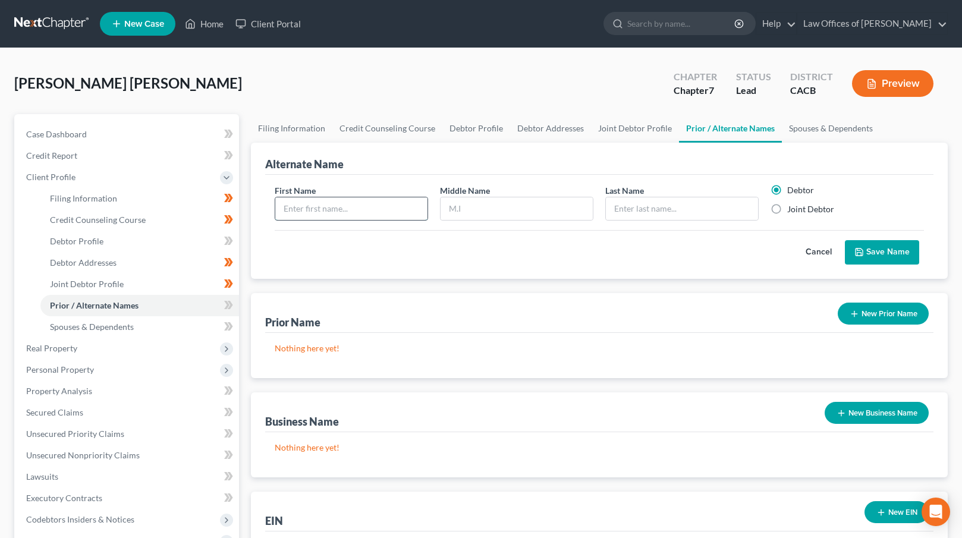
click at [371, 212] on input "text" at bounding box center [351, 208] width 152 height 23
type input "[PERSON_NAME]"
click at [807, 209] on label "Joint Debtor" at bounding box center [810, 209] width 47 height 12
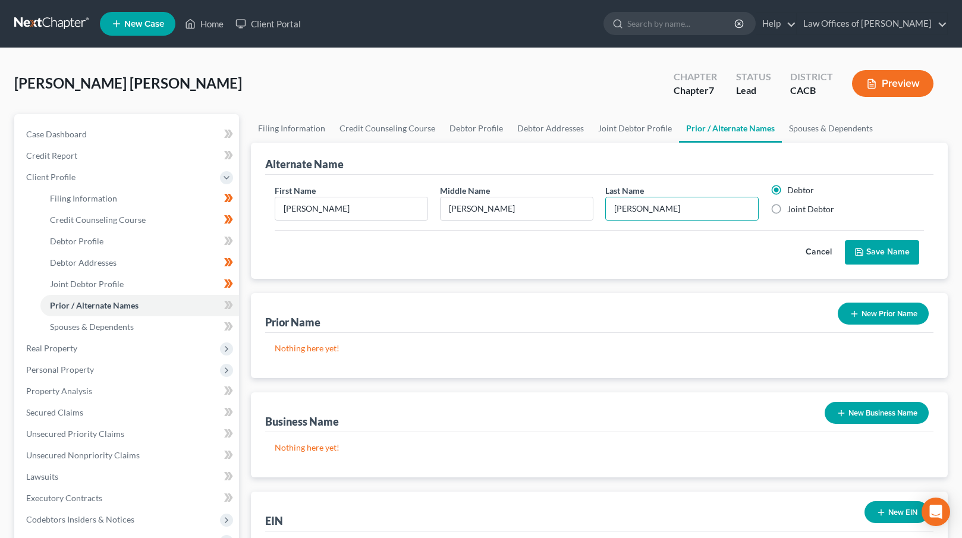
click at [800, 209] on input "Joint Debtor" at bounding box center [796, 207] width 8 height 8
radio input "true"
radio input "false"
click at [884, 253] on button "Save Name" at bounding box center [882, 252] width 74 height 25
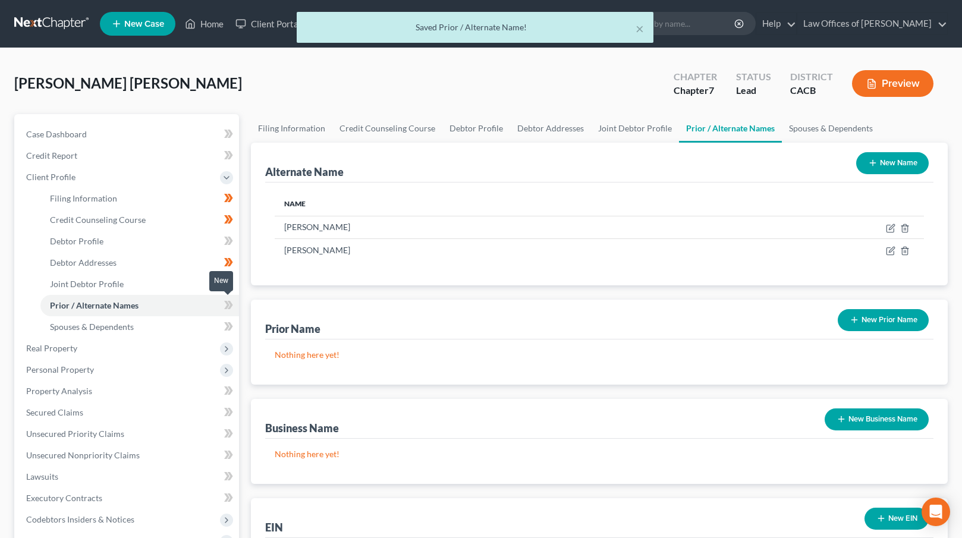
click at [228, 304] on icon at bounding box center [226, 305] width 5 height 8
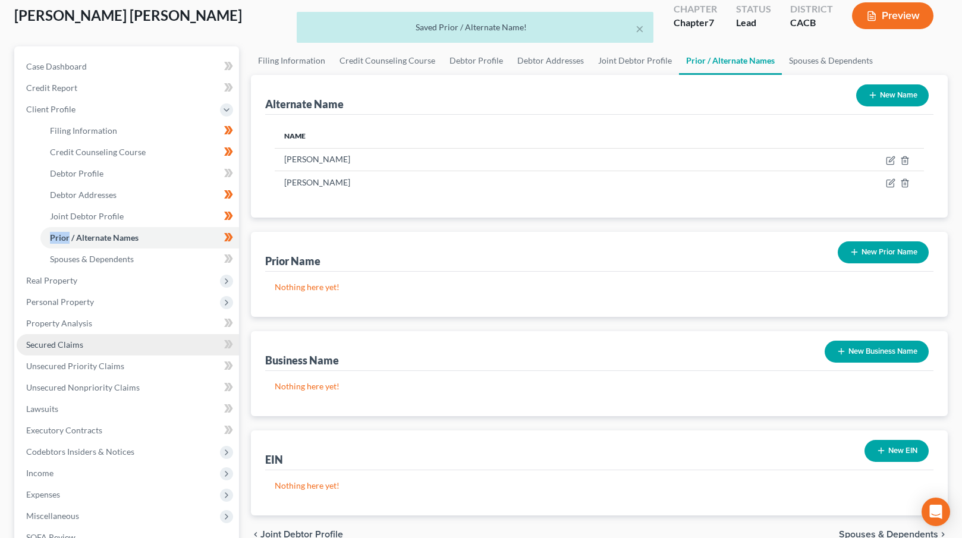
scroll to position [106, 0]
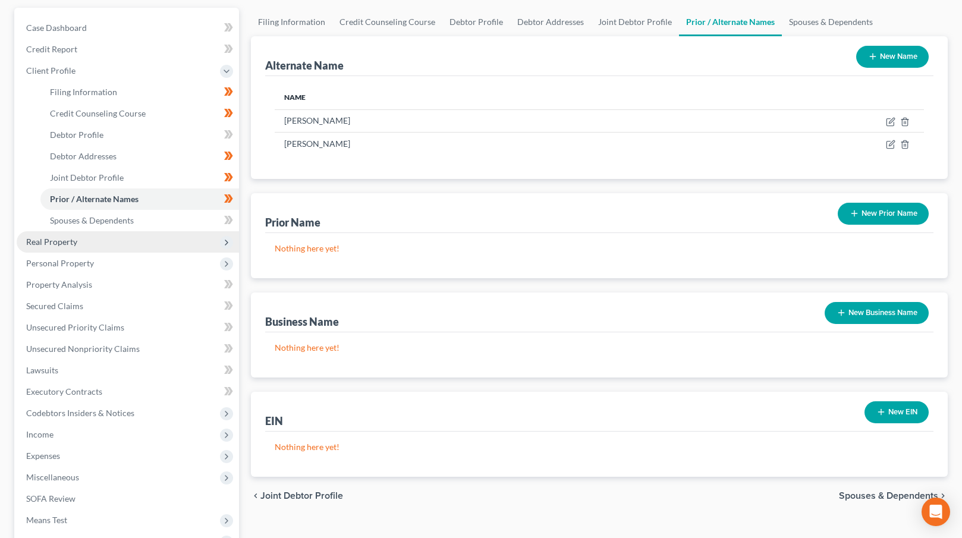
click at [81, 244] on span "Real Property" at bounding box center [128, 241] width 222 height 21
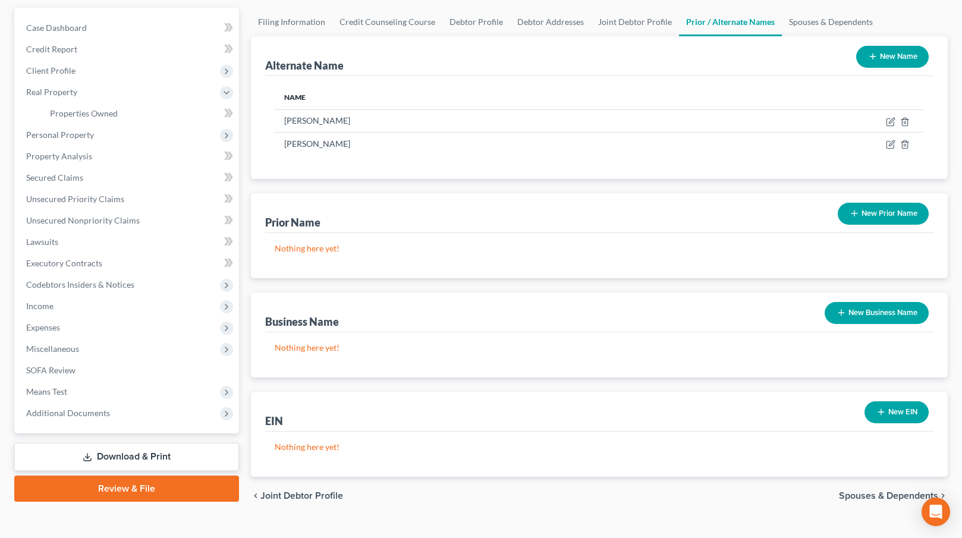
click at [860, 492] on span "Spouses & Dependents" at bounding box center [888, 496] width 99 height 10
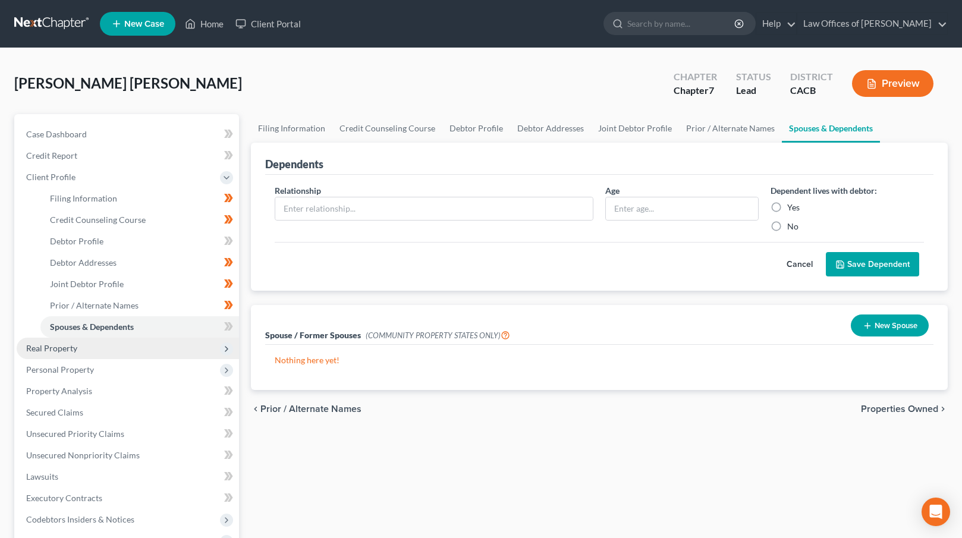
click at [124, 348] on span "Real Property" at bounding box center [128, 348] width 222 height 21
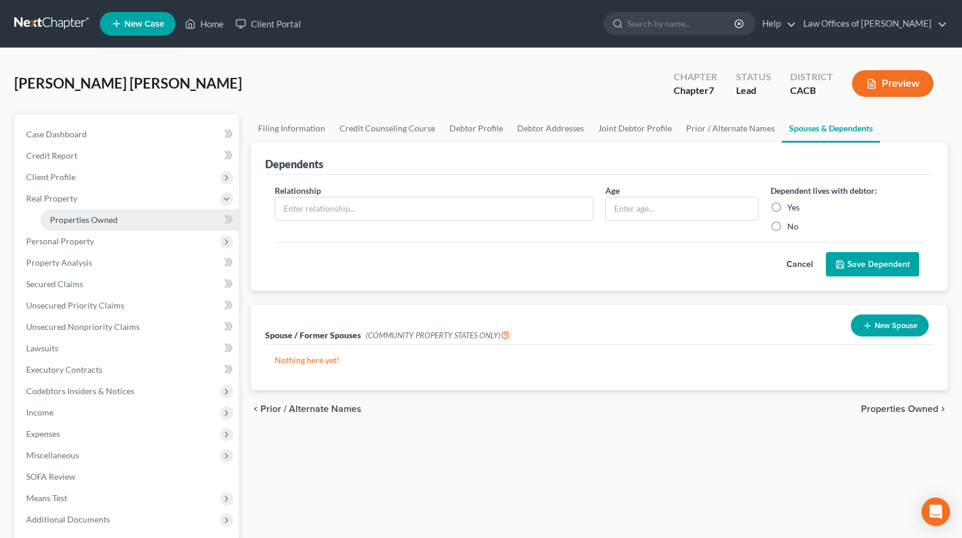
click at [130, 223] on link "Properties Owned" at bounding box center [139, 219] width 199 height 21
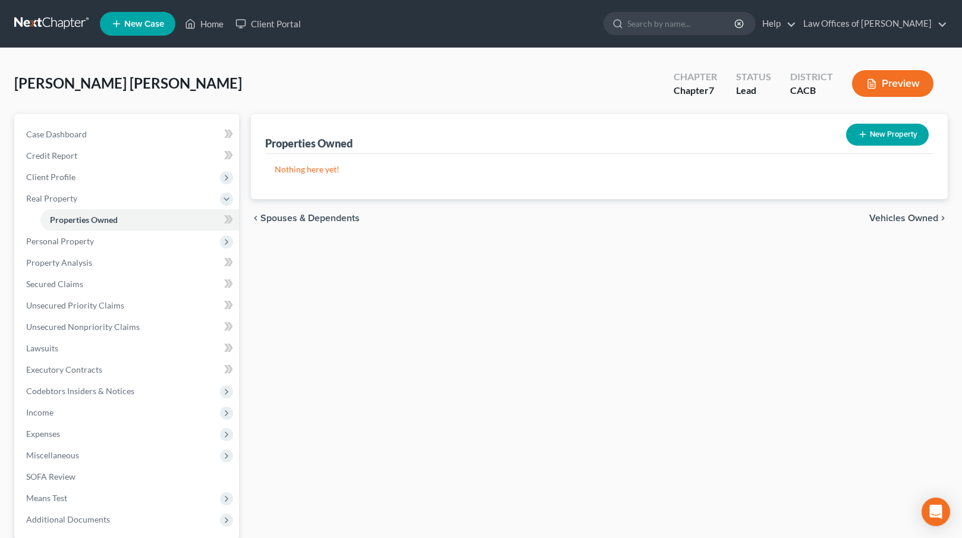
click at [879, 136] on button "New Property" at bounding box center [887, 135] width 83 height 22
select select "4"
select select "18"
select select "2"
select select "0"
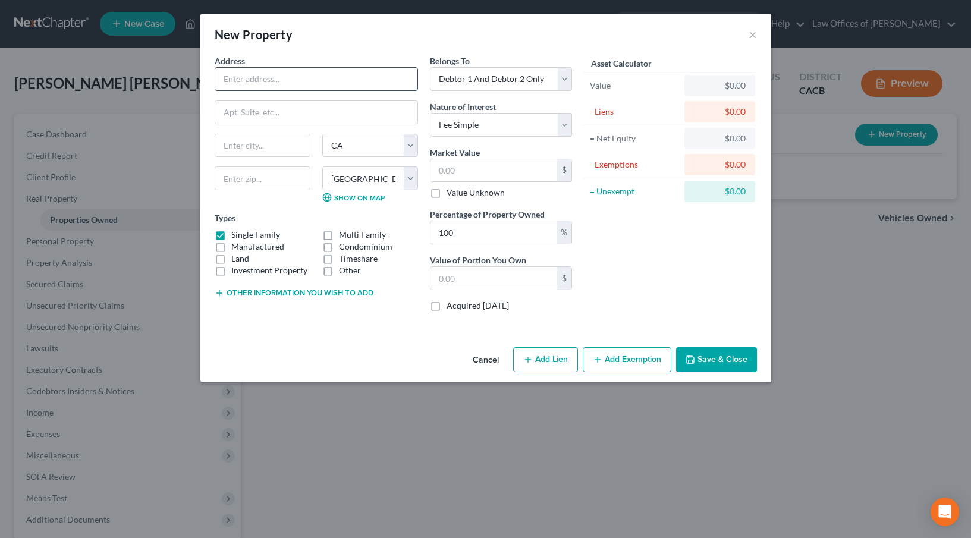
click at [300, 82] on input "text" at bounding box center [316, 79] width 202 height 23
click at [481, 360] on button "Cancel" at bounding box center [485, 360] width 45 height 24
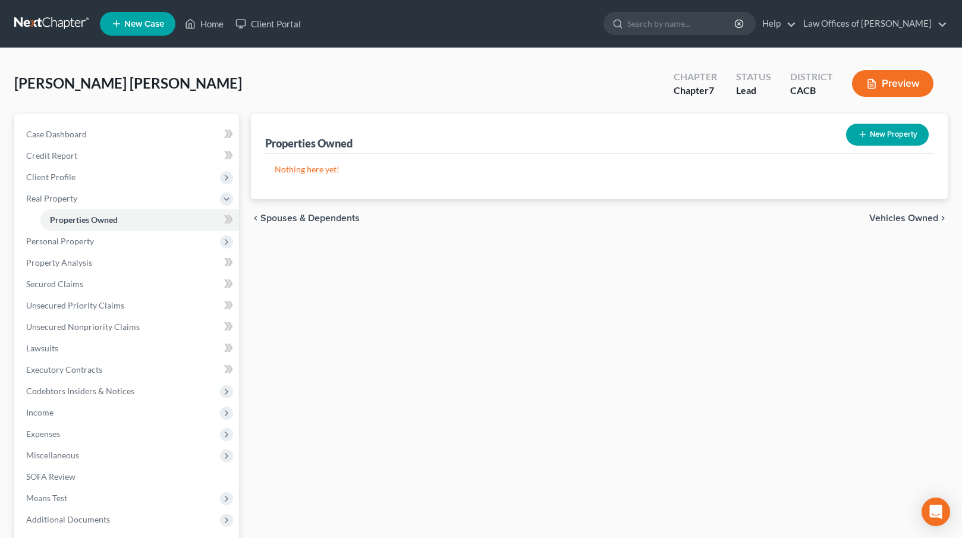
click at [540, 374] on div "Properties Owned New Property Nothing here yet! Property Market Value Liens Exe…" at bounding box center [599, 361] width 709 height 494
click at [117, 216] on span "Properties Owned" at bounding box center [84, 220] width 68 height 10
click at [117, 218] on span "Properties Owned" at bounding box center [84, 220] width 68 height 10
click at [891, 129] on button "New Property" at bounding box center [887, 135] width 83 height 22
select select "4"
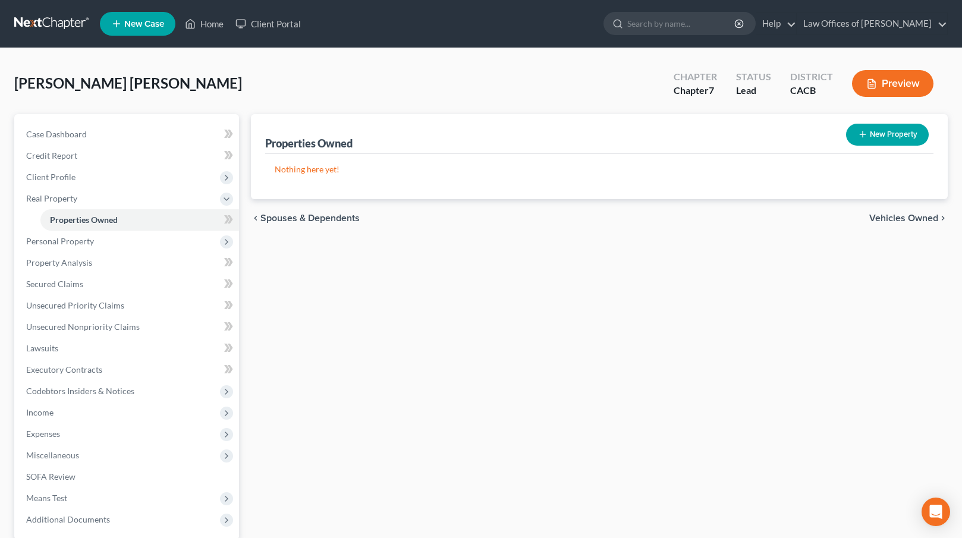
select select "18"
select select "2"
select select "0"
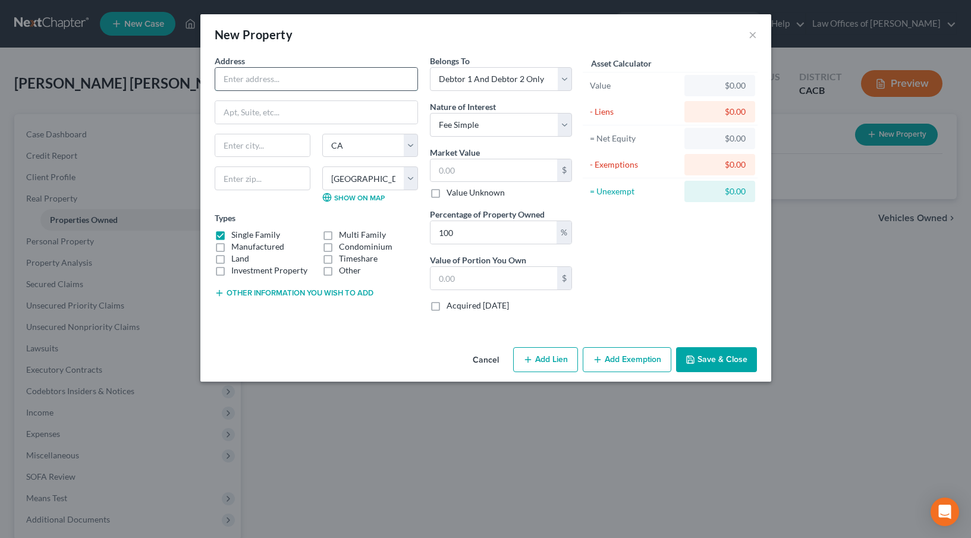
click at [268, 76] on input "text" at bounding box center [316, 79] width 202 height 23
type input "[STREET_ADDRESS]"
type input "90062"
type input "[GEOGRAPHIC_DATA]"
click at [519, 127] on select "Select Fee Simple Joint Tenant Life Estate Equitable Interest Future Interest T…" at bounding box center [501, 125] width 142 height 24
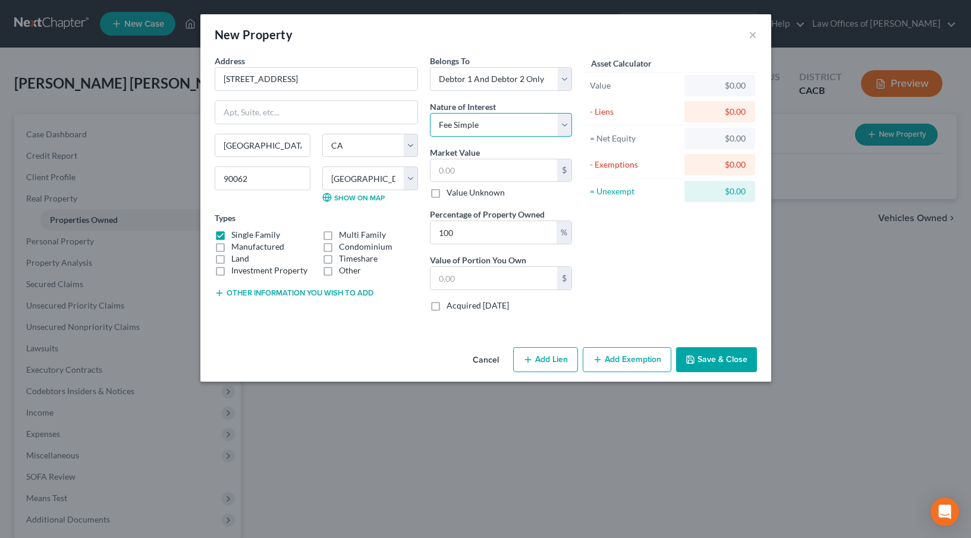
click at [430, 113] on select "Select Fee Simple Joint Tenant Life Estate Equitable Interest Future Interest T…" at bounding box center [501, 125] width 142 height 24
click at [439, 166] on input "text" at bounding box center [493, 170] width 127 height 23
type input "6"
type input "6.00"
type input "66"
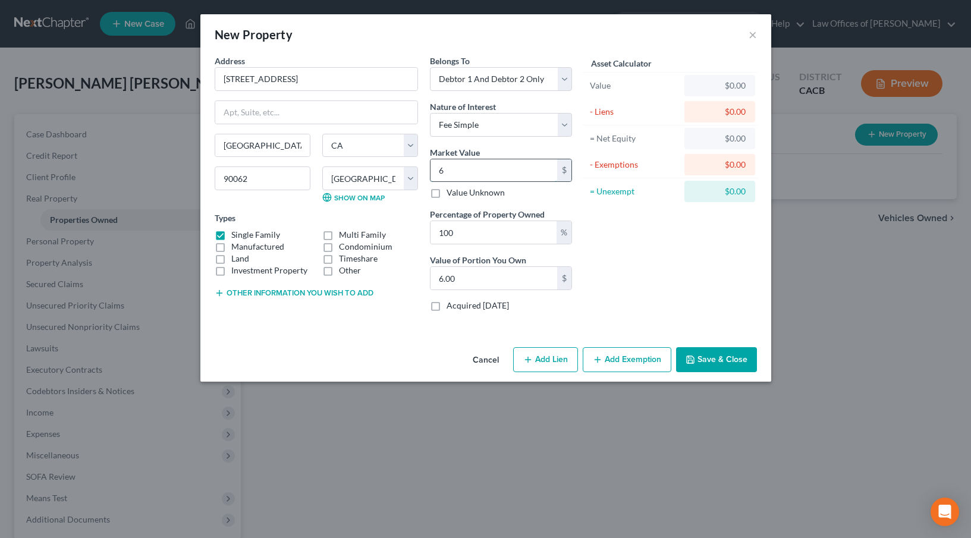
type input "66.00"
type input "667"
type input "667.00"
type input "6670"
type input "6,670.00"
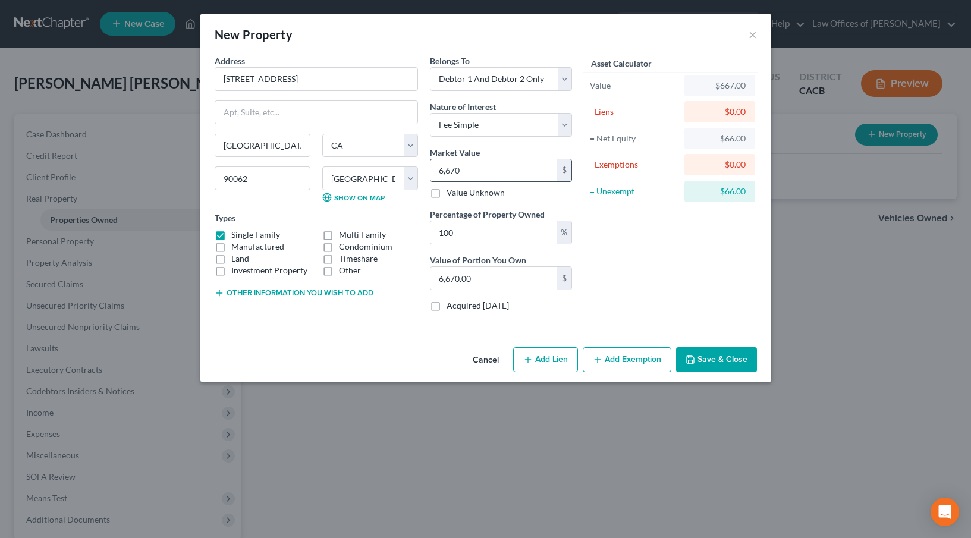
type input "6,6700"
type input "66,700.00"
type input "66,7000"
type input "667,000.00"
type input "667,000"
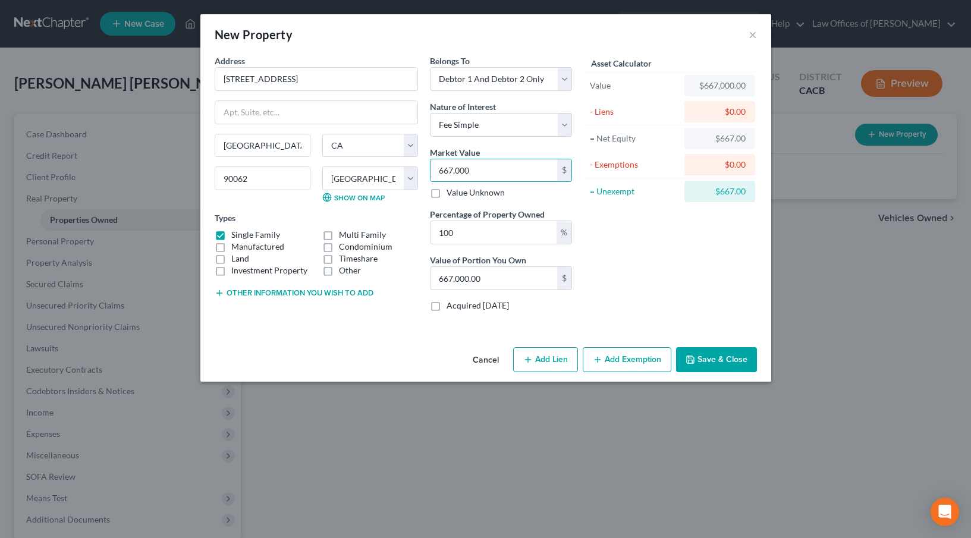
click at [714, 359] on button "Save & Close" at bounding box center [716, 359] width 81 height 25
